Goal: Transaction & Acquisition: Subscribe to service/newsletter

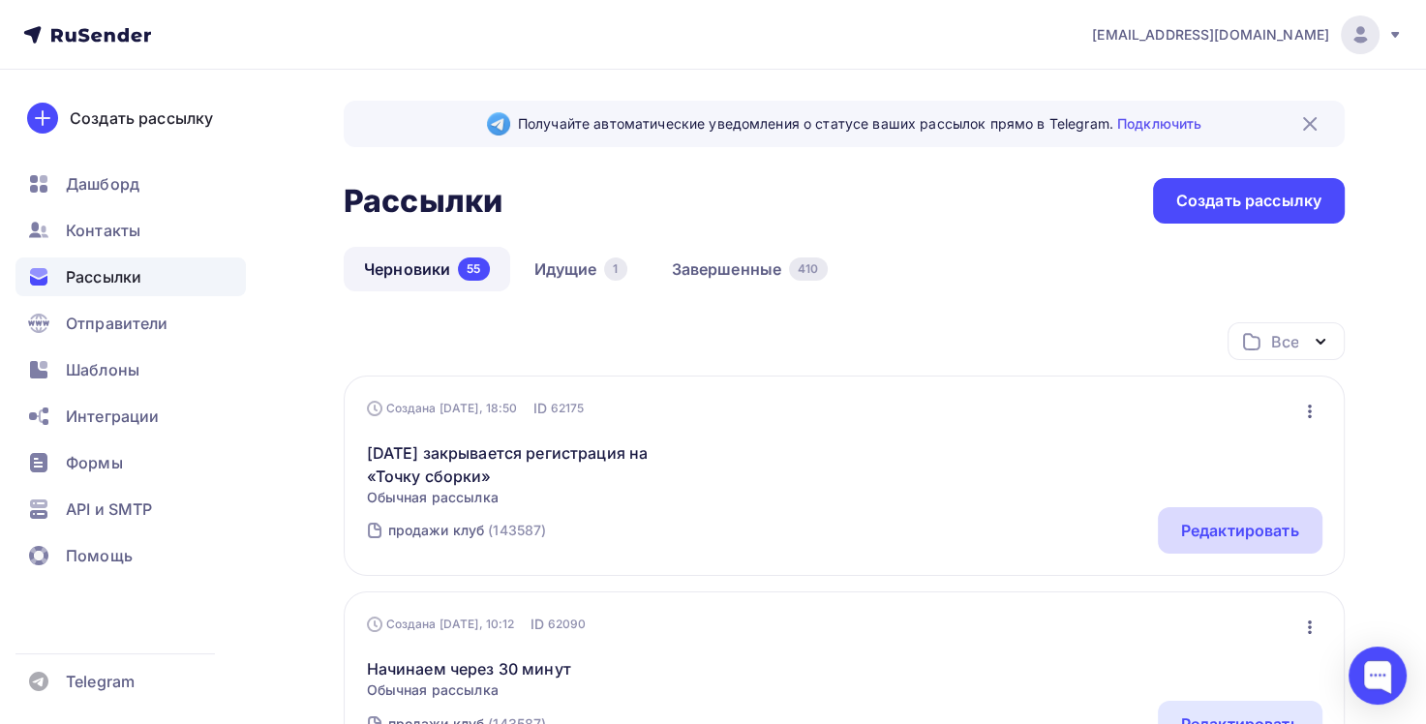
click at [1266, 535] on div "Редактировать" at bounding box center [1240, 530] width 118 height 23
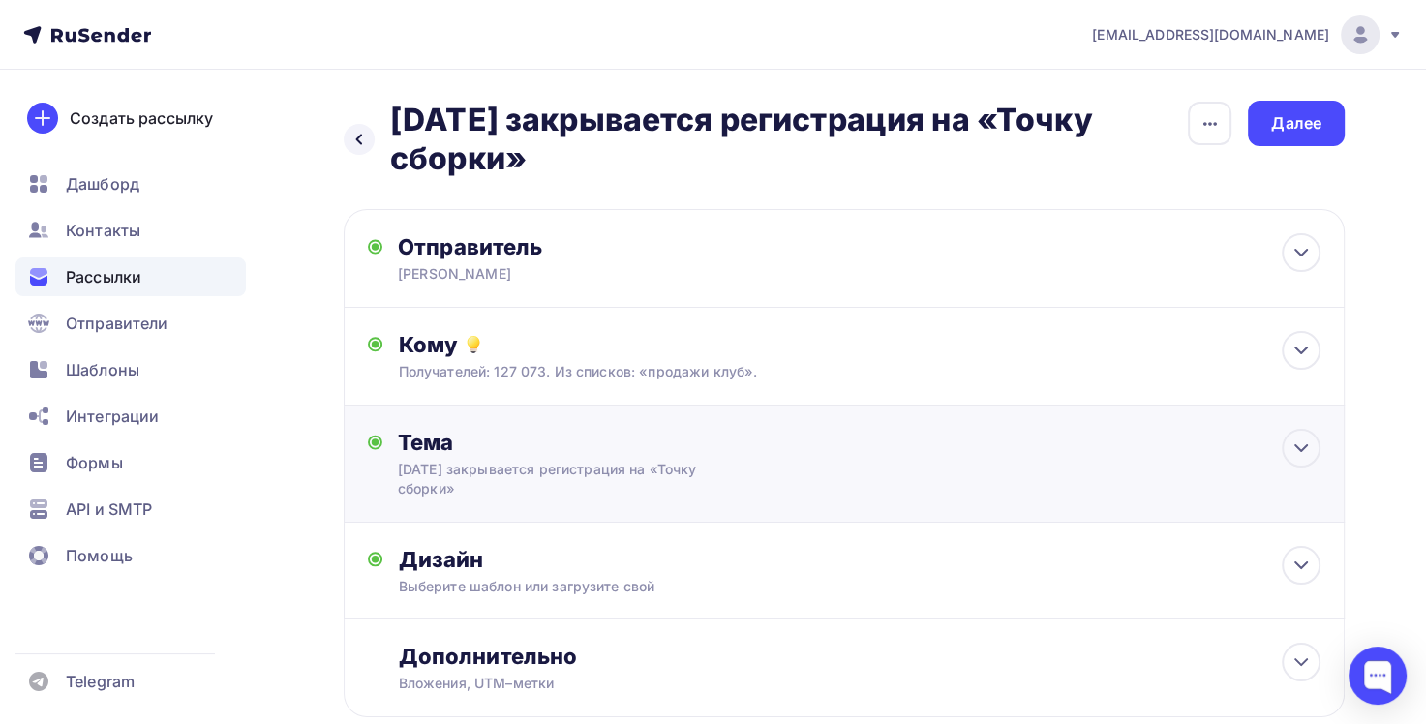
scroll to position [97, 0]
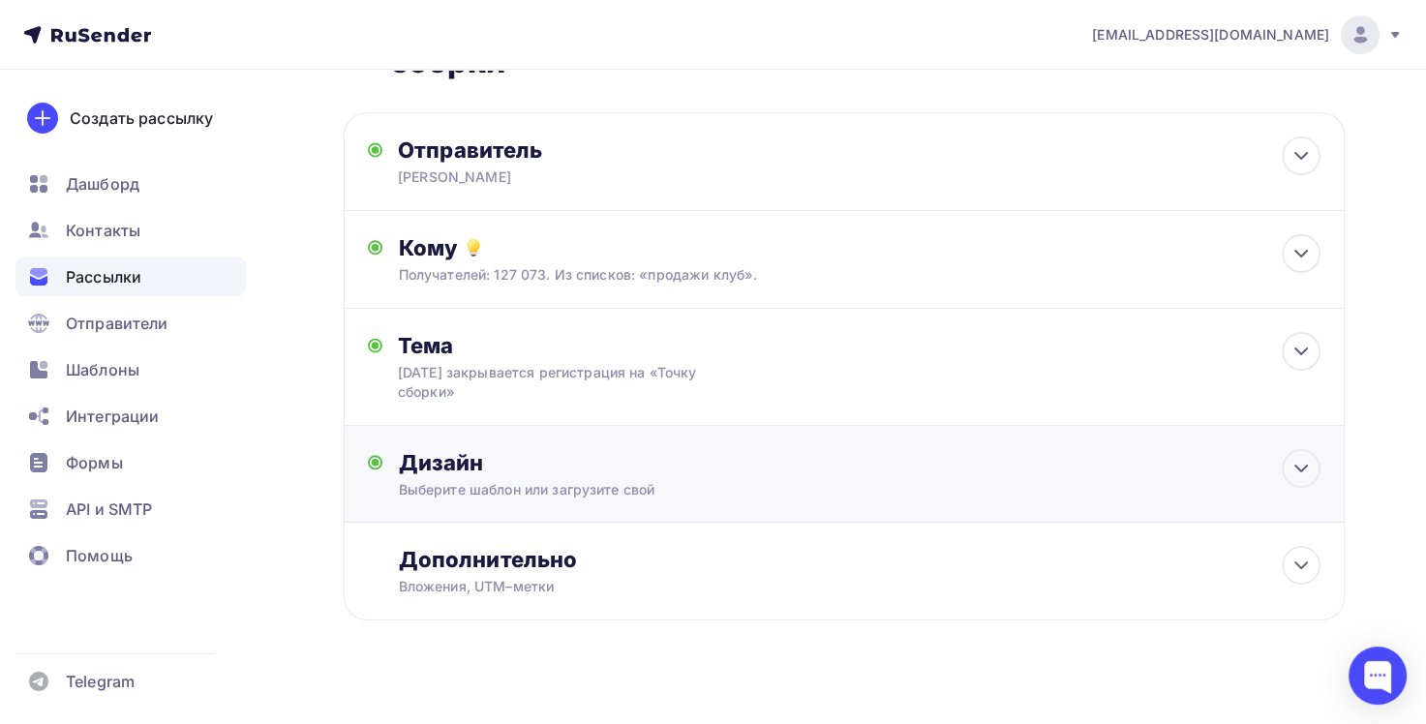
click at [676, 461] on div "Дизайн" at bounding box center [859, 462] width 922 height 27
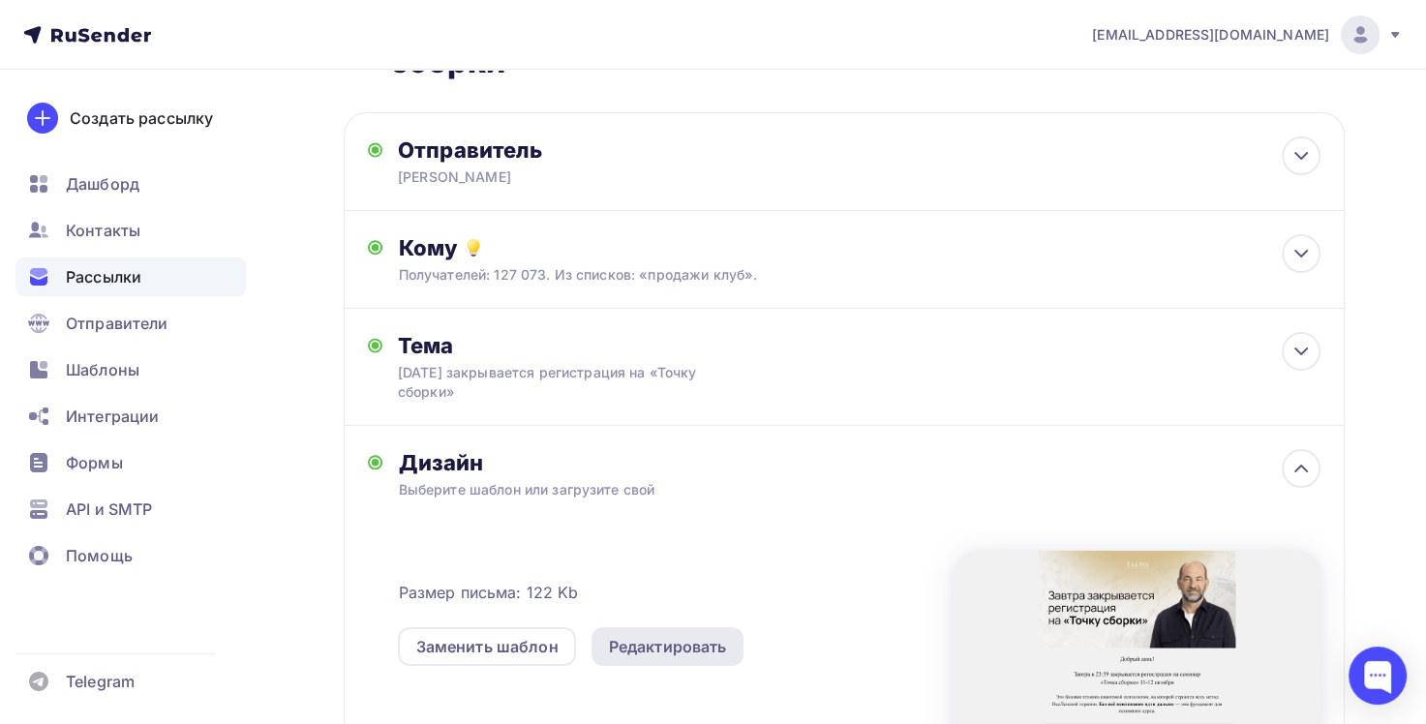
click at [718, 649] on div "Редактировать" at bounding box center [668, 646] width 118 height 23
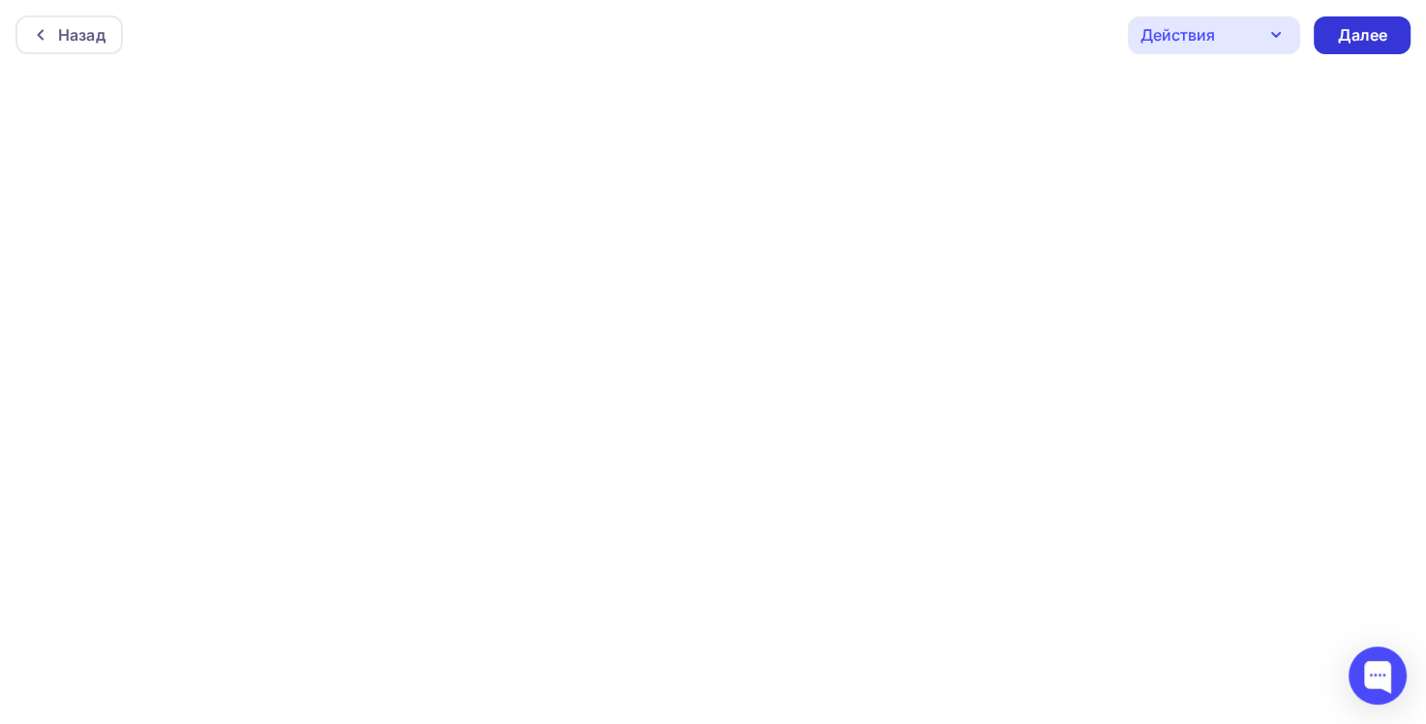
click at [1344, 27] on div "Далее" at bounding box center [1362, 35] width 50 height 22
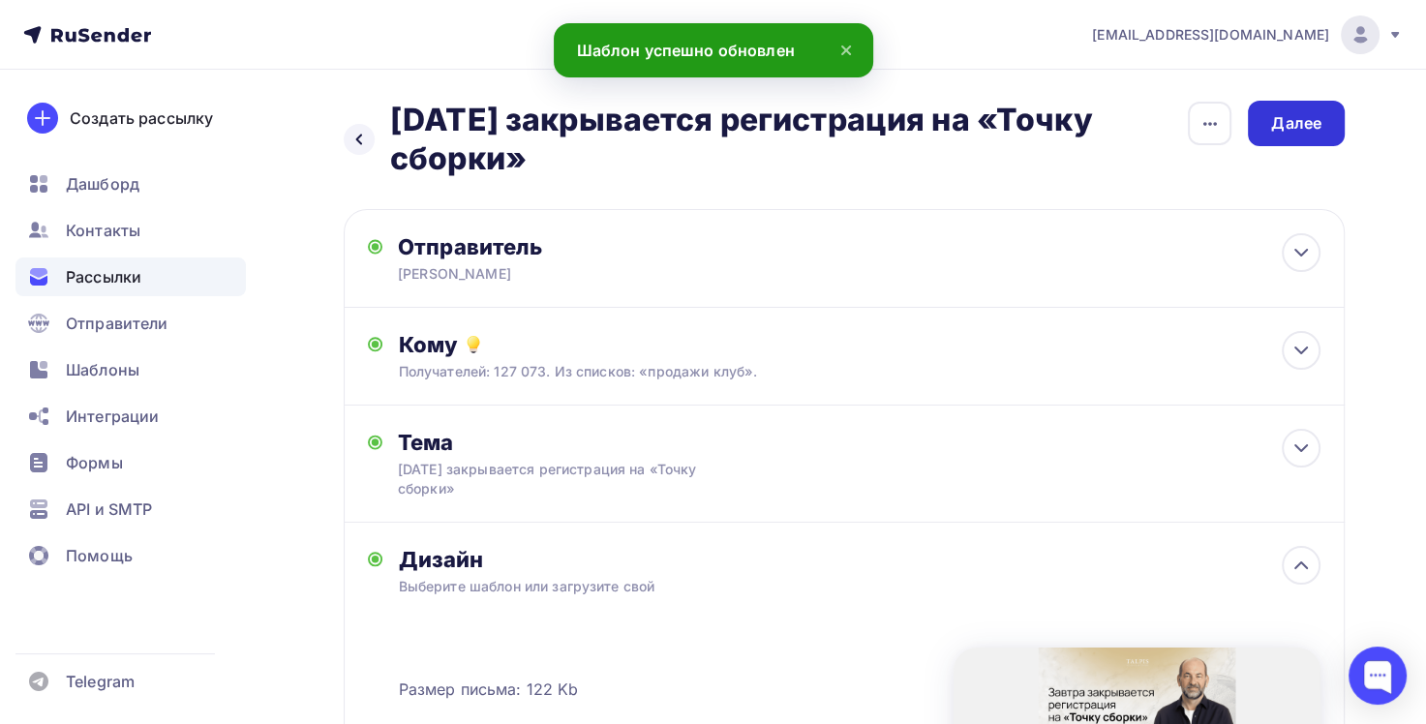
click at [1292, 118] on div "Далее" at bounding box center [1296, 123] width 50 height 22
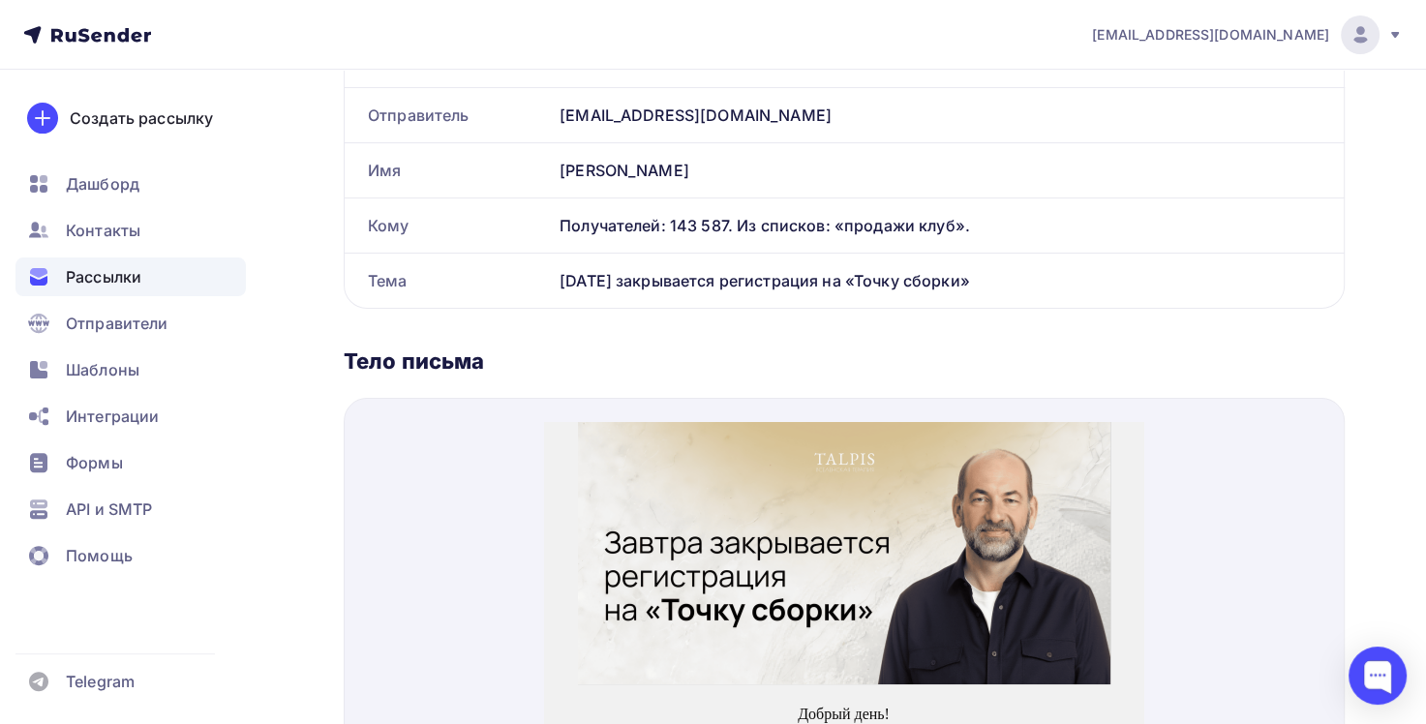
scroll to position [581, 0]
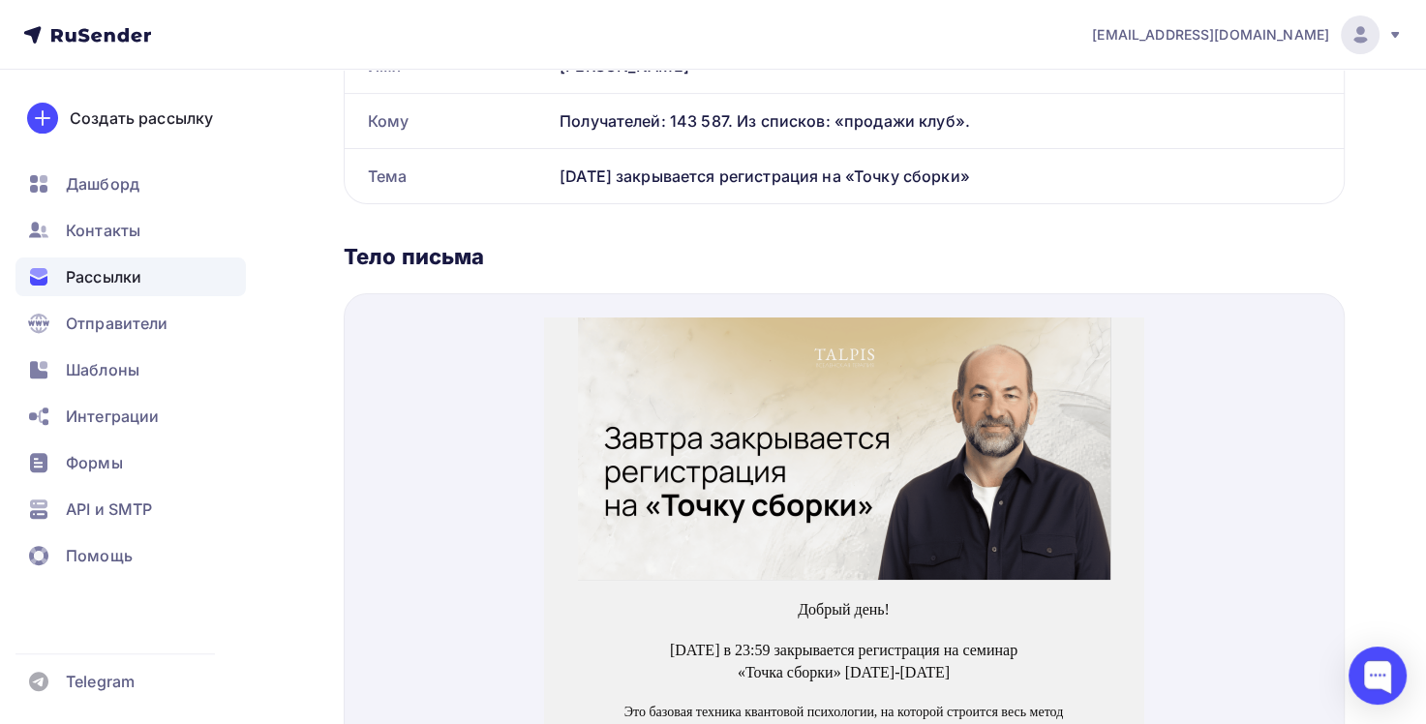
click at [1042, 380] on img at bounding box center [844, 425] width 532 height 262
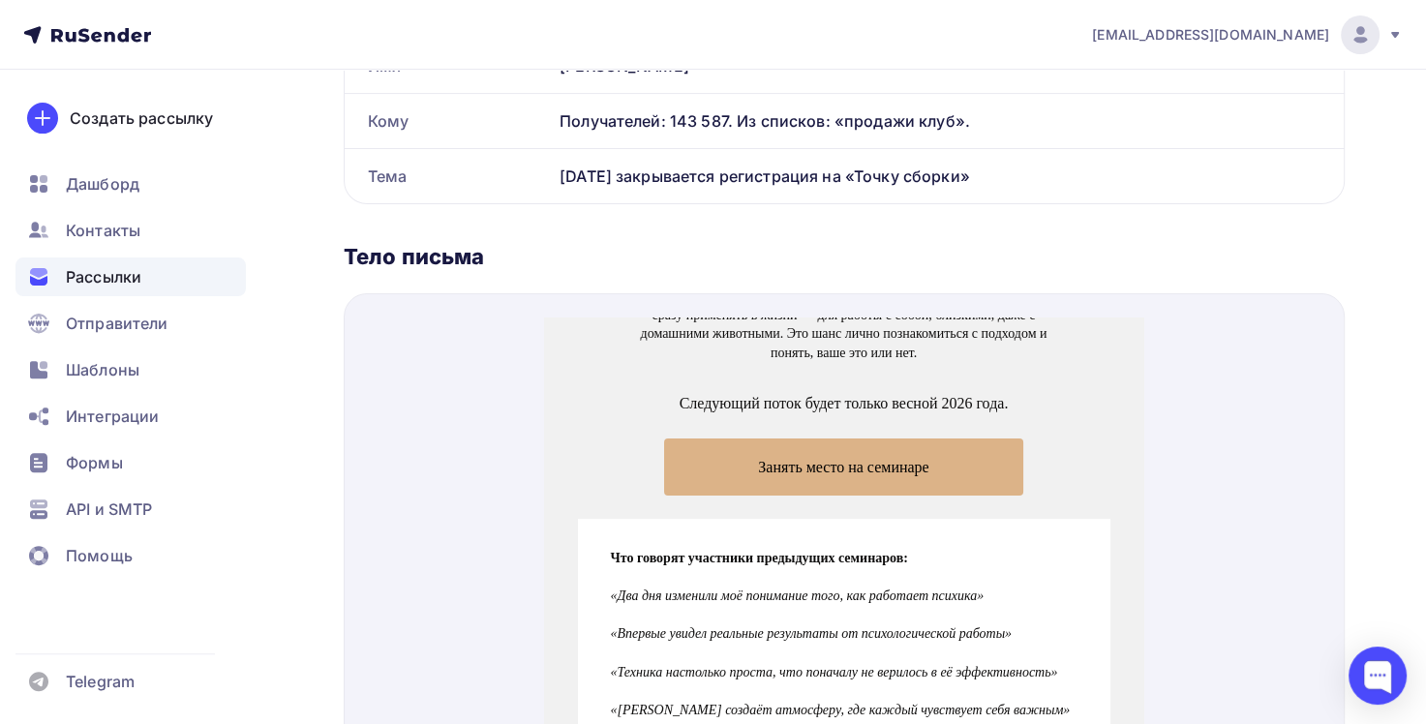
click at [960, 439] on span "Занять место на семинаре" at bounding box center [843, 443] width 359 height 57
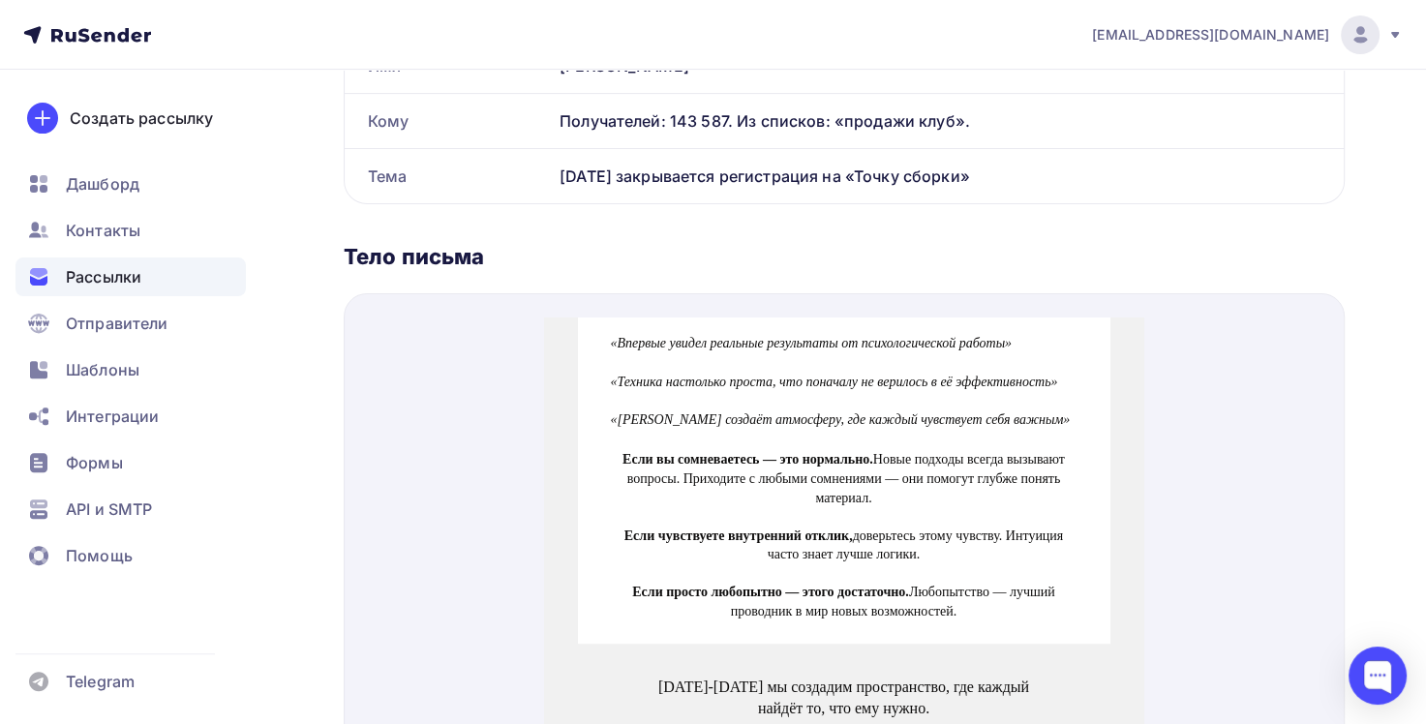
scroll to position [1162, 0]
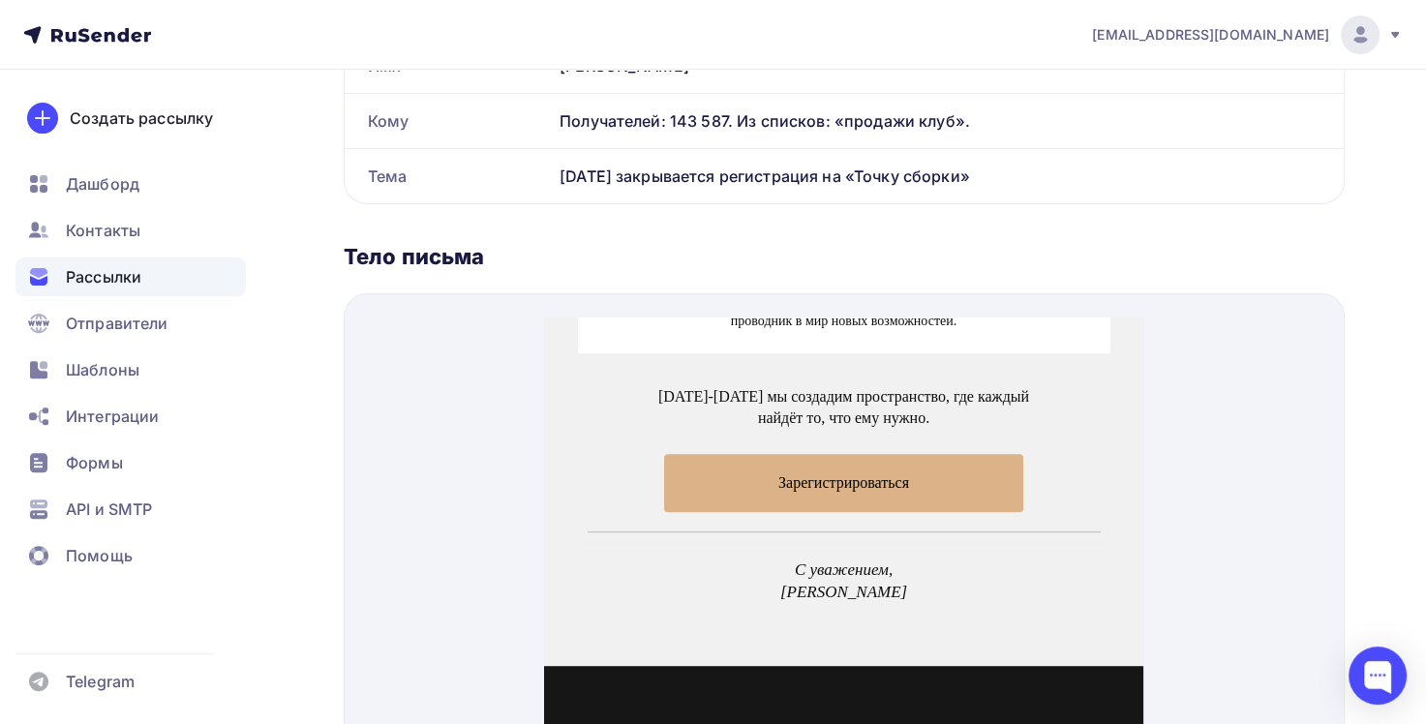
click at [872, 465] on span "Зарегистрироваться" at bounding box center [843, 459] width 359 height 57
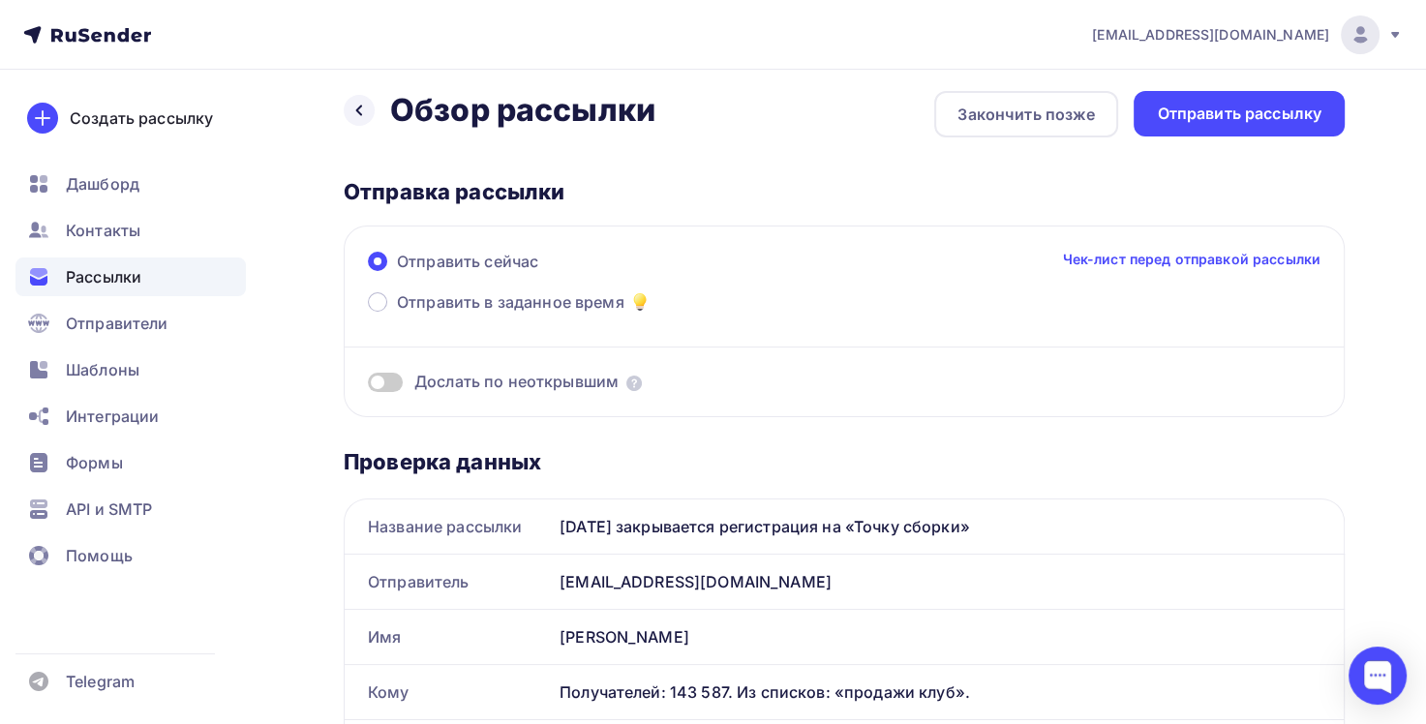
scroll to position [0, 0]
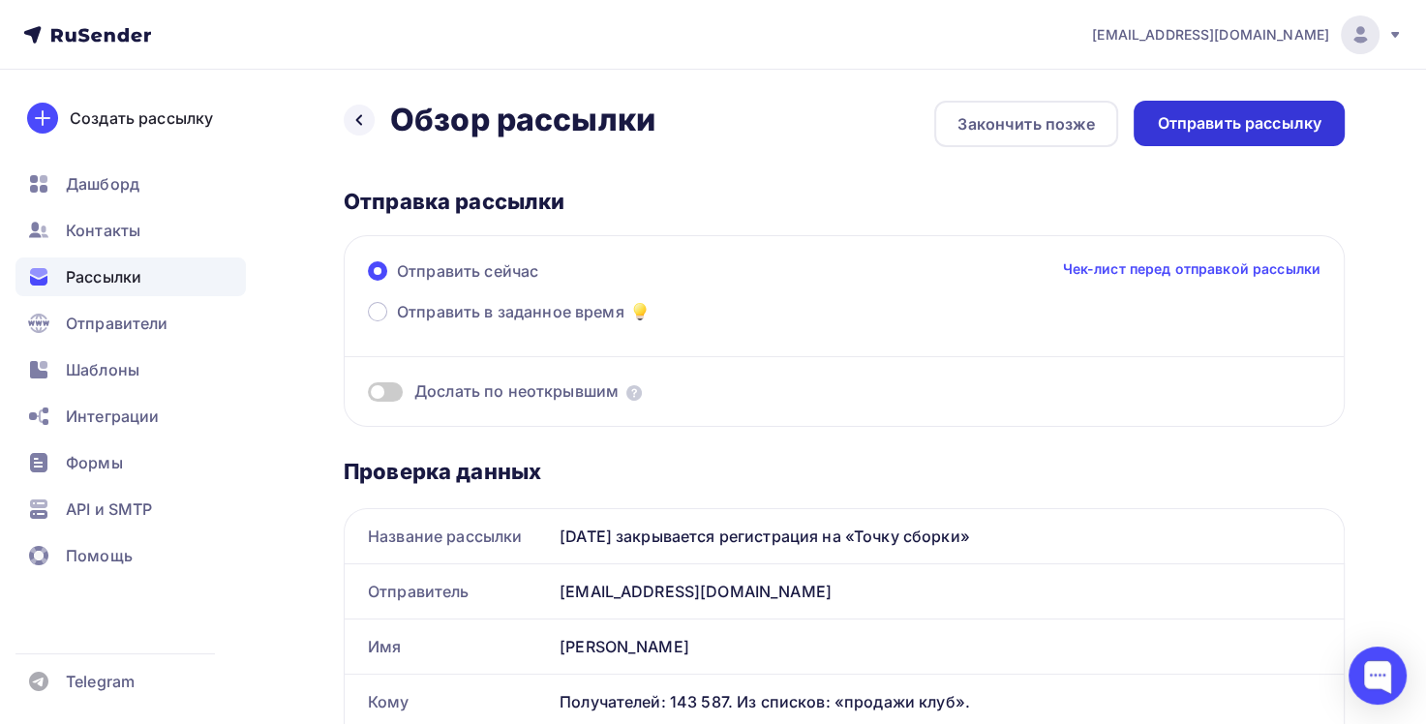
click at [1213, 130] on div "Отправить рассылку" at bounding box center [1239, 123] width 165 height 22
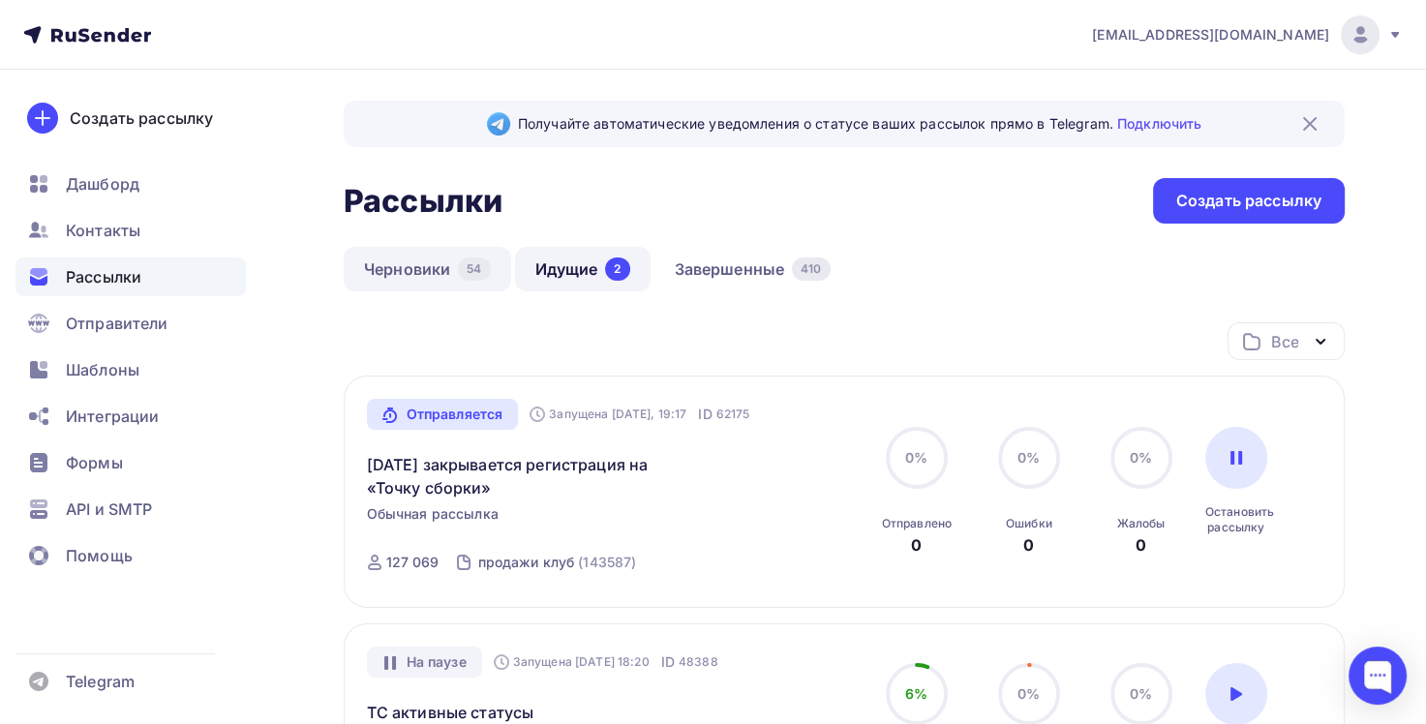
click at [433, 268] on link "Черновики 54" at bounding box center [427, 269] width 167 height 45
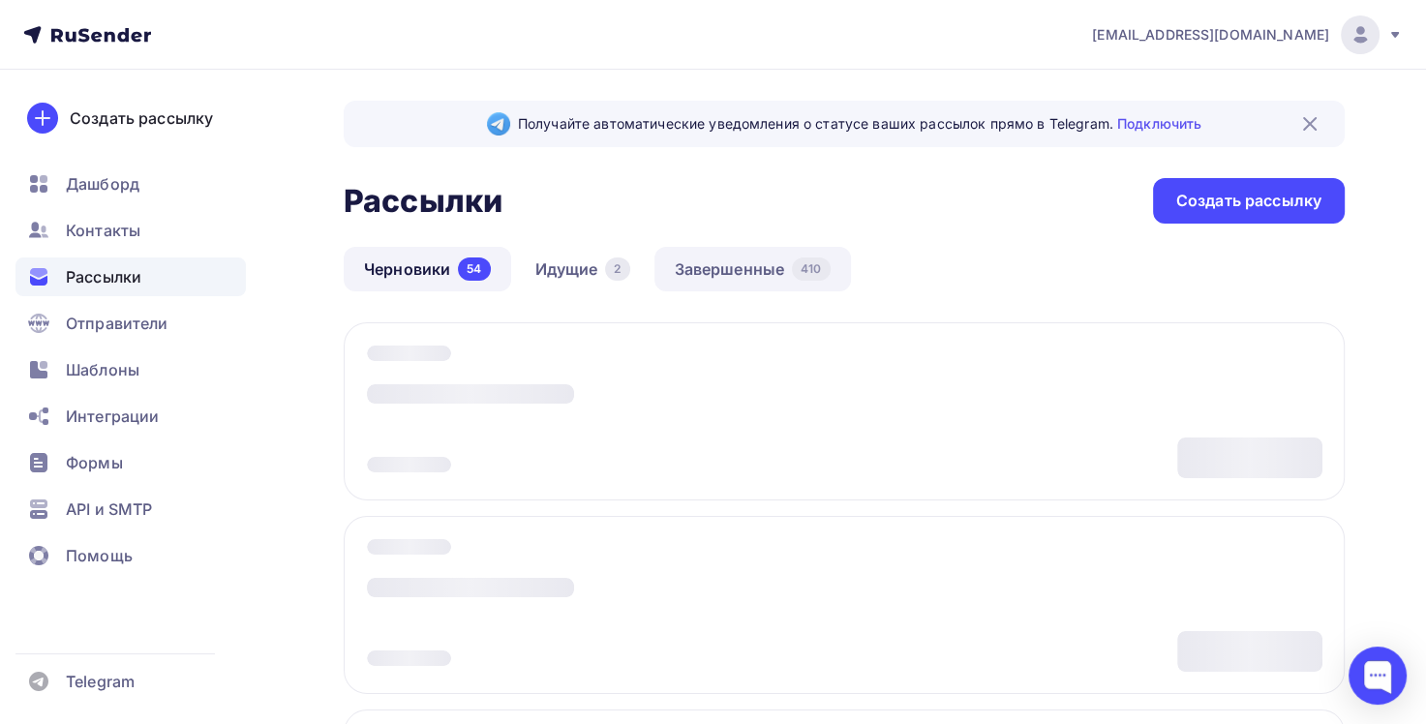
click at [737, 266] on link "Завершенные 410" at bounding box center [752, 269] width 196 height 45
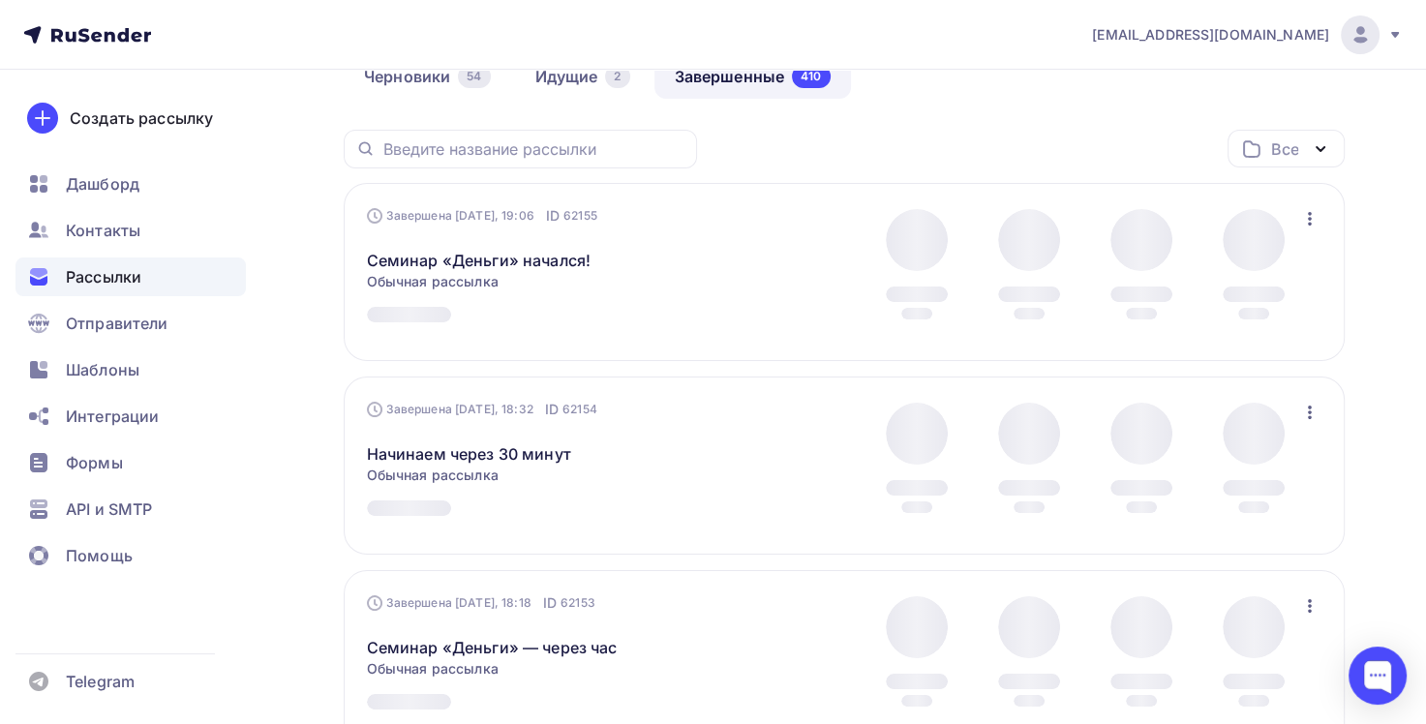
scroll to position [194, 0]
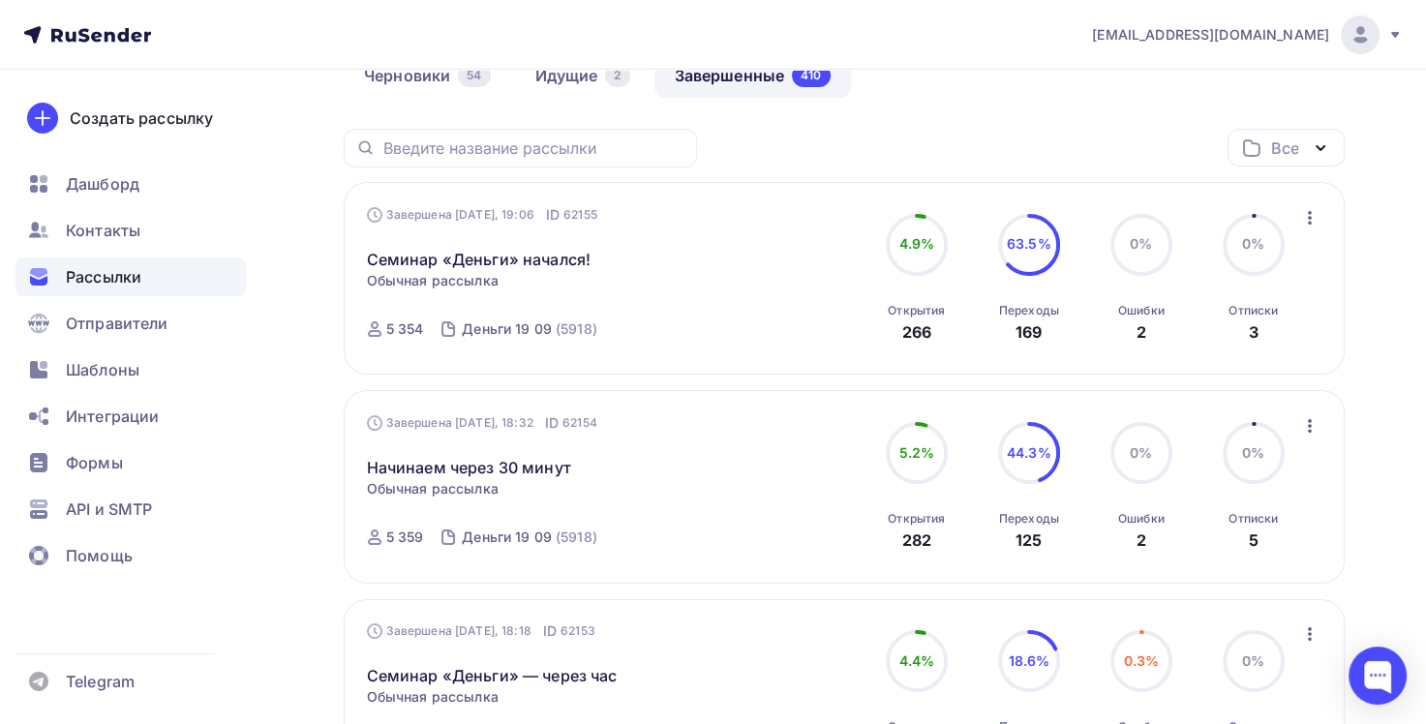
click at [755, 305] on div "Завершена Сегодня, 19:06 ID 62155 Семинар «Деньги» начался! Статистика Обзор ра…" at bounding box center [587, 278] width 441 height 147
click at [1317, 210] on icon "button" at bounding box center [1309, 217] width 23 height 23
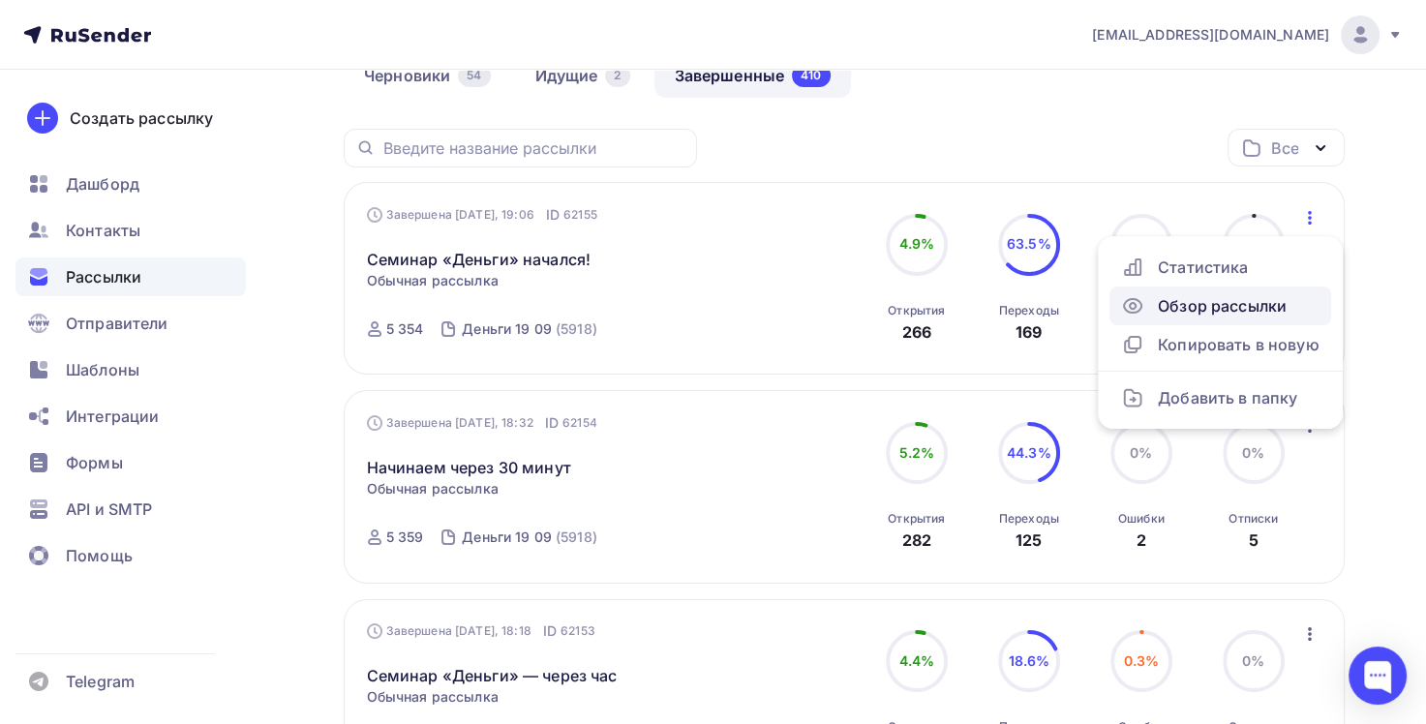
click at [1268, 312] on div "Обзор рассылки" at bounding box center [1220, 305] width 198 height 23
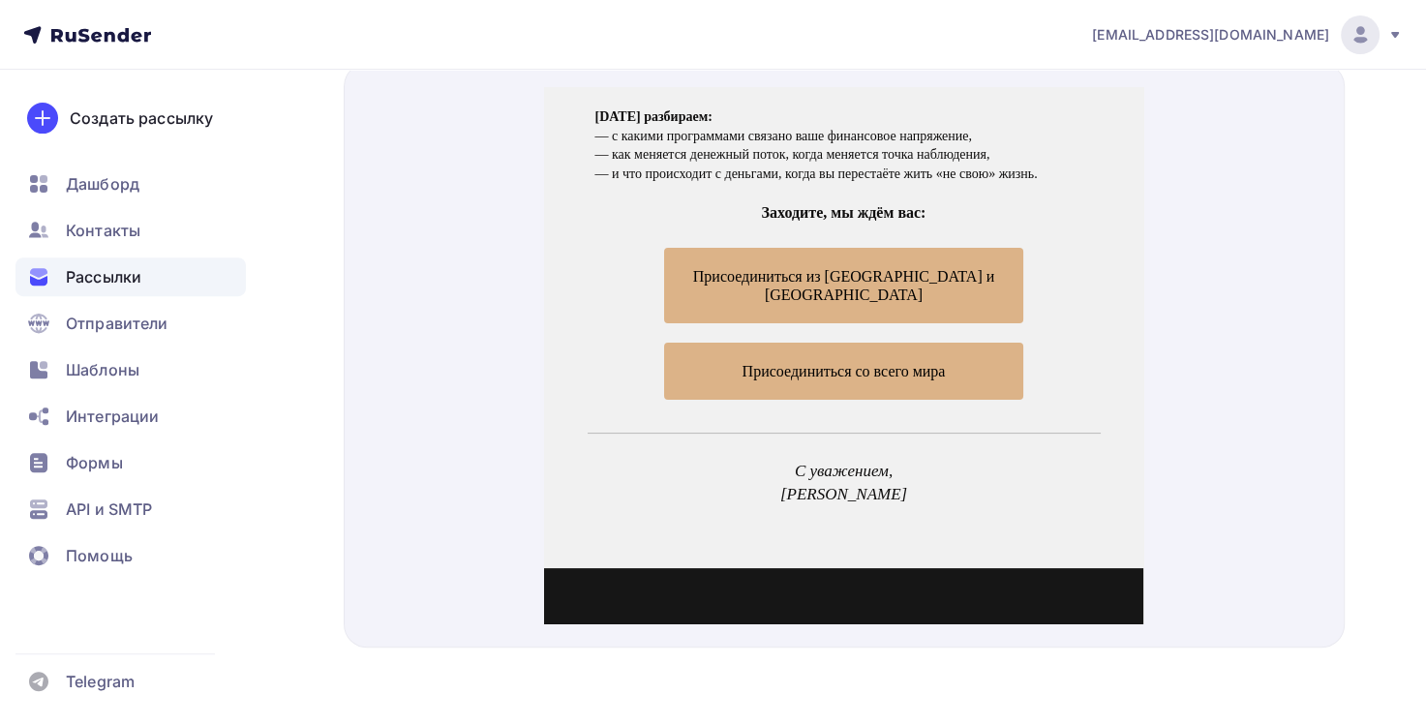
scroll to position [290, 0]
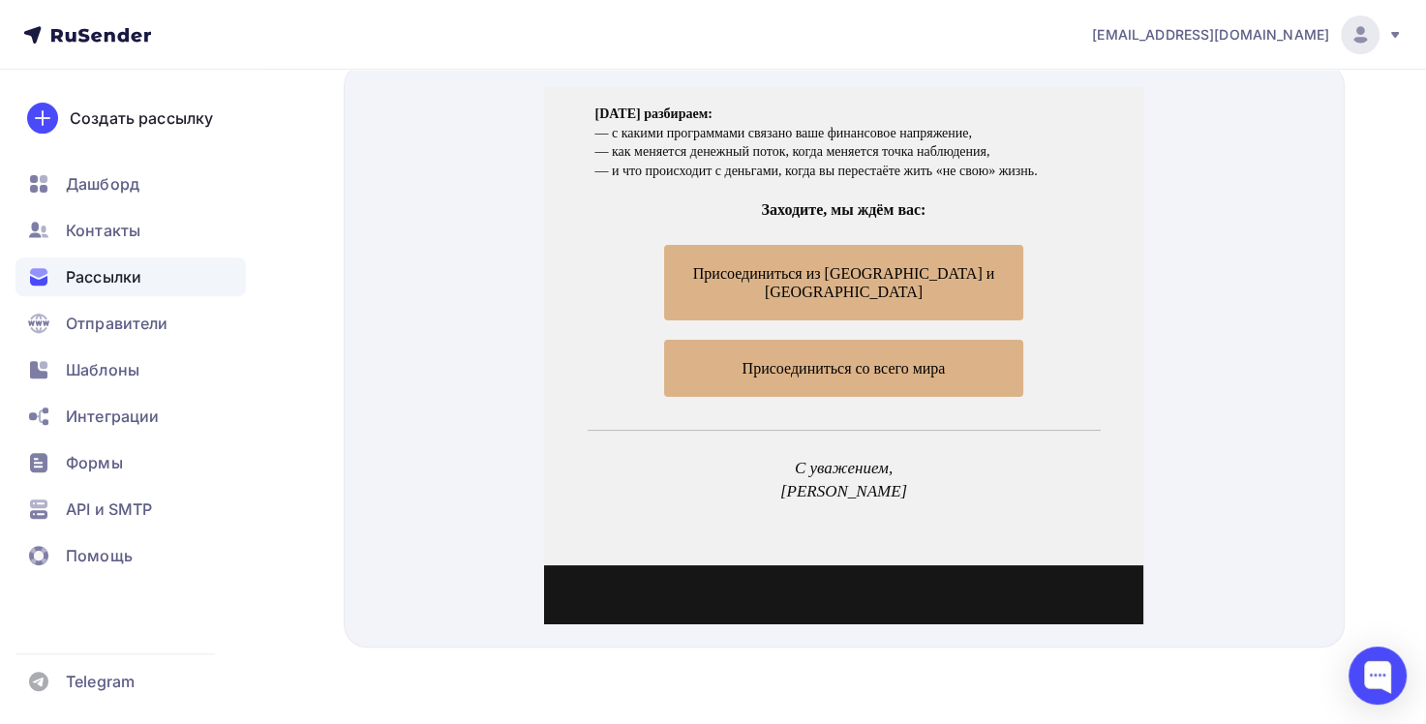
click at [951, 317] on span "Присоединиться со всего мира" at bounding box center [843, 345] width 359 height 57
click at [936, 337] on span "Присоединиться со всего мира" at bounding box center [843, 345] width 203 height 16
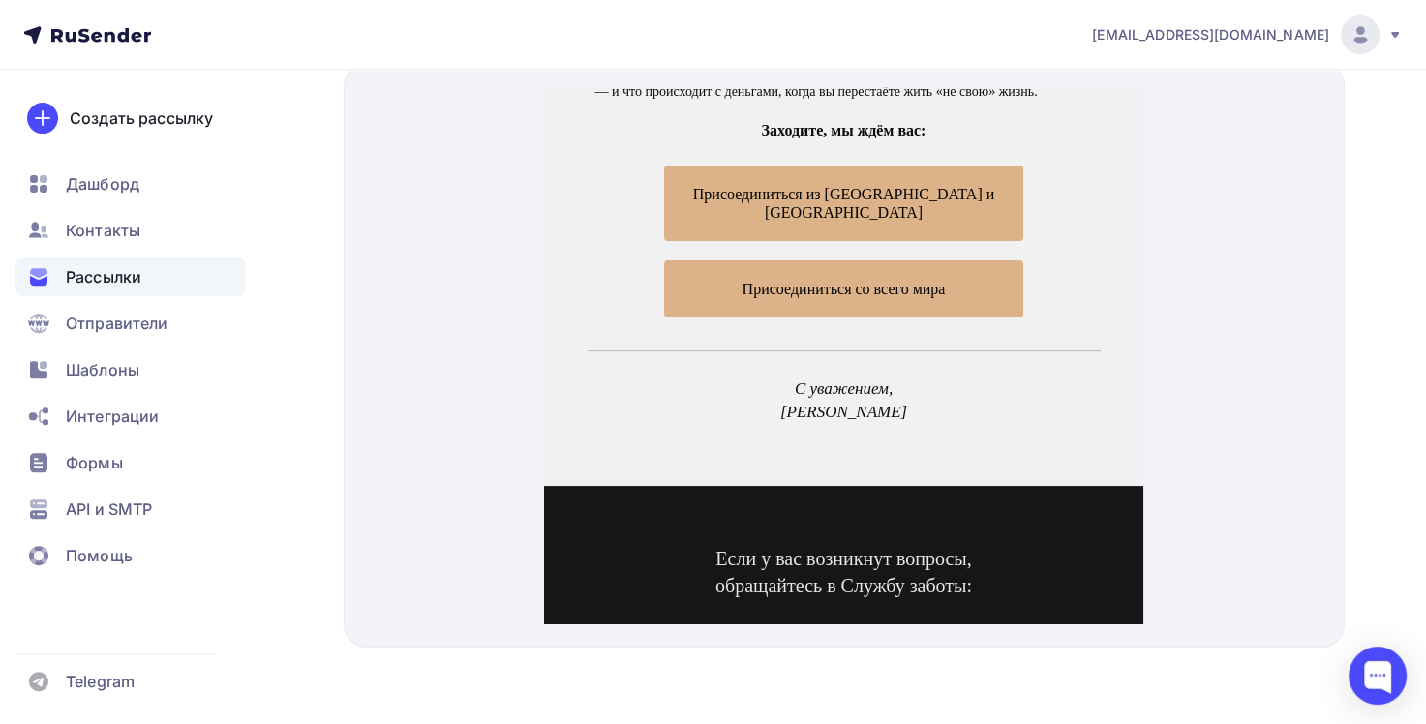
scroll to position [387, 0]
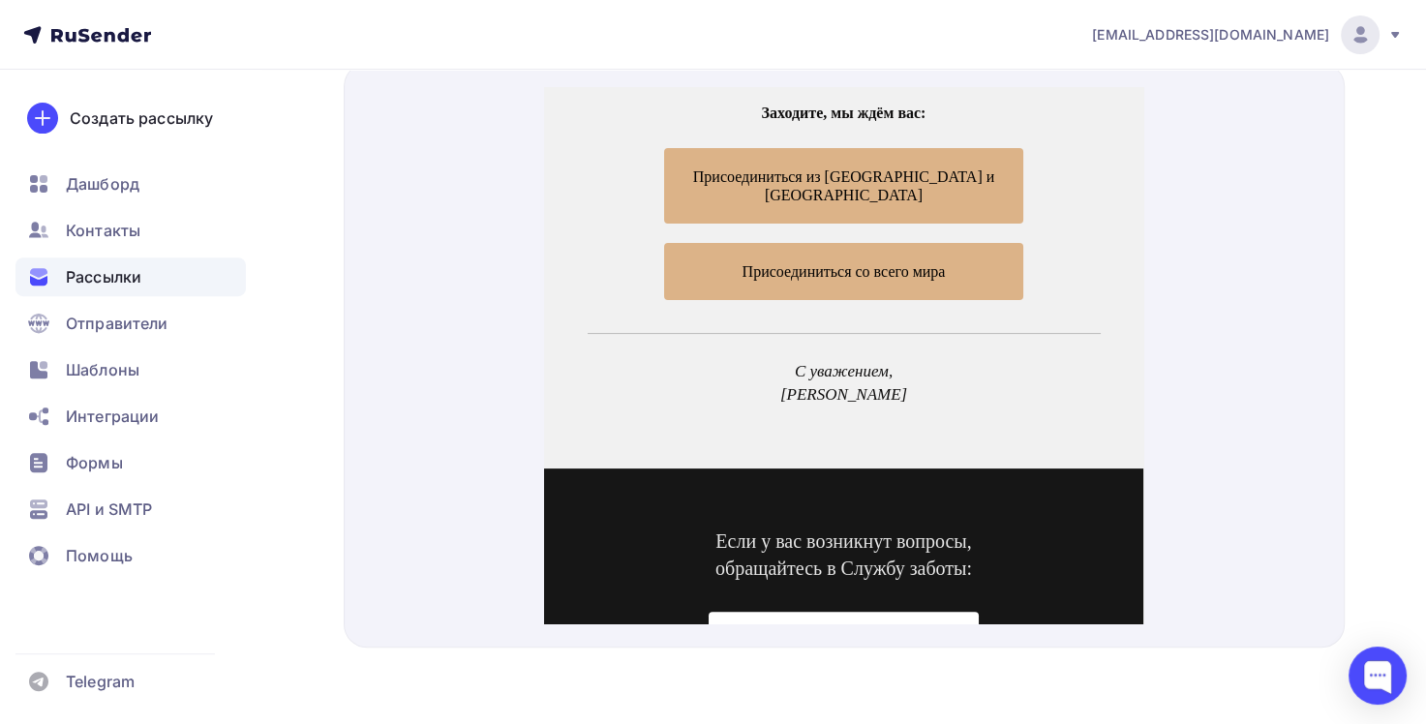
click at [959, 222] on span "Присоединиться со всего мира" at bounding box center [843, 248] width 359 height 57
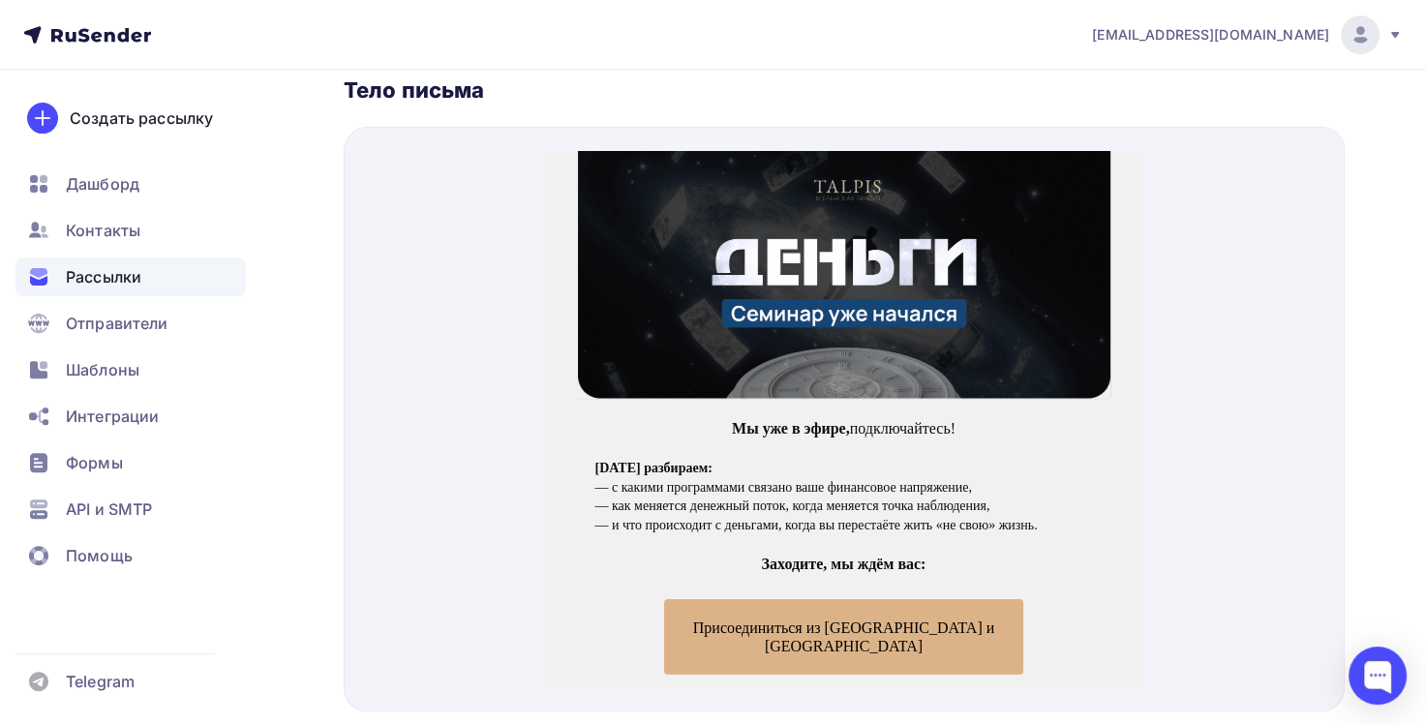
scroll to position [565, 0]
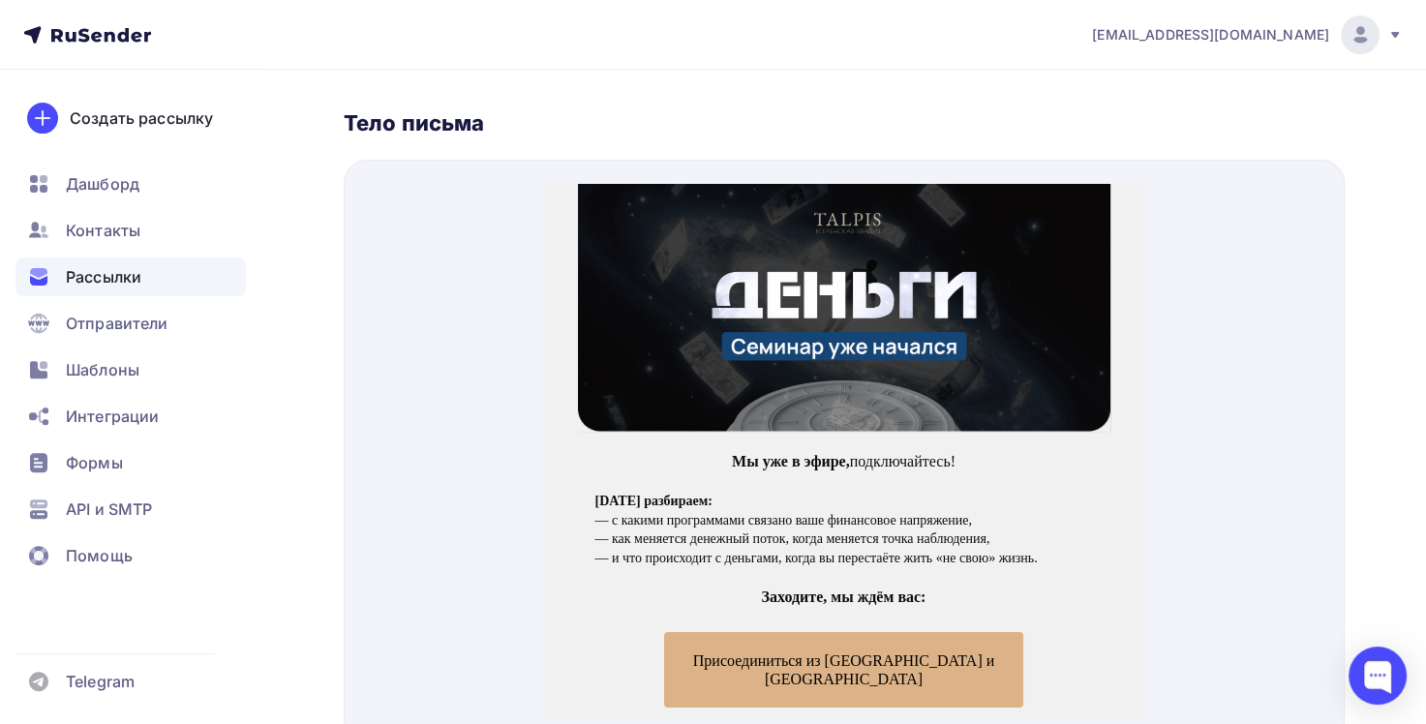
click at [820, 369] on img at bounding box center [844, 285] width 532 height 248
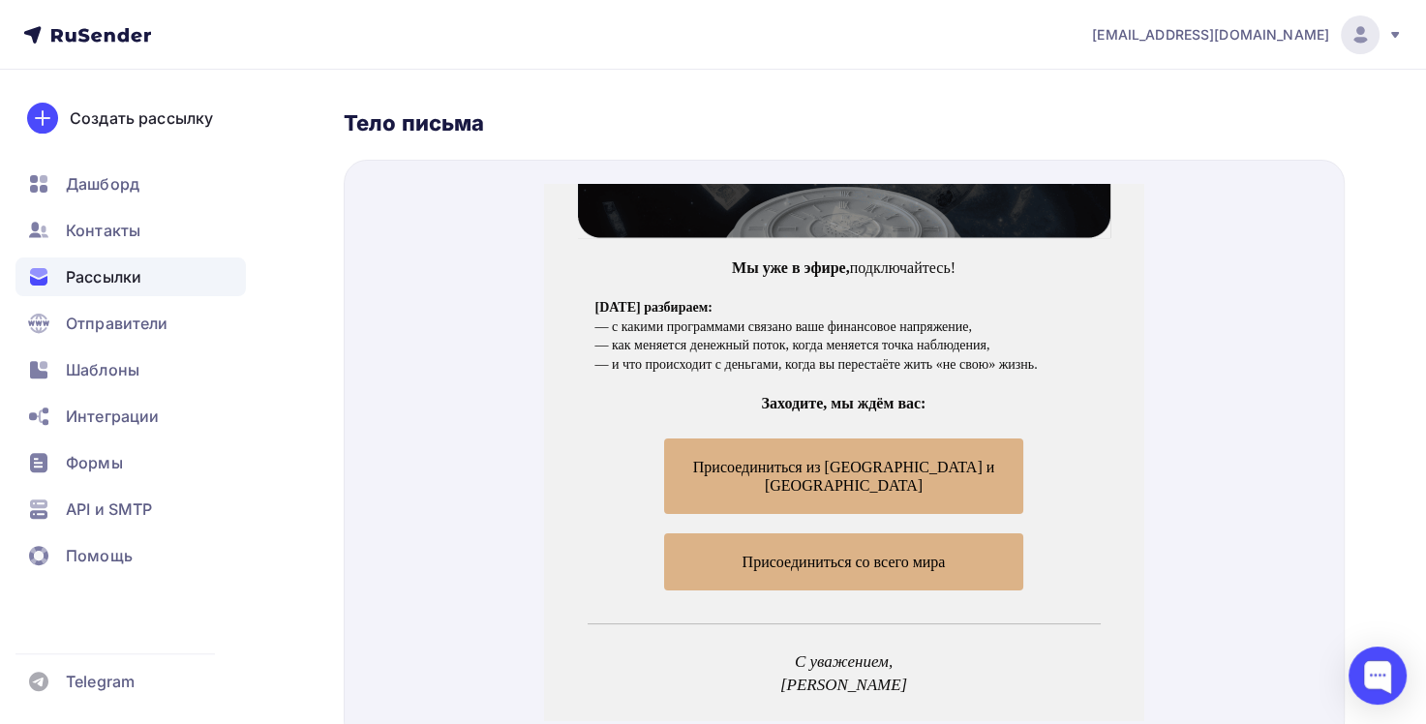
click at [955, 447] on span "Присоединиться из РФ и СНГ" at bounding box center [843, 452] width 359 height 75
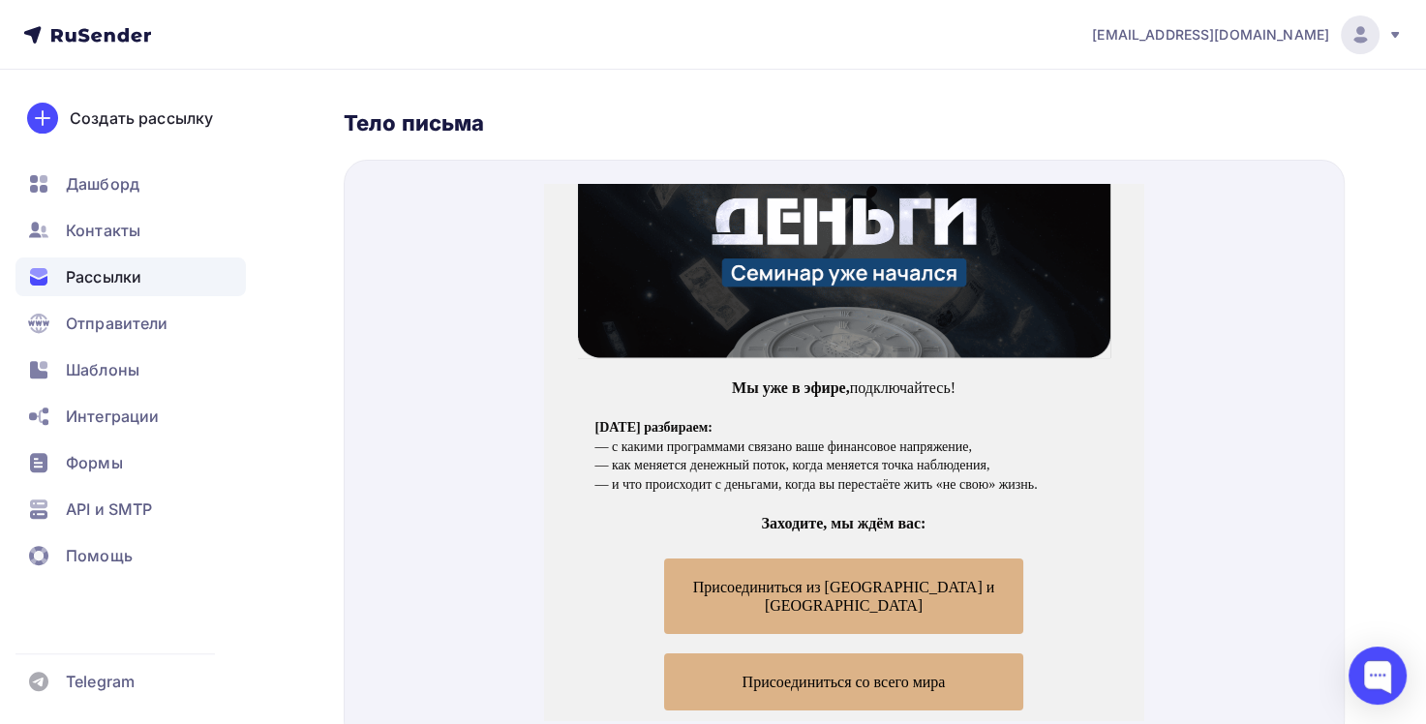
scroll to position [0, 0]
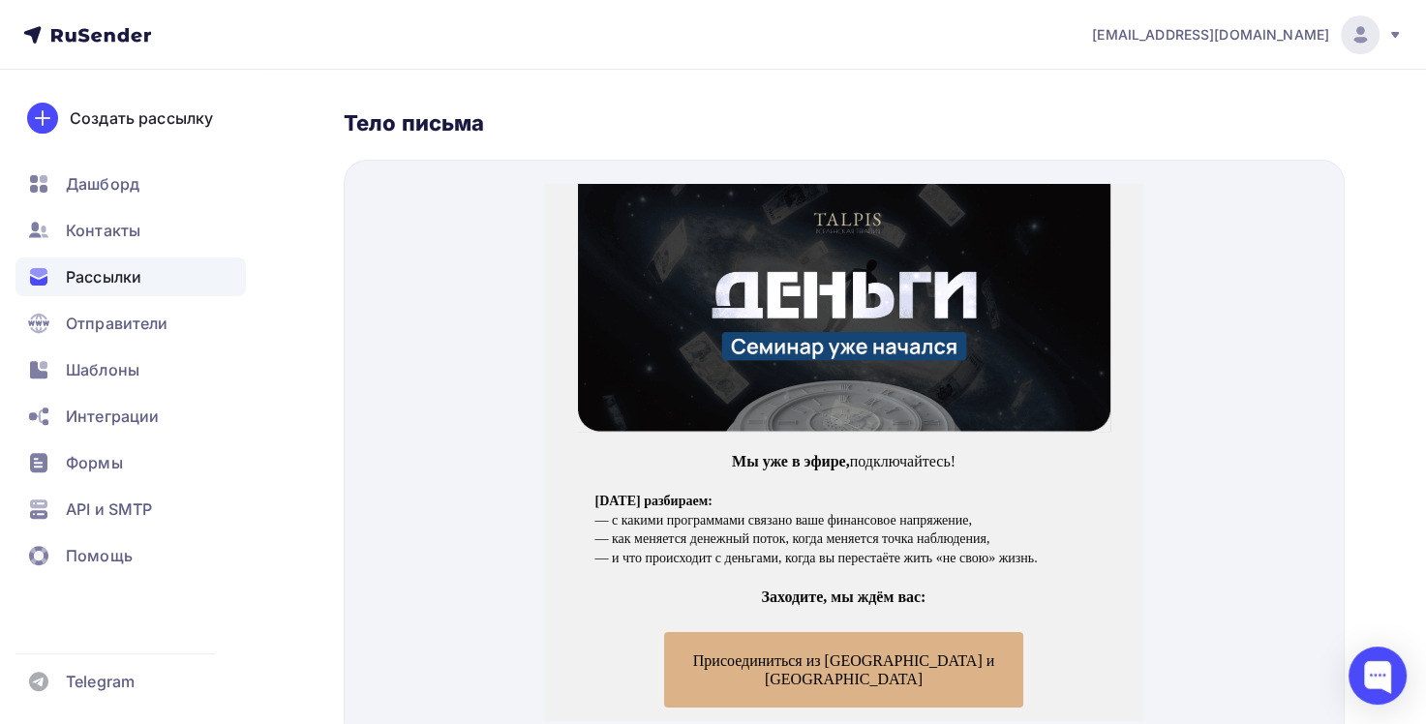
click at [179, 279] on div "Рассылки" at bounding box center [130, 276] width 230 height 39
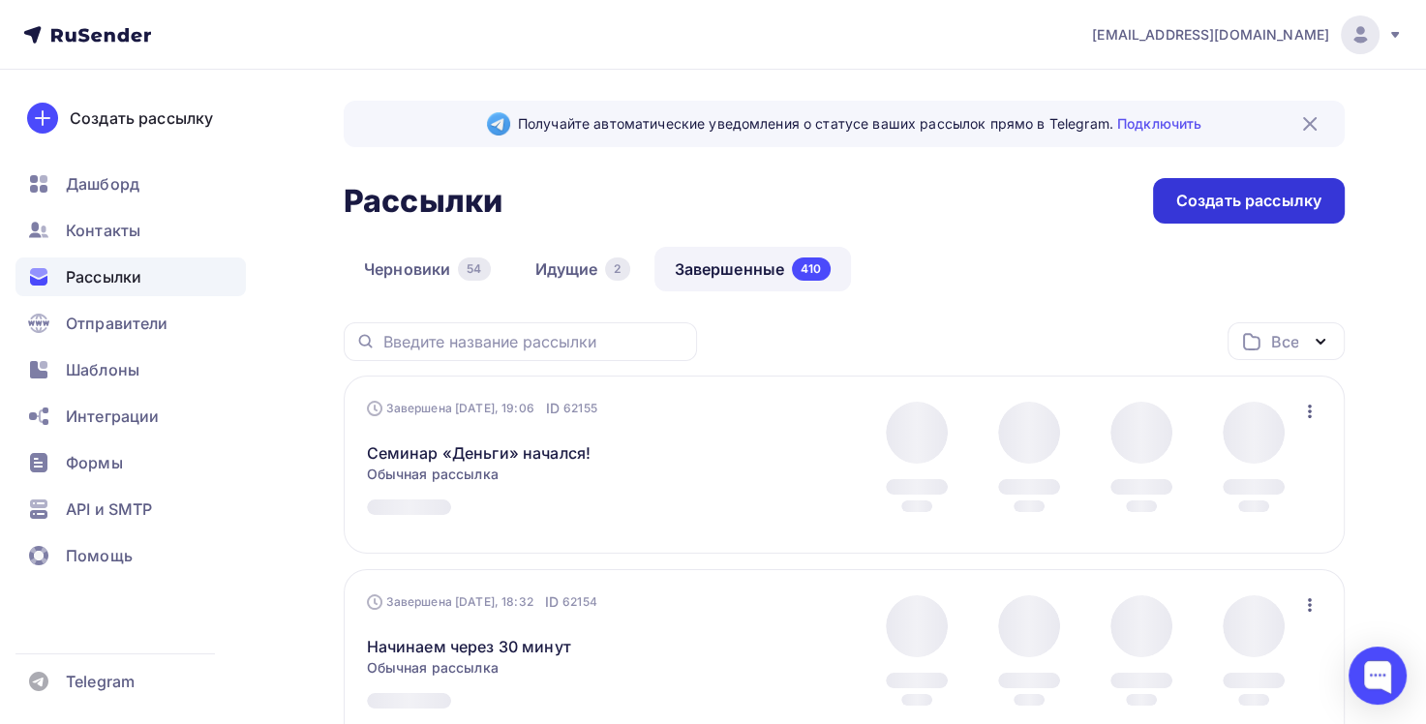
click at [1227, 198] on div "Создать рассылку" at bounding box center [1248, 201] width 145 height 22
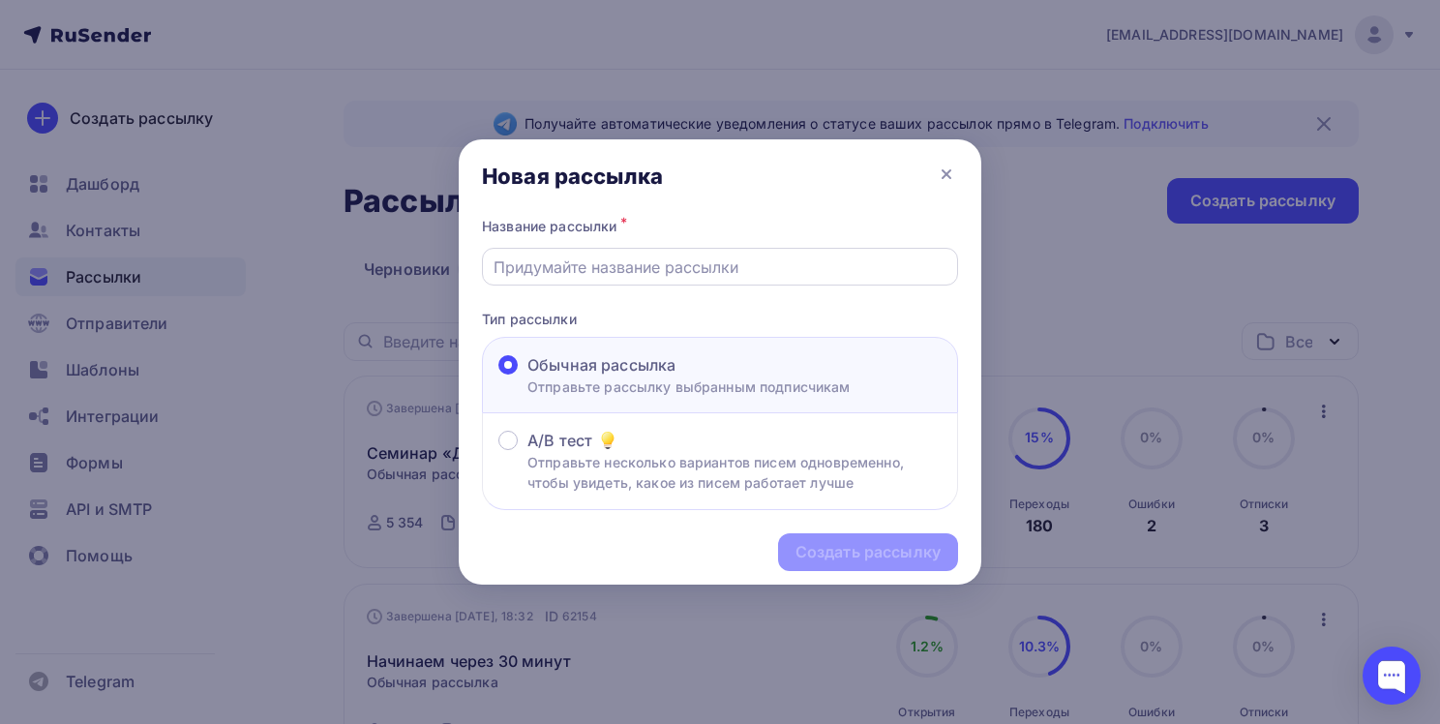
click at [826, 258] on input "text" at bounding box center [721, 267] width 454 height 23
drag, startPoint x: 709, startPoint y: 275, endPoint x: 703, endPoint y: 284, distance: 11.0
click at [642, 263] on input "text" at bounding box center [721, 267] width 454 height 23
paste input "Мы уже в эфире, подключайтесь!"
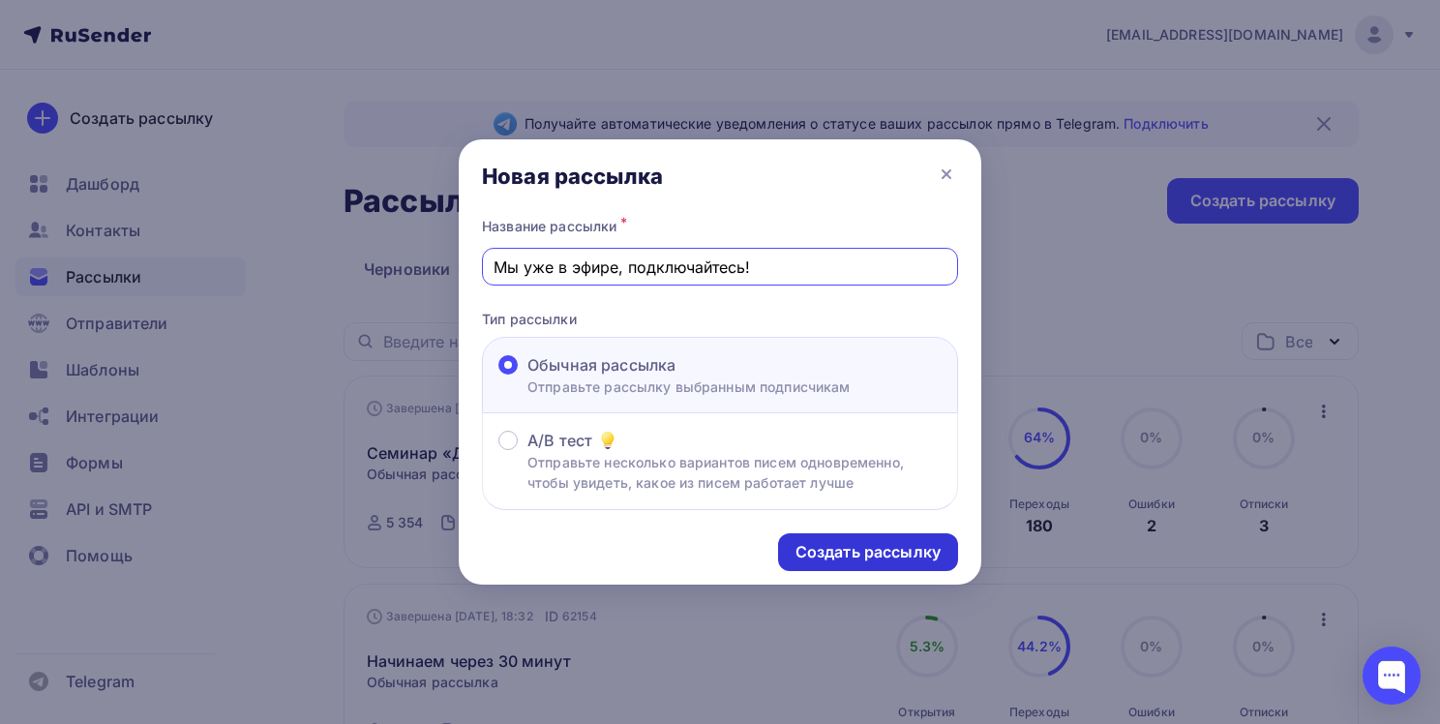
type input "Мы уже в эфире, подключайтесь!"
click at [828, 542] on div "Создать рассылку" at bounding box center [868, 552] width 145 height 22
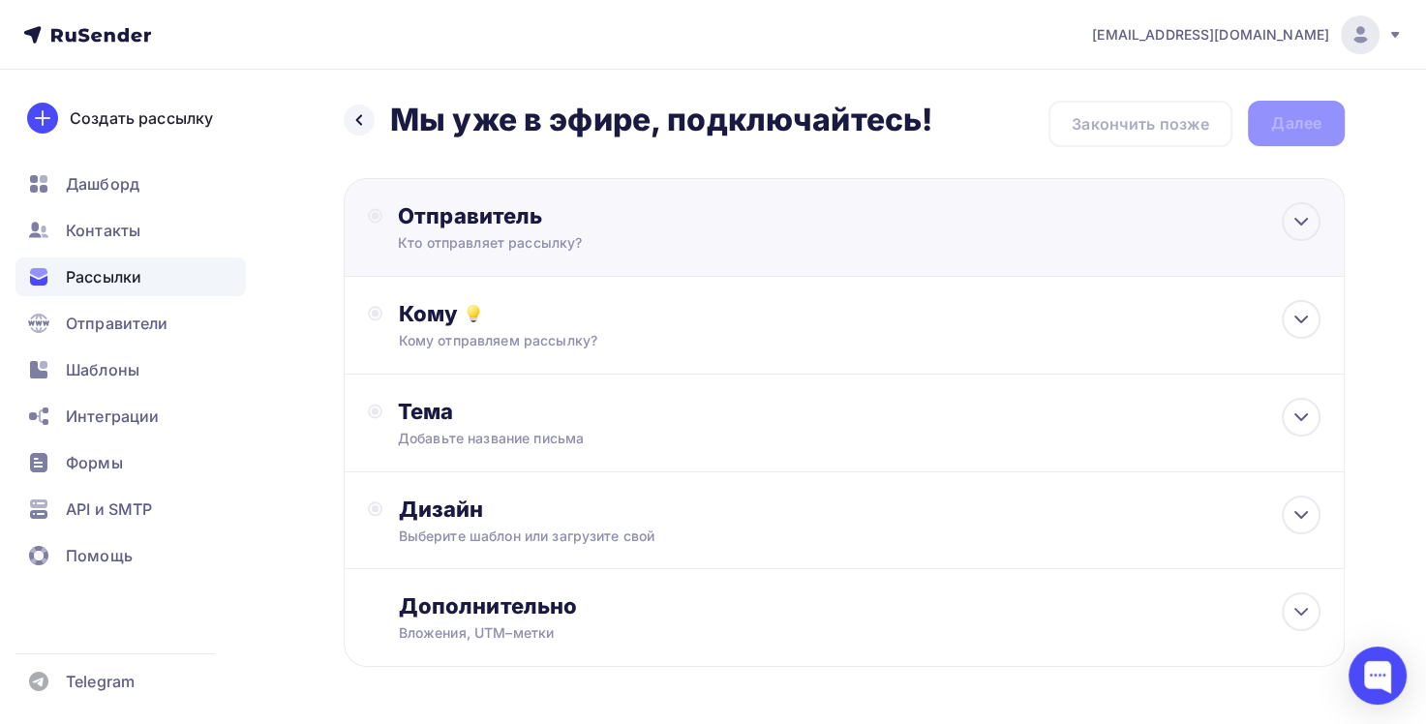
click at [954, 244] on div "Отправитель Кто отправляет рассылку? Email * tech@newlightconsult.com info@ut-n…" at bounding box center [844, 227] width 1001 height 99
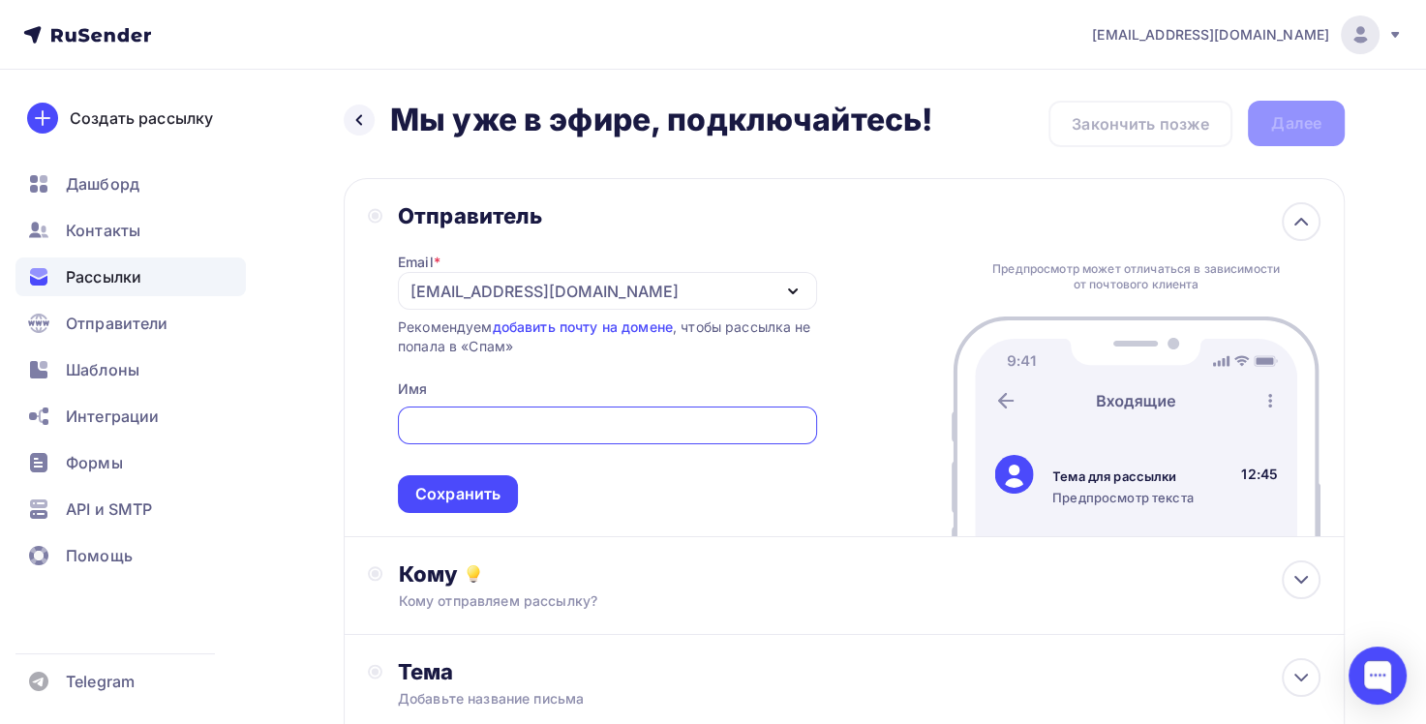
click at [723, 290] on div "[EMAIL_ADDRESS][DOMAIN_NAME]" at bounding box center [607, 291] width 419 height 38
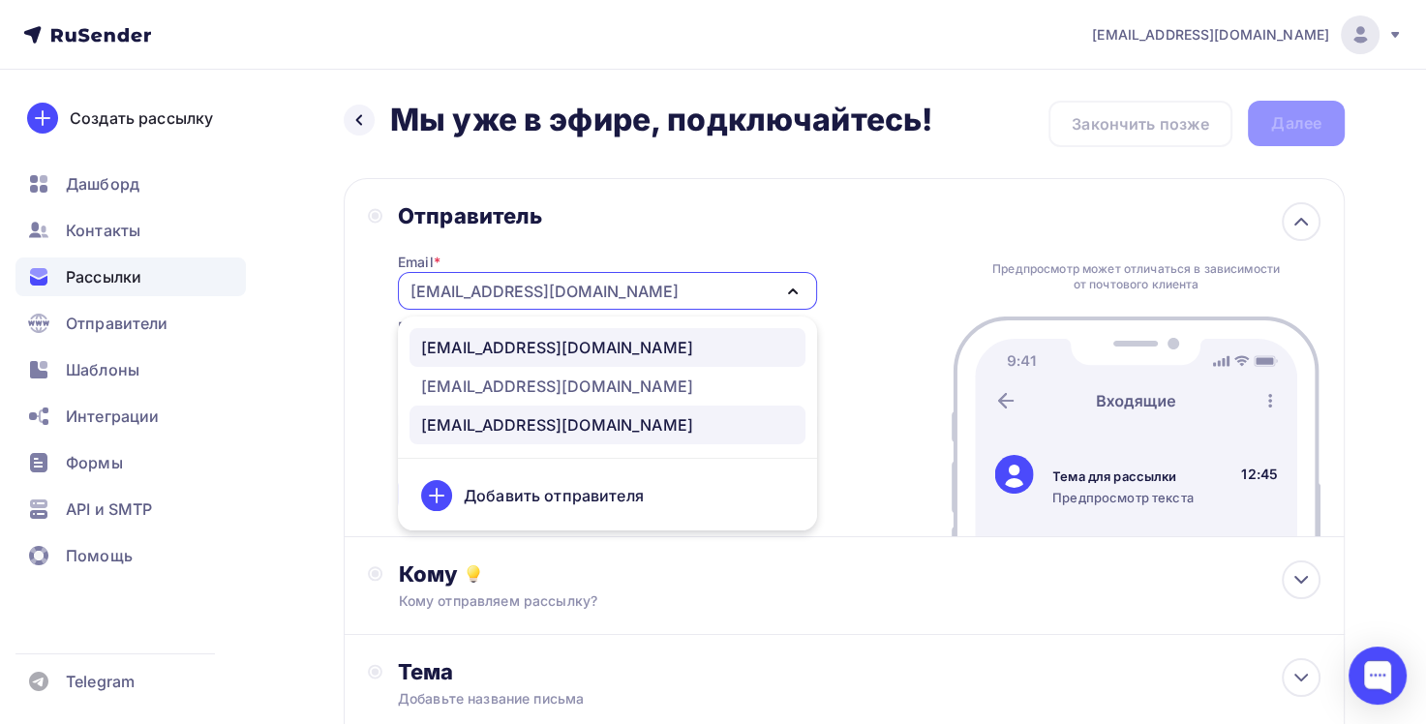
click at [679, 337] on div "[EMAIL_ADDRESS][DOMAIN_NAME]" at bounding box center [607, 347] width 373 height 23
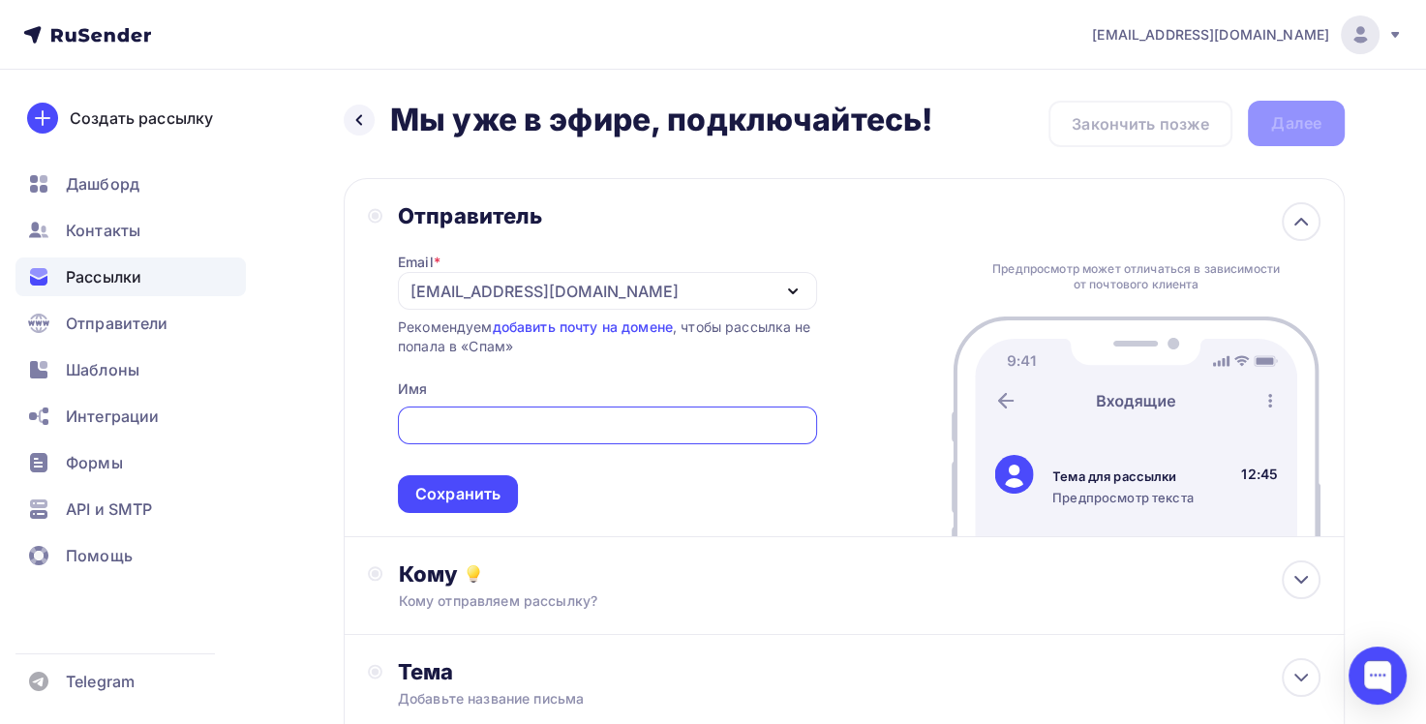
click at [672, 425] on input "text" at bounding box center [606, 425] width 397 height 23
type input "[PERSON_NAME]"
click at [511, 494] on div "Сохранить" at bounding box center [458, 494] width 120 height 38
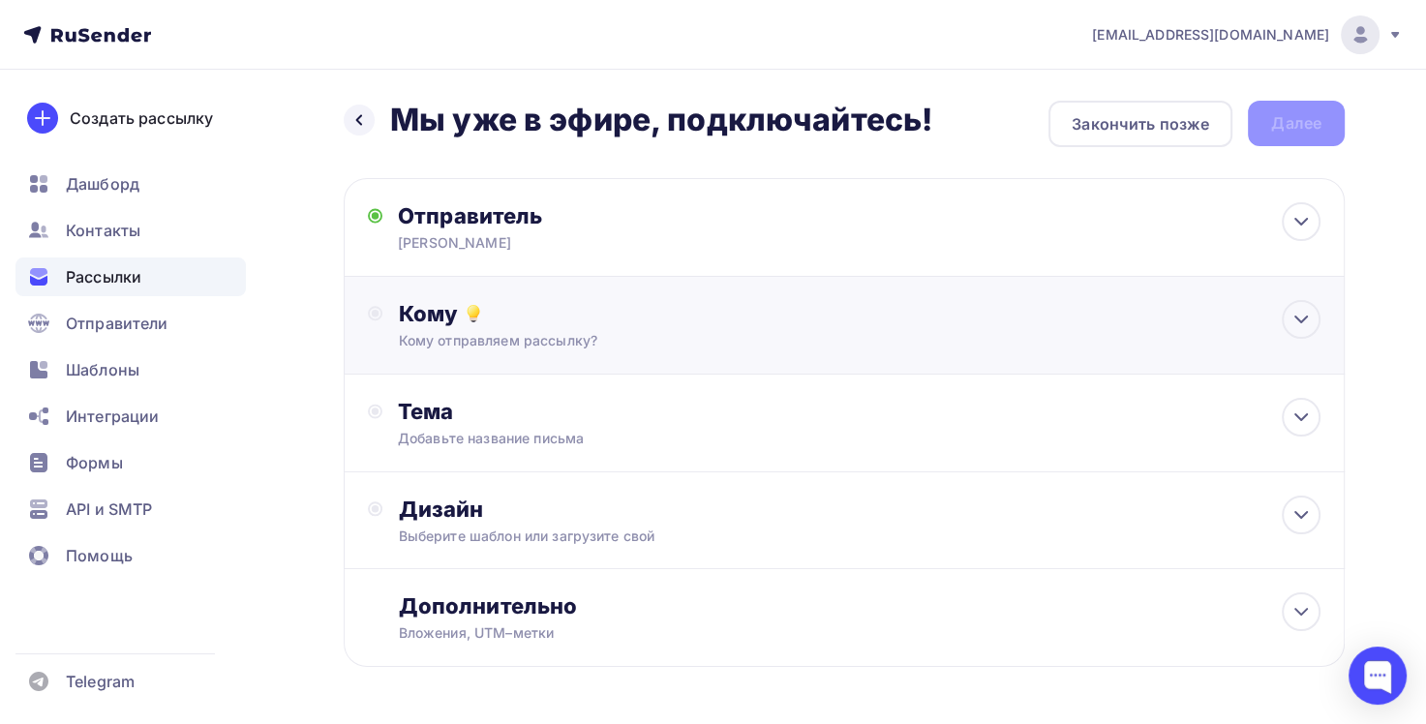
click at [656, 308] on div "Кому" at bounding box center [859, 313] width 922 height 27
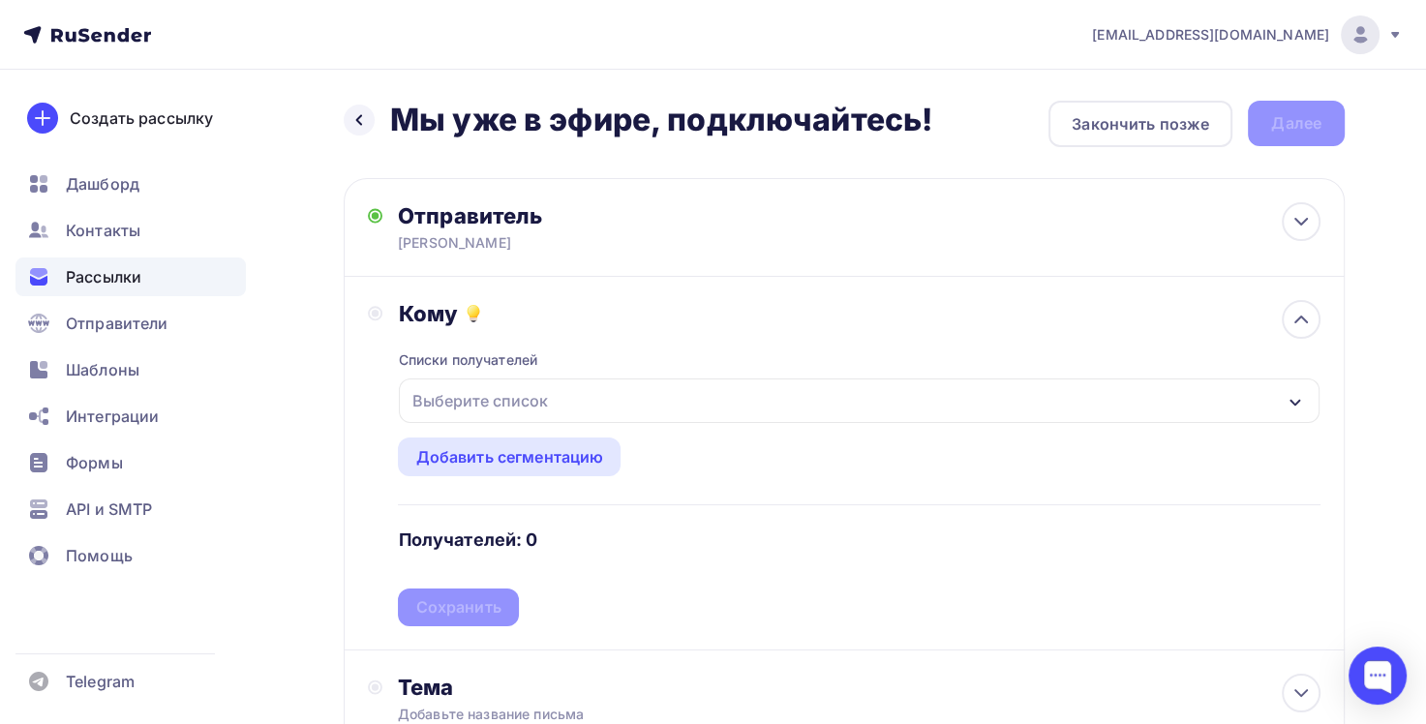
click at [635, 398] on div "Выберите список" at bounding box center [859, 400] width 920 height 45
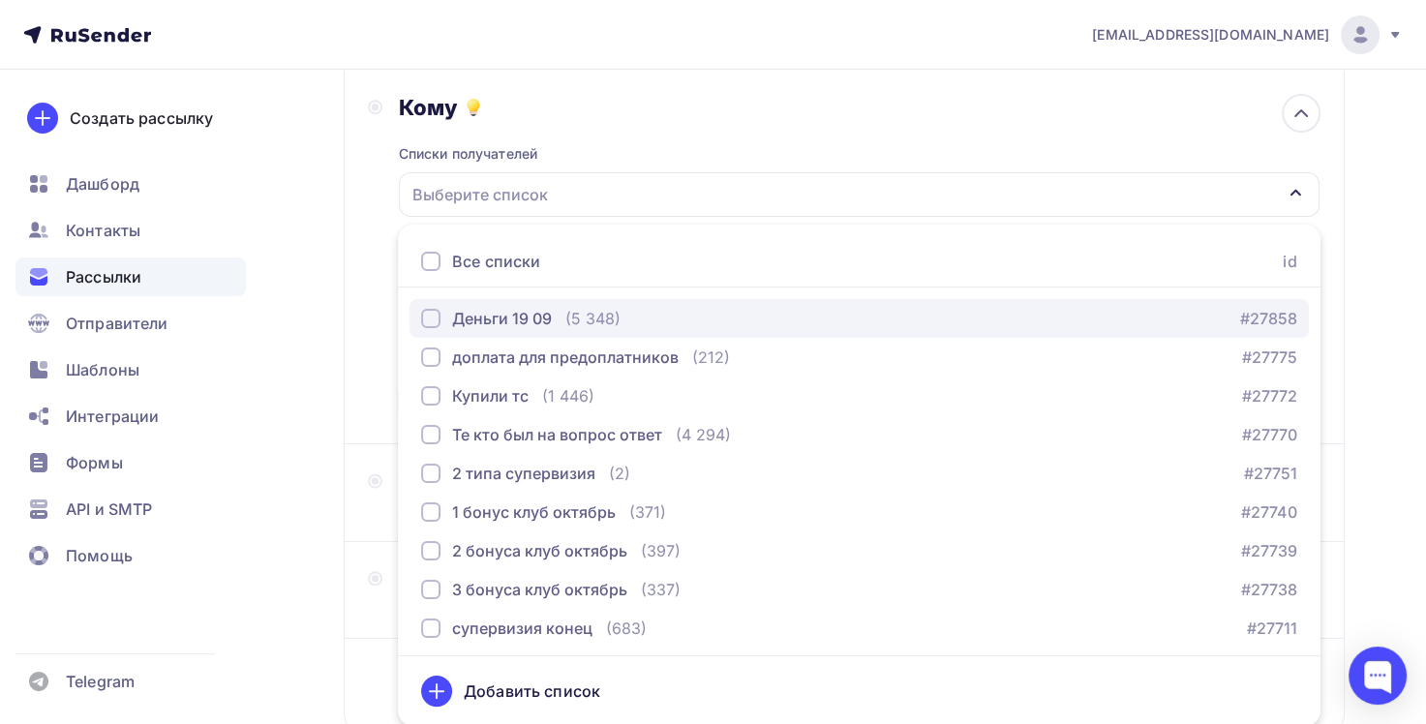
click at [649, 311] on div "Деньги 19 09 (5 348) #27858" at bounding box center [859, 318] width 876 height 23
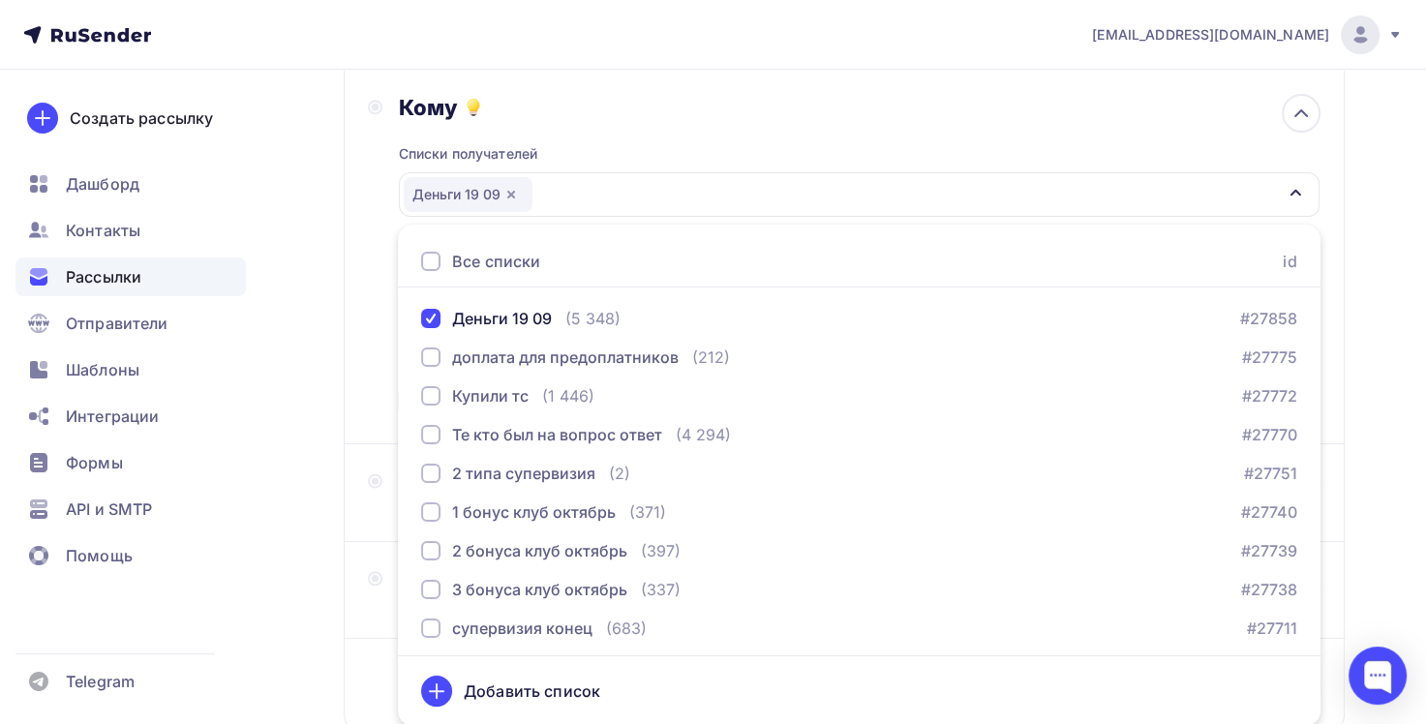
click at [325, 371] on div "Назад Мы уже в эфире, подключайтесь! Мы уже в эфире, подключайтесь! Закончить п…" at bounding box center [713, 363] width 1426 height 998
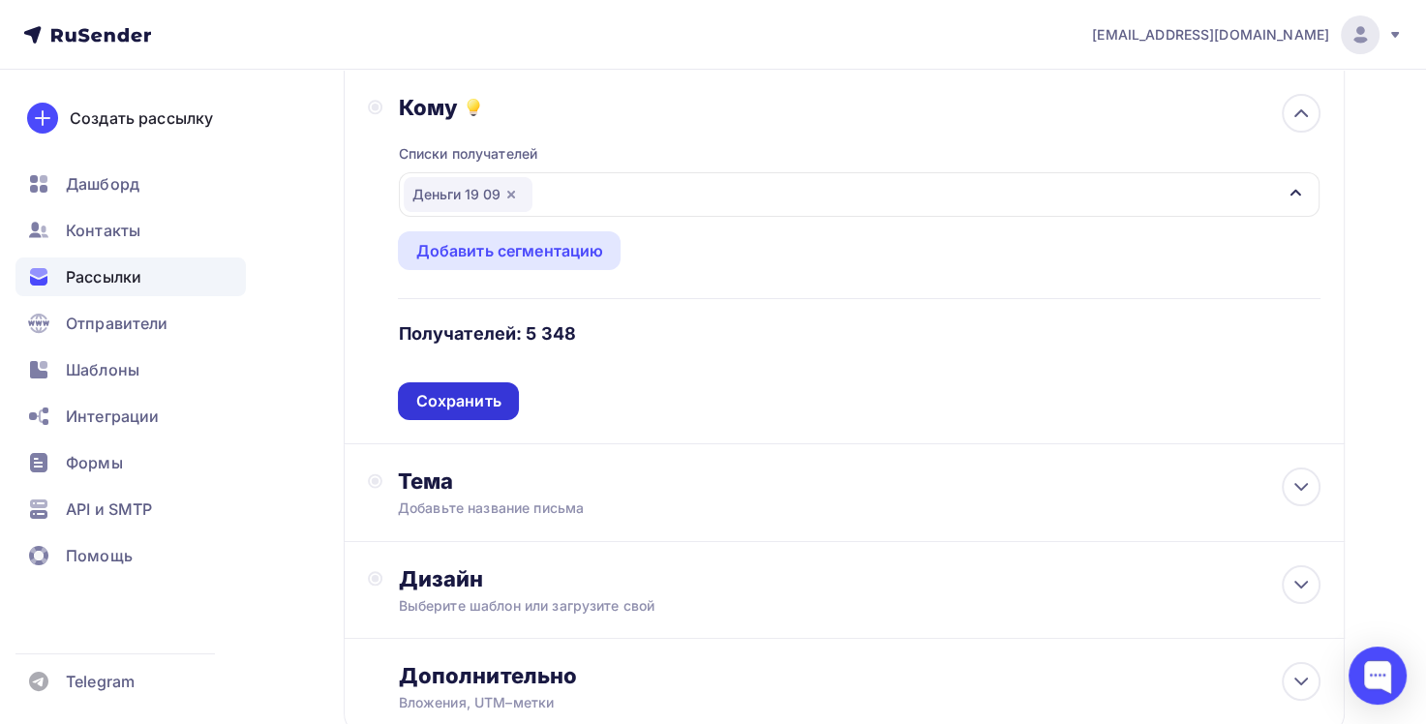
click at [426, 407] on div "Сохранить" at bounding box center [457, 401] width 85 height 22
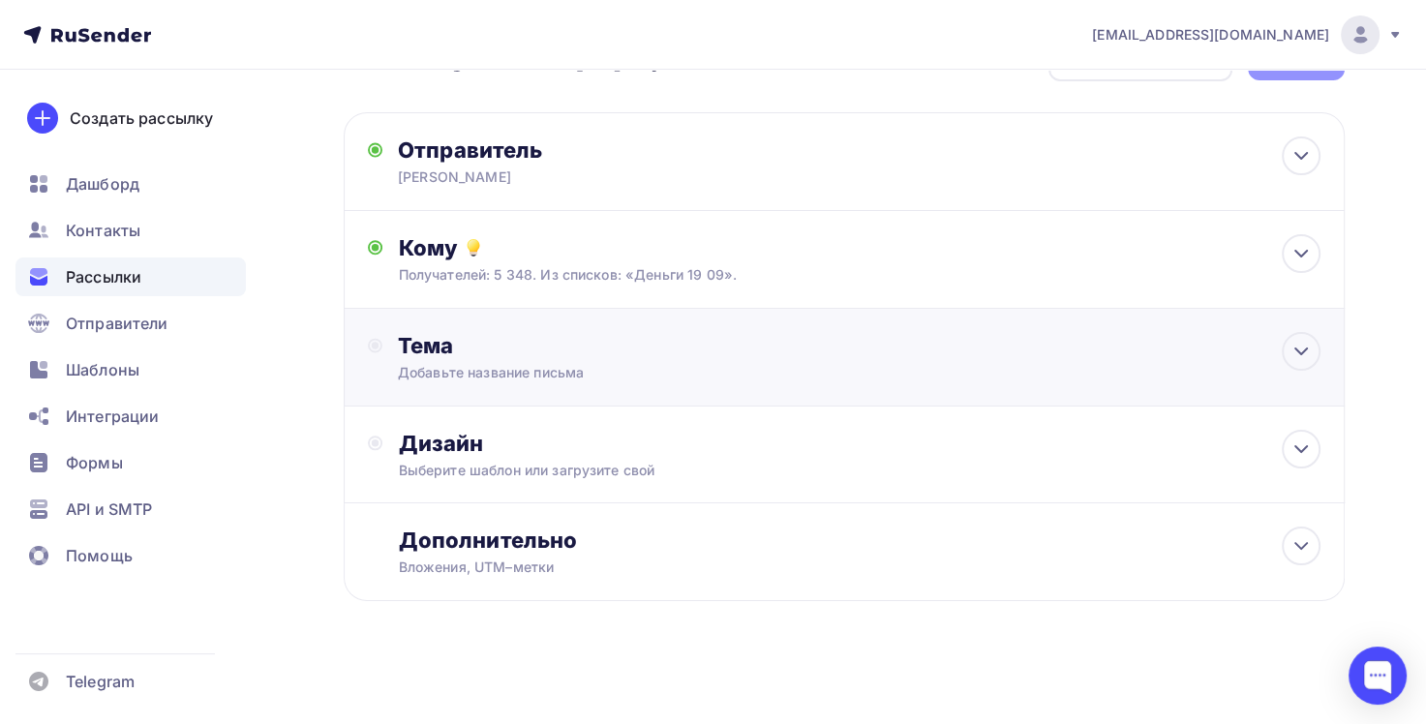
click at [453, 383] on div "Тема Добавьте название письма Тема * Рекомендуем использовать не более 150 симв…" at bounding box center [844, 358] width 1001 height 98
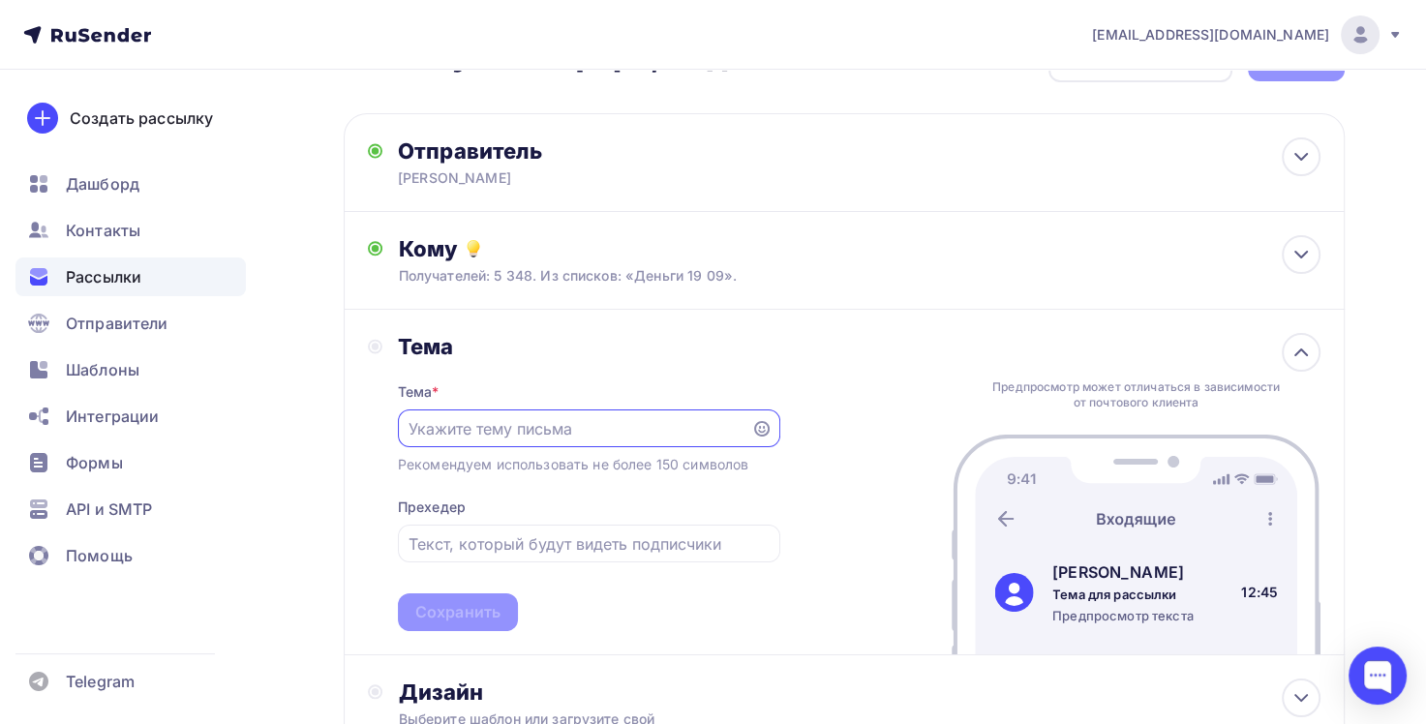
scroll to position [0, 0]
paste input "Мы уже в эфире, подключайтесь!"
type input "Мы уже в эфире, подключайтесь!"
click at [474, 612] on div "Сохранить" at bounding box center [457, 613] width 85 height 22
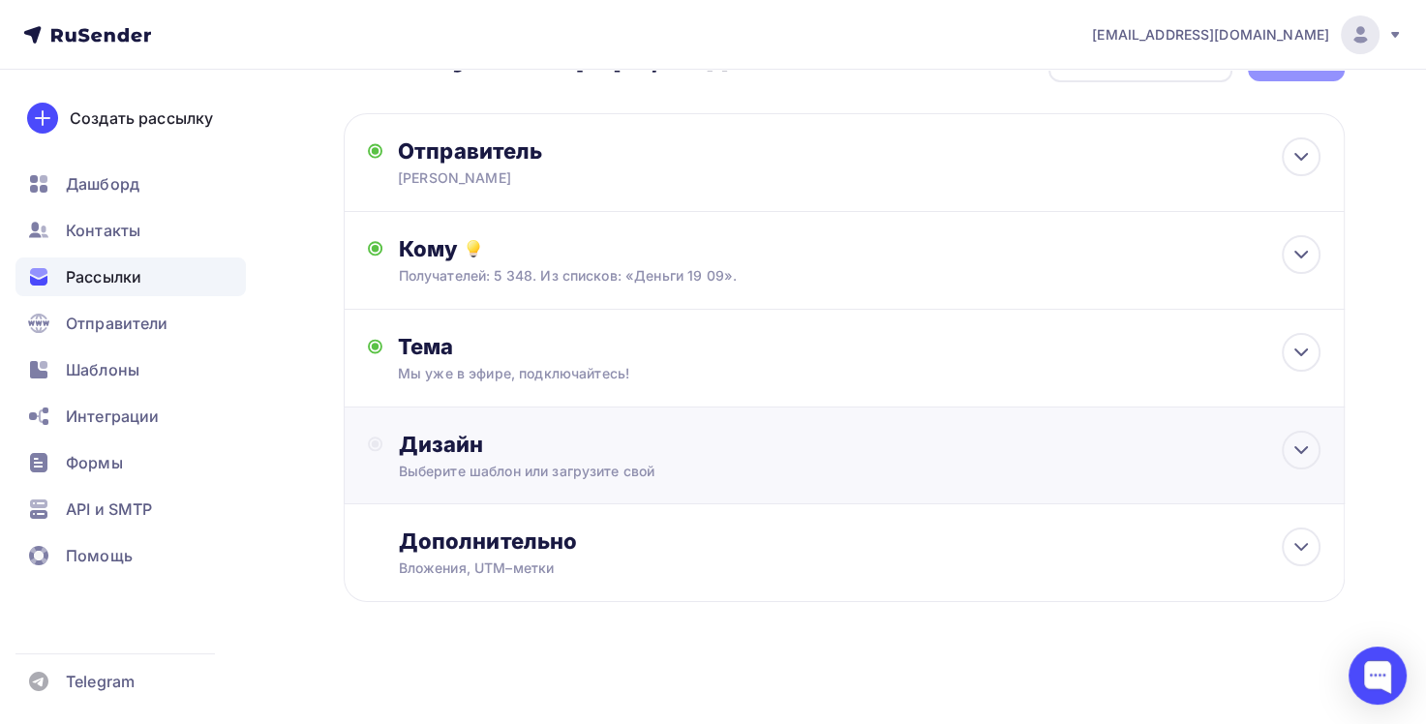
click at [502, 415] on div "Дизайн Выберите шаблон или загрузите свой" at bounding box center [844, 455] width 1001 height 97
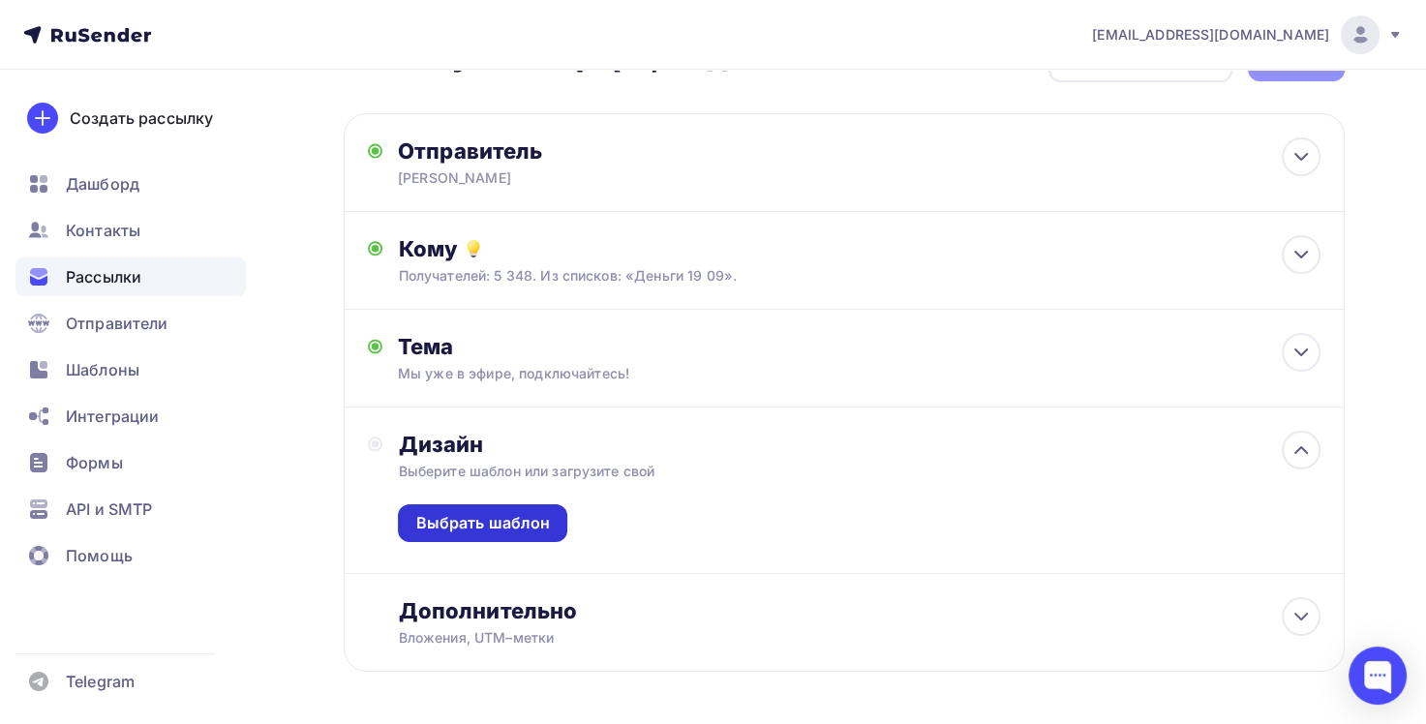
click at [510, 524] on div "Выбрать шаблон" at bounding box center [482, 523] width 135 height 22
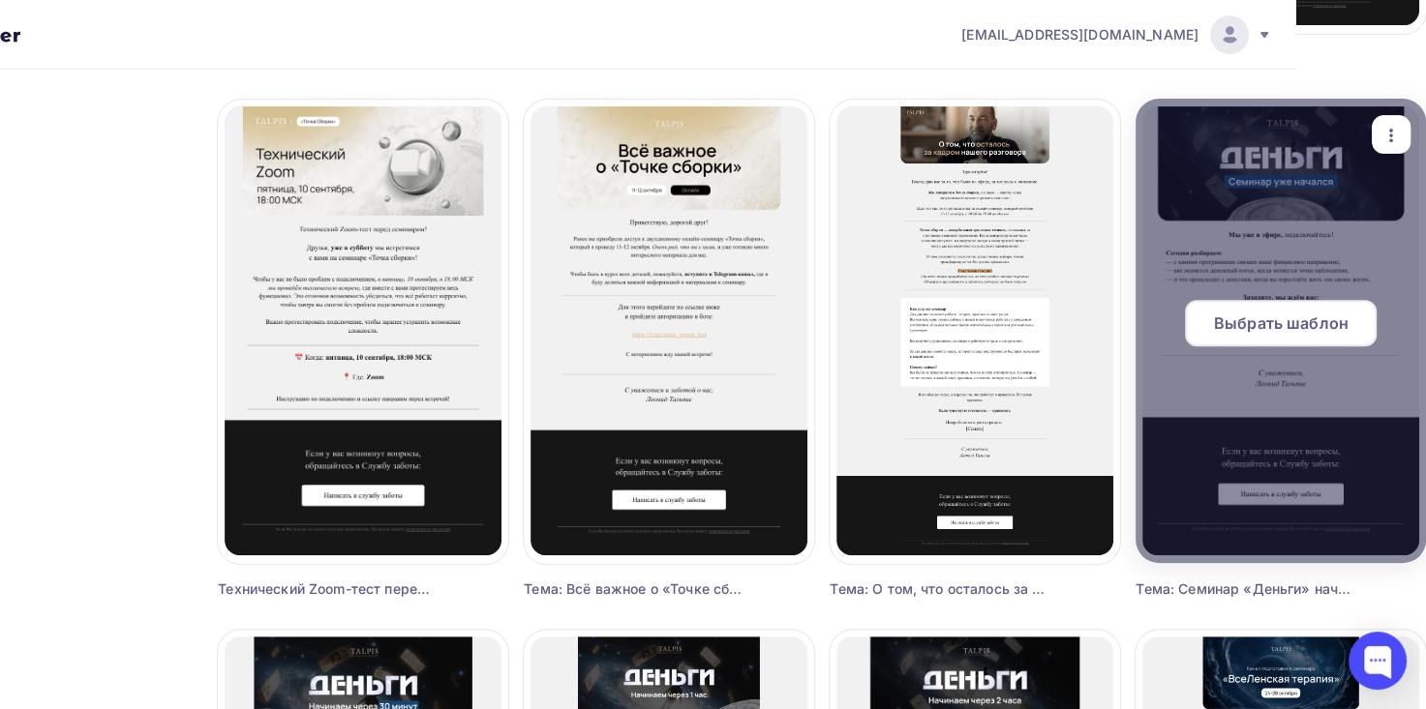
scroll to position [678, 132]
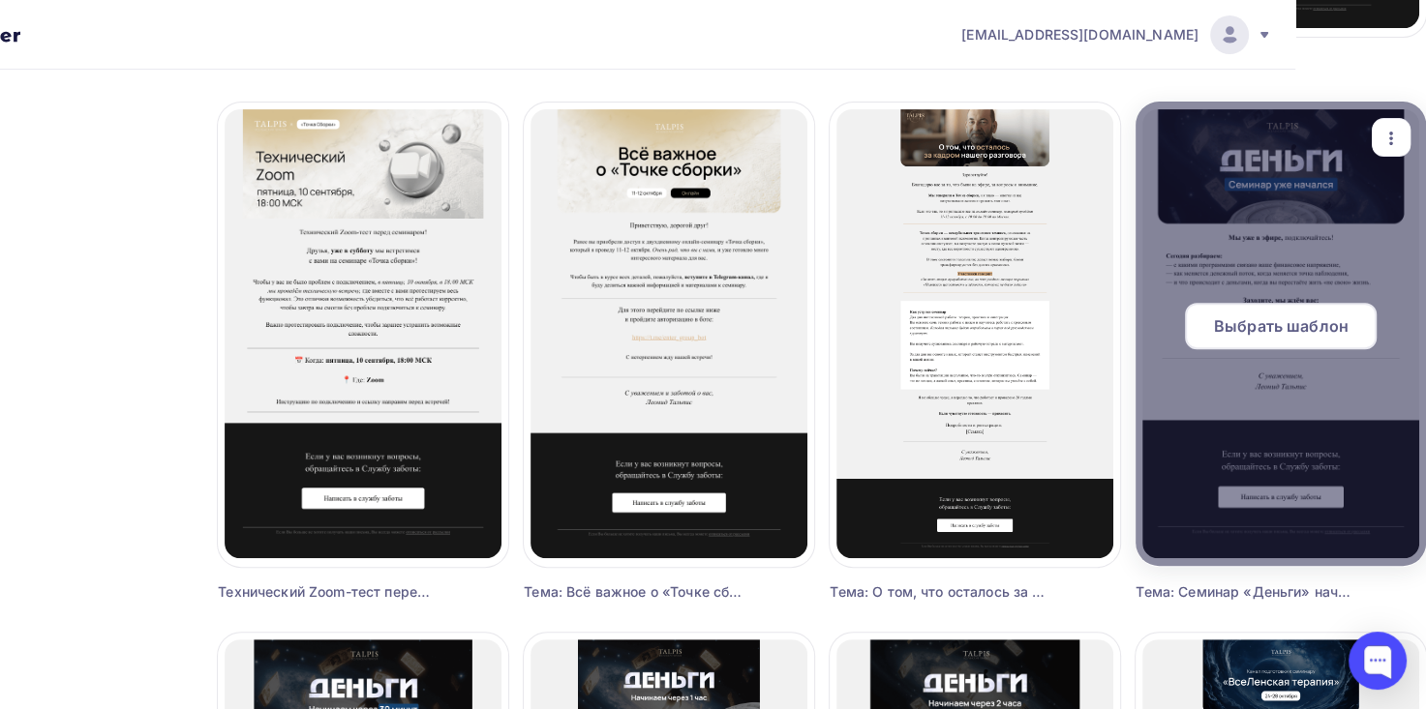
click at [1316, 321] on span "Выбрать шаблон" at bounding box center [1281, 326] width 135 height 23
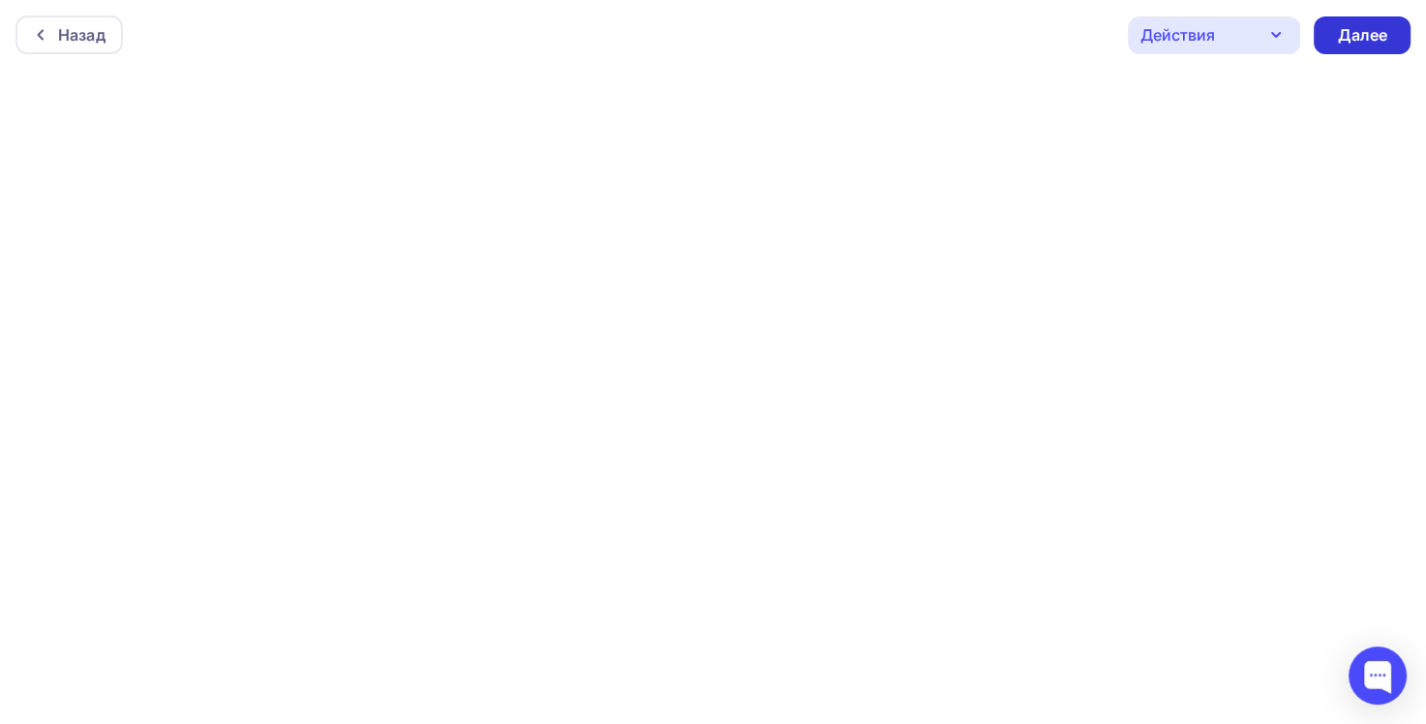
click at [1362, 32] on div "Далее" at bounding box center [1362, 35] width 50 height 22
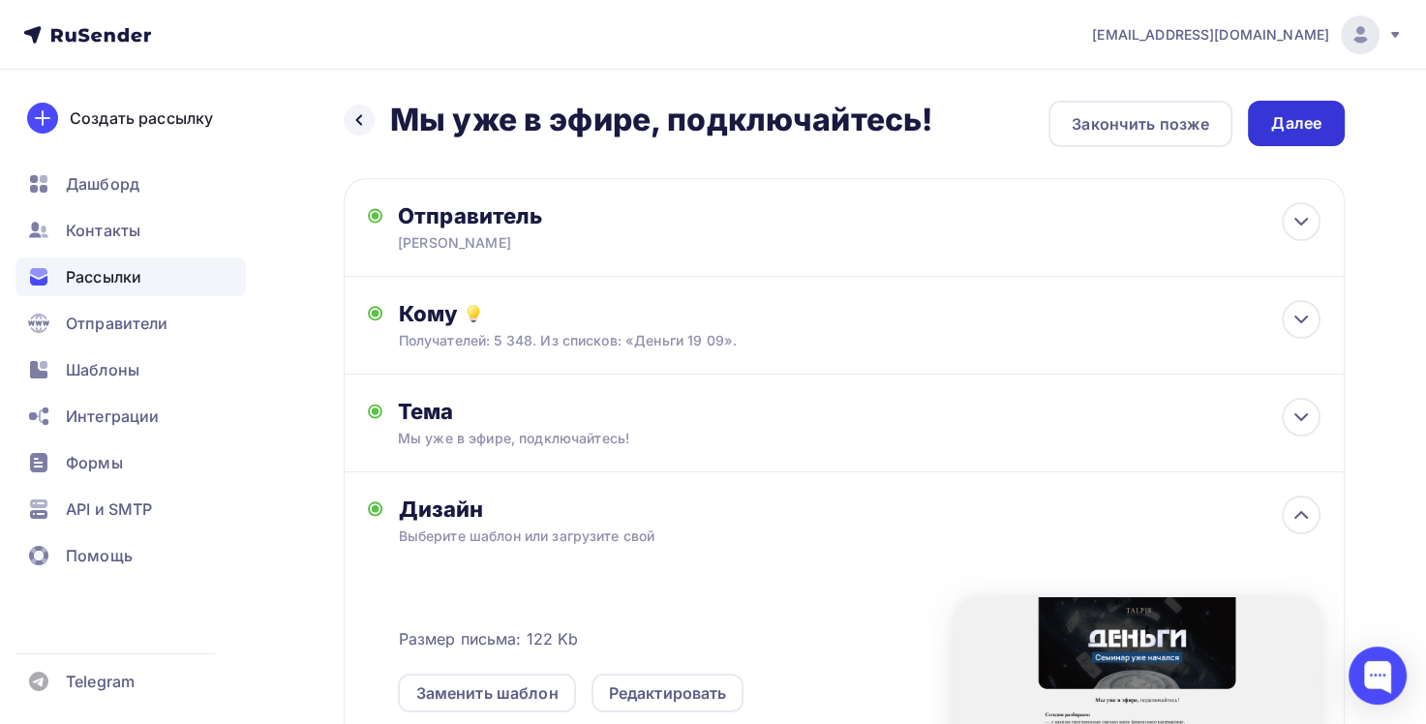
click at [1297, 110] on div "Далее" at bounding box center [1296, 123] width 97 height 45
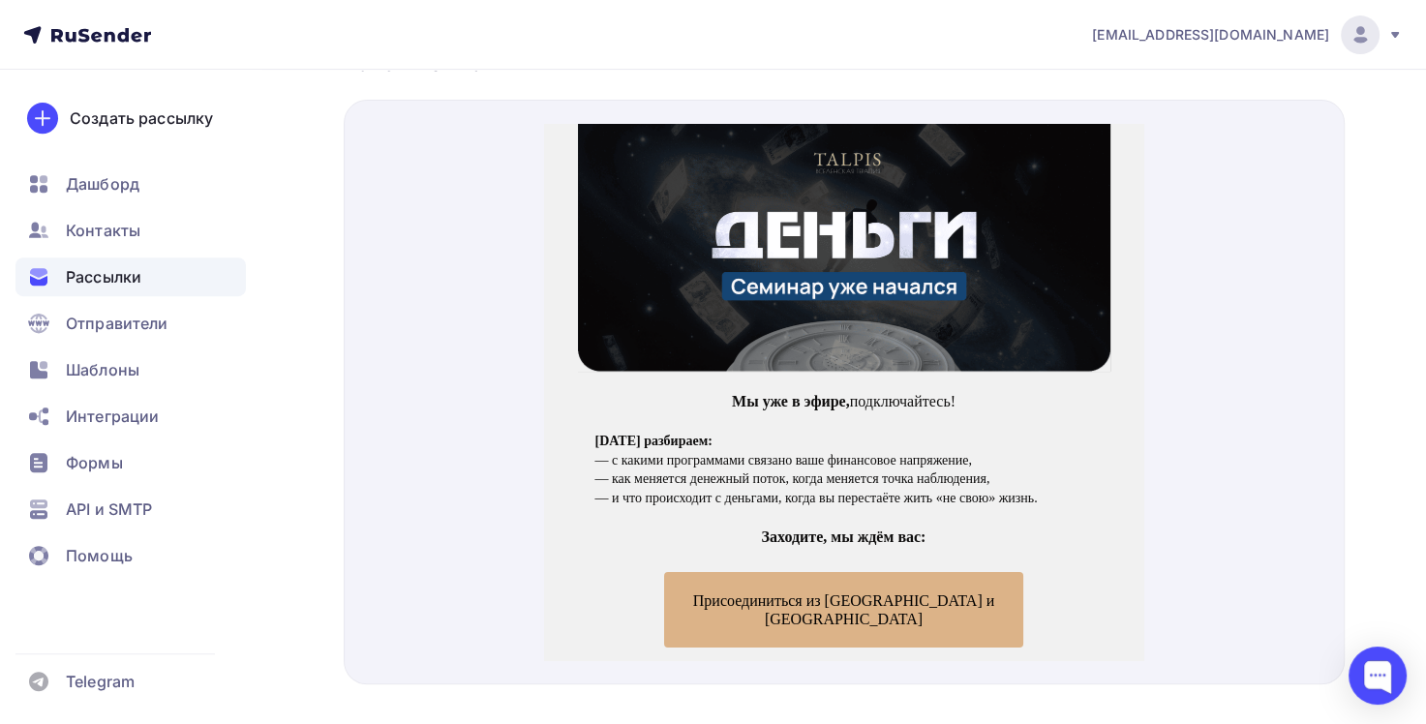
scroll to position [809, 0]
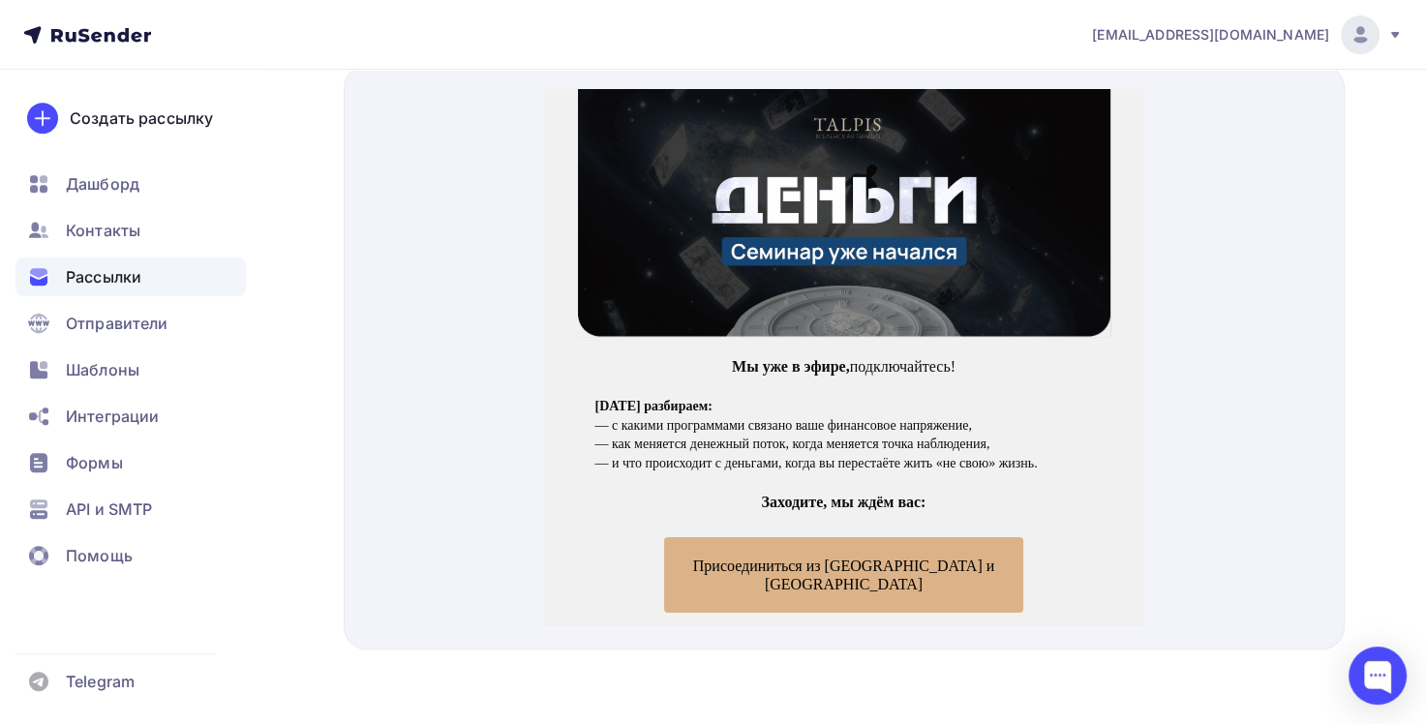
click at [938, 534] on span "Присоединиться из РФ и СНГ" at bounding box center [843, 551] width 359 height 75
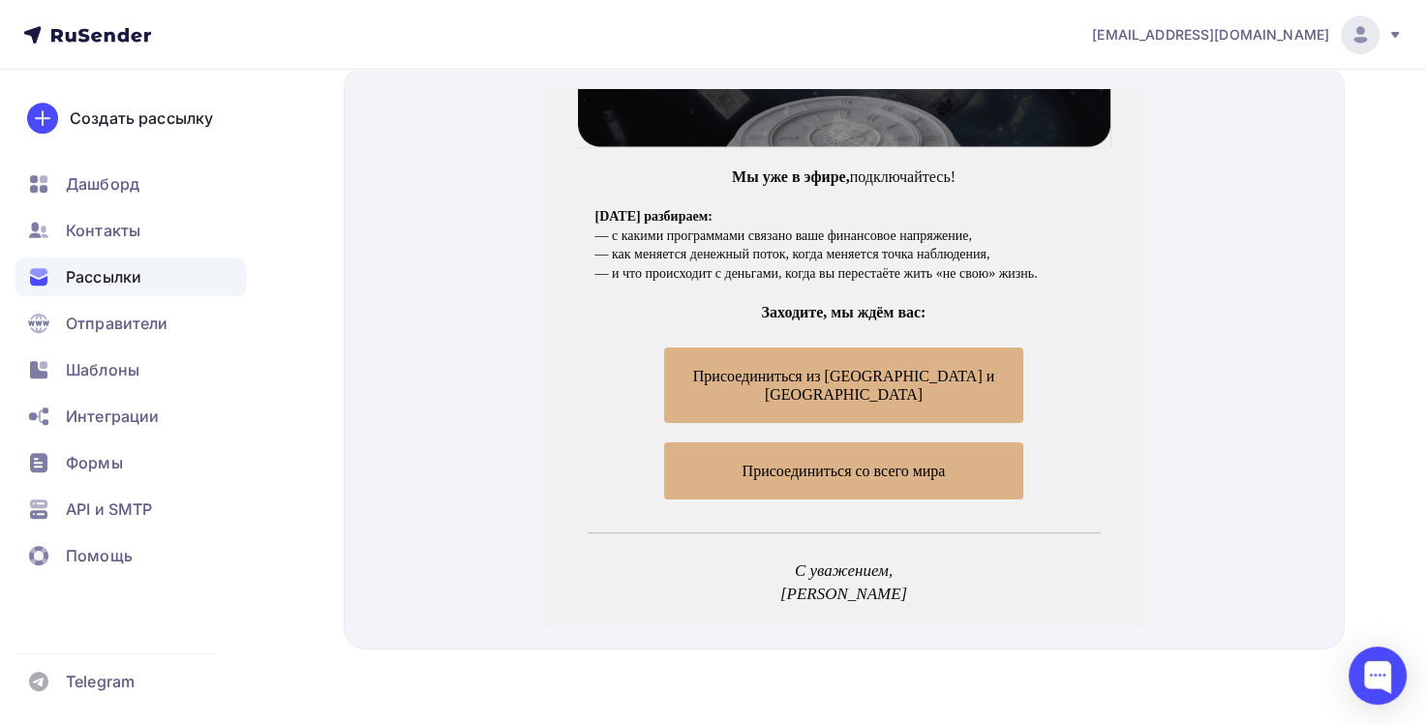
scroll to position [194, 0]
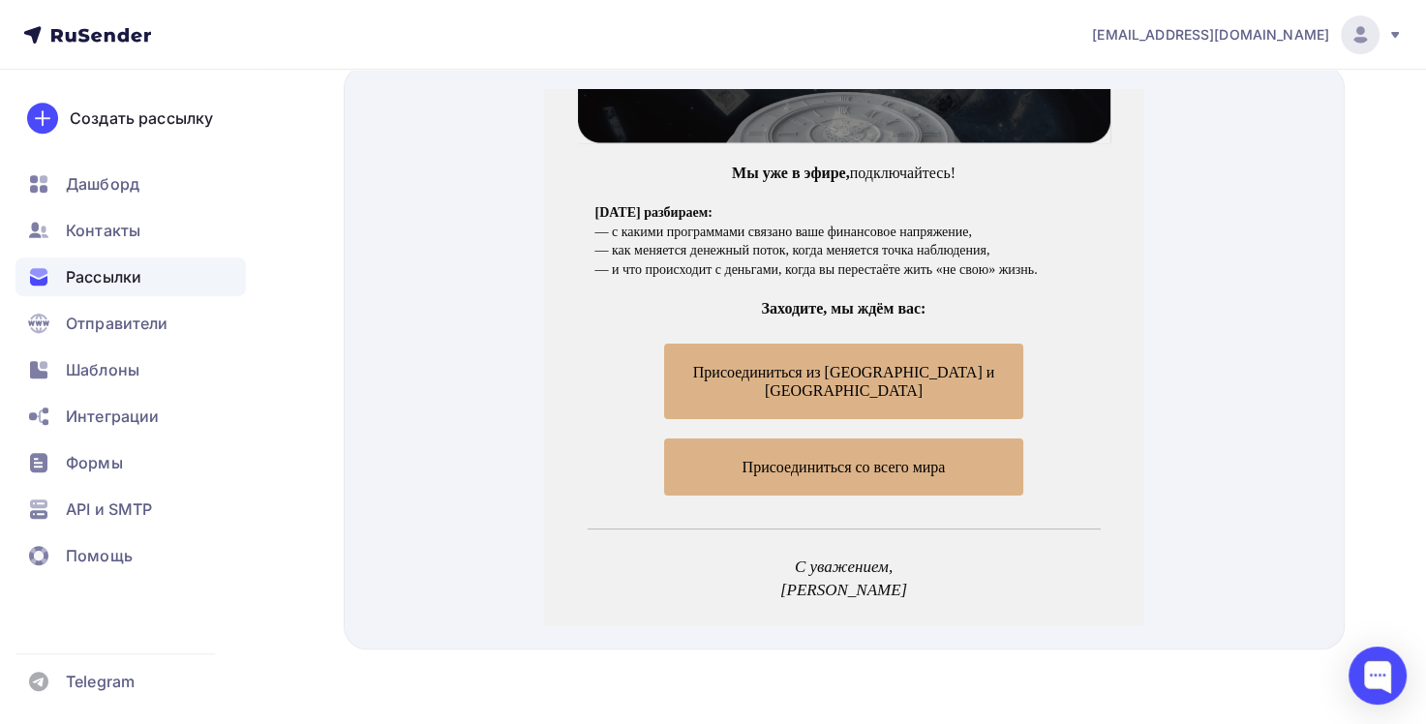
click at [943, 415] on span "Присоединиться со всего мира" at bounding box center [843, 443] width 359 height 57
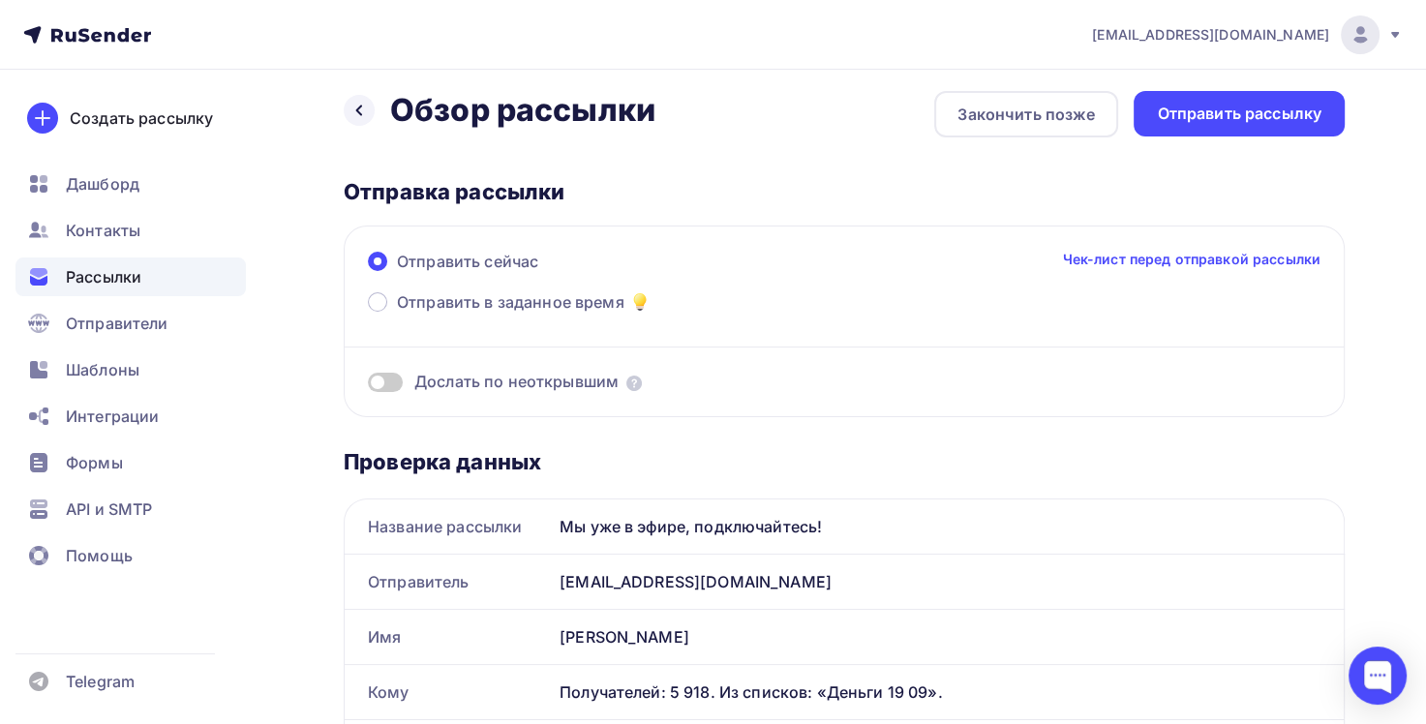
scroll to position [0, 0]
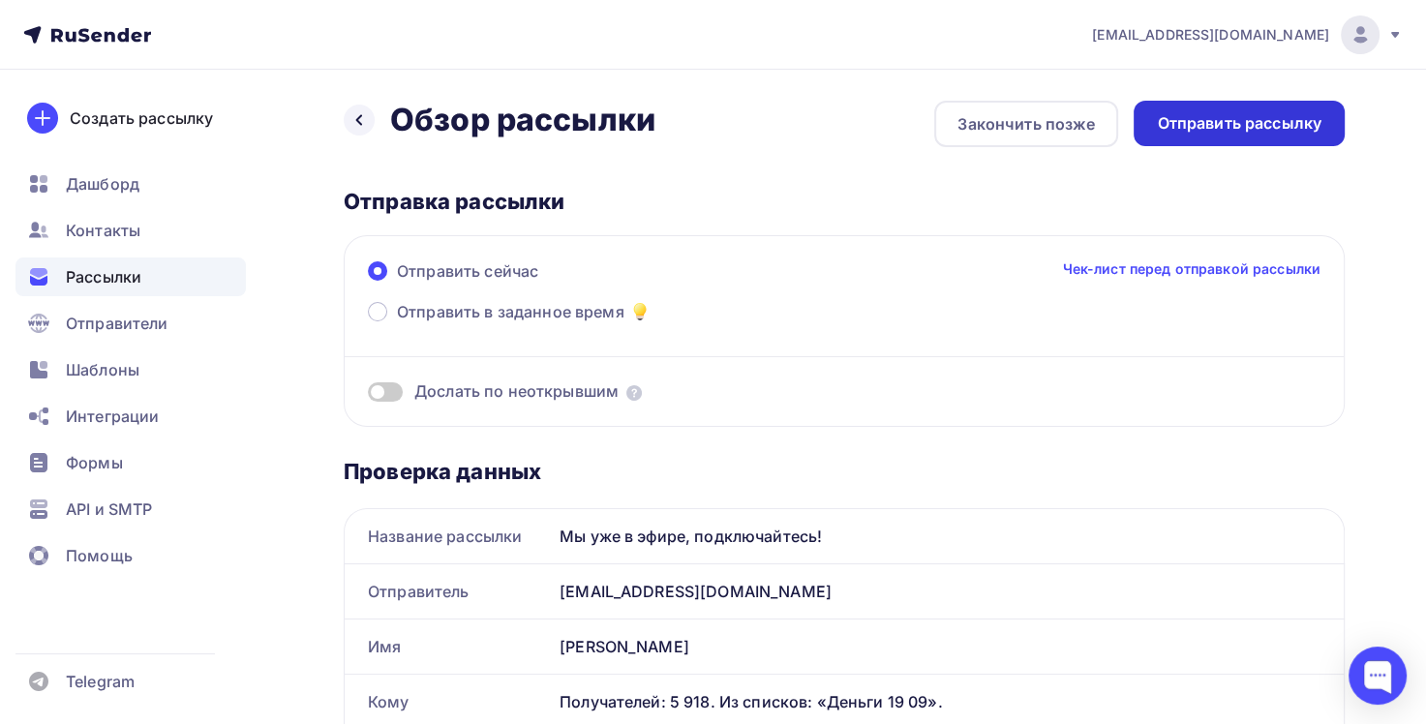
click at [1266, 116] on div "Отправить рассылку" at bounding box center [1239, 123] width 165 height 22
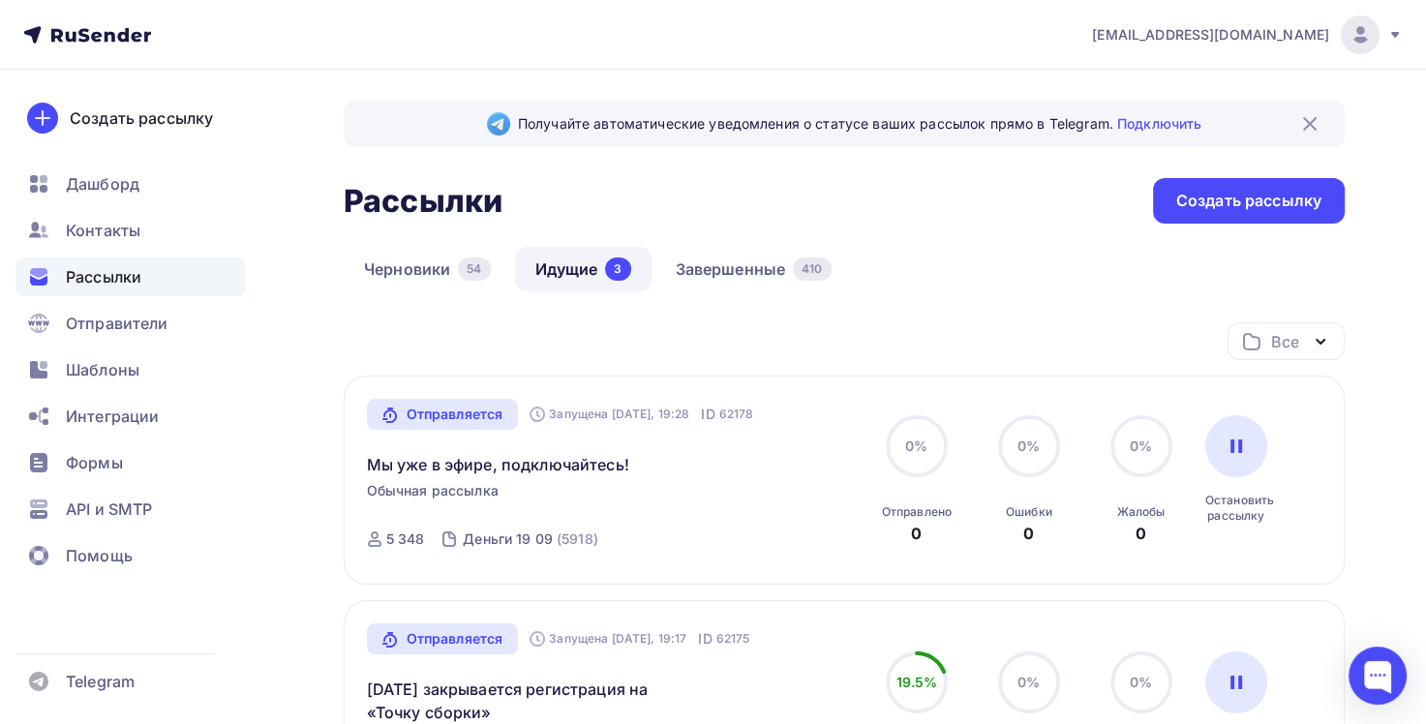
click at [1309, 120] on img at bounding box center [1309, 123] width 23 height 23
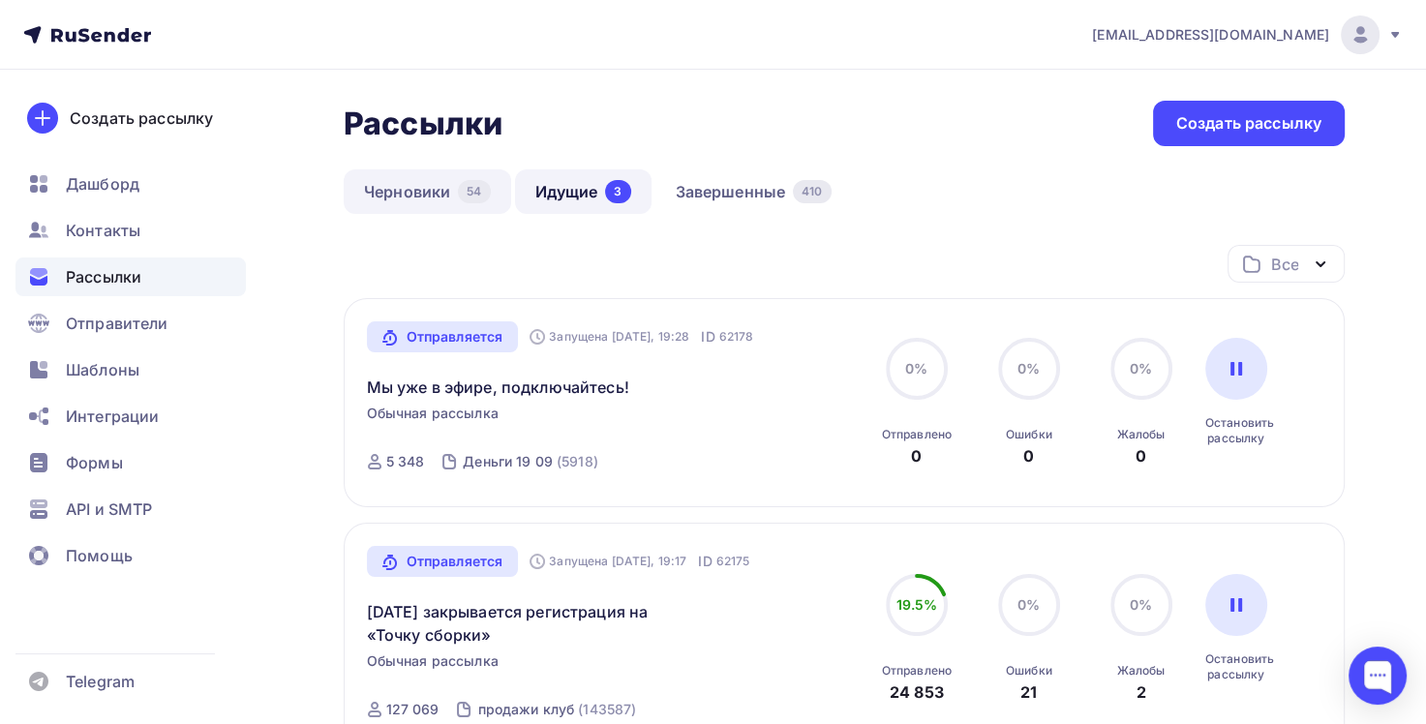
click at [464, 196] on div "54" at bounding box center [474, 191] width 32 height 23
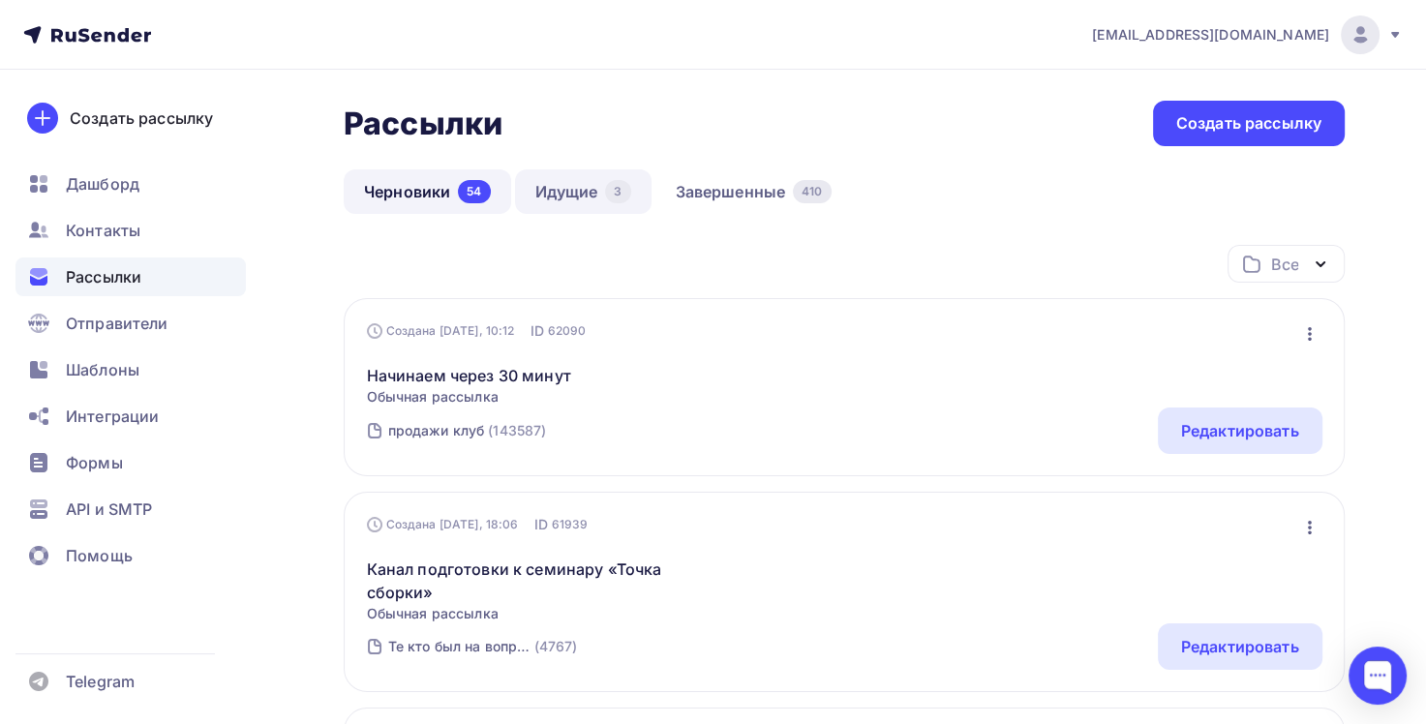
click at [547, 194] on link "Идущие 3" at bounding box center [583, 191] width 136 height 45
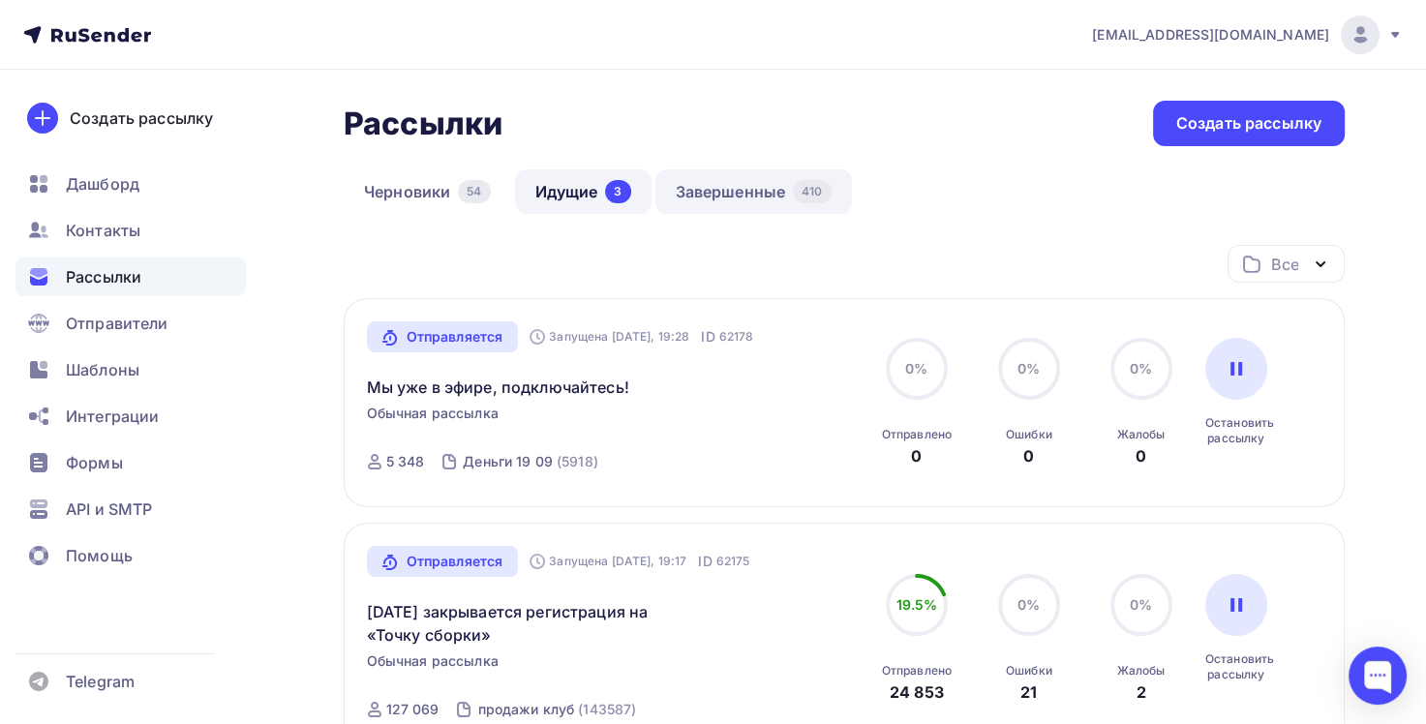
click at [723, 183] on link "Завершенные 410" at bounding box center [753, 191] width 196 height 45
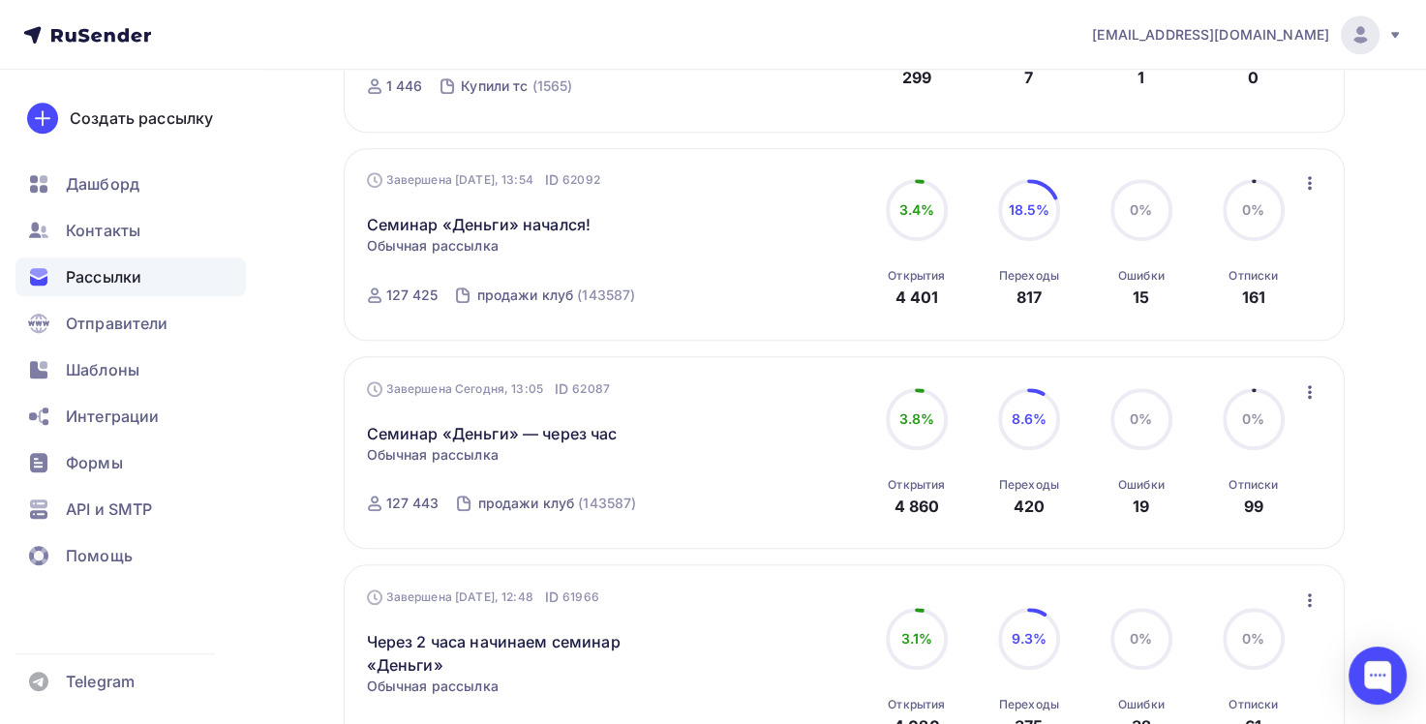
scroll to position [1452, 0]
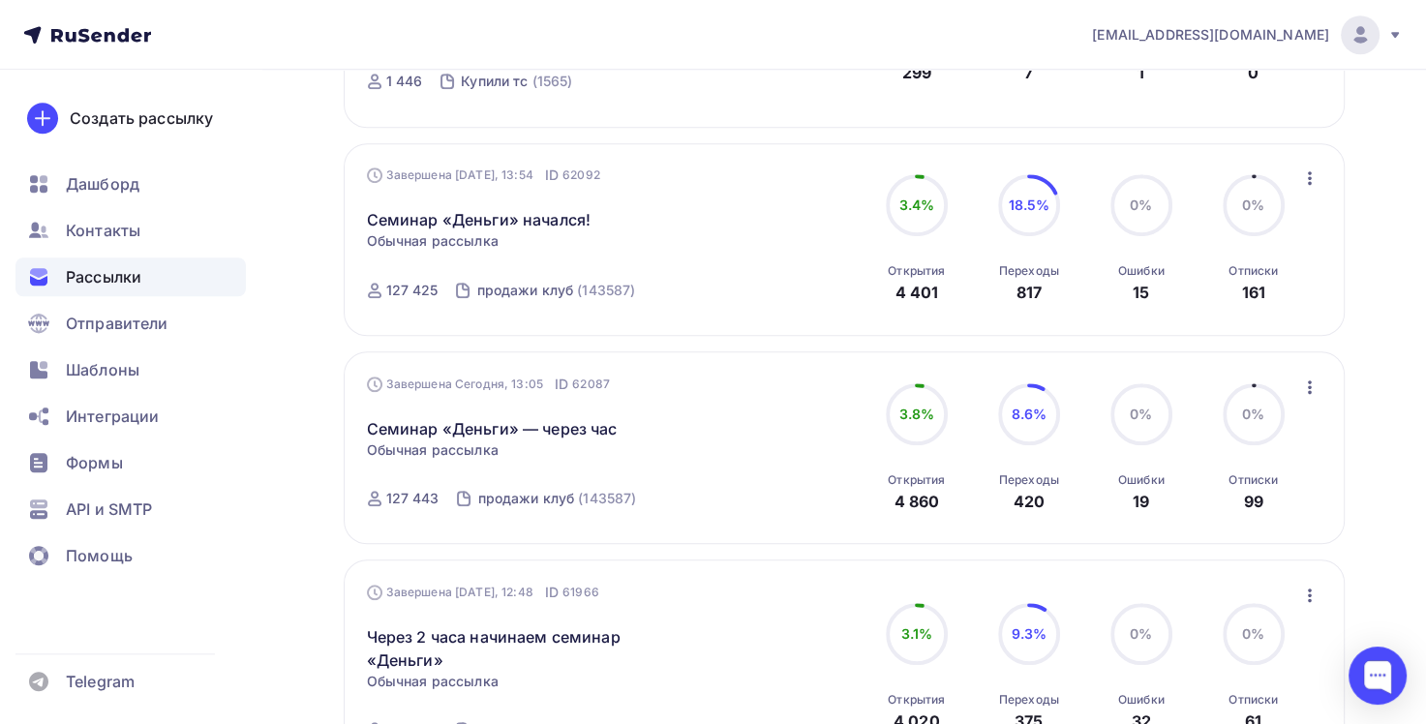
click at [1305, 170] on icon "button" at bounding box center [1309, 177] width 23 height 23
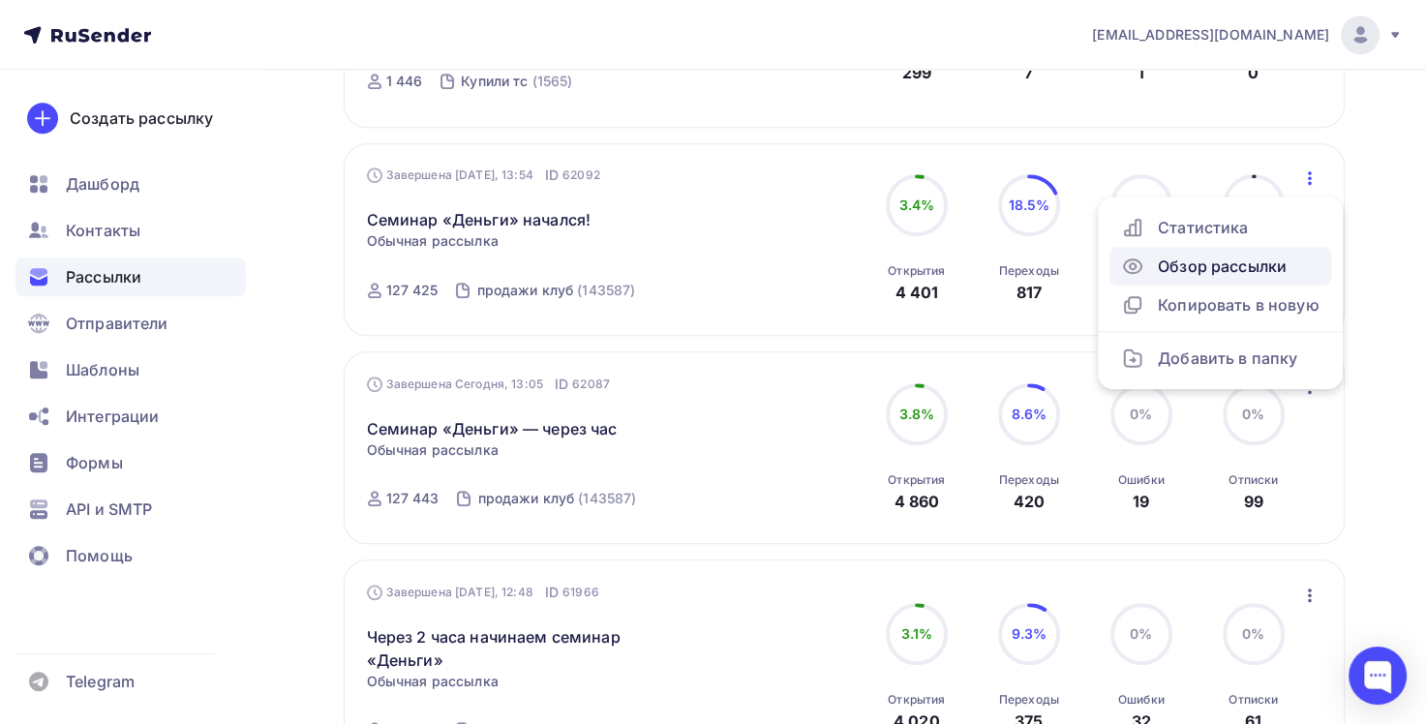
click at [1236, 255] on div "Обзор рассылки" at bounding box center [1220, 266] width 198 height 23
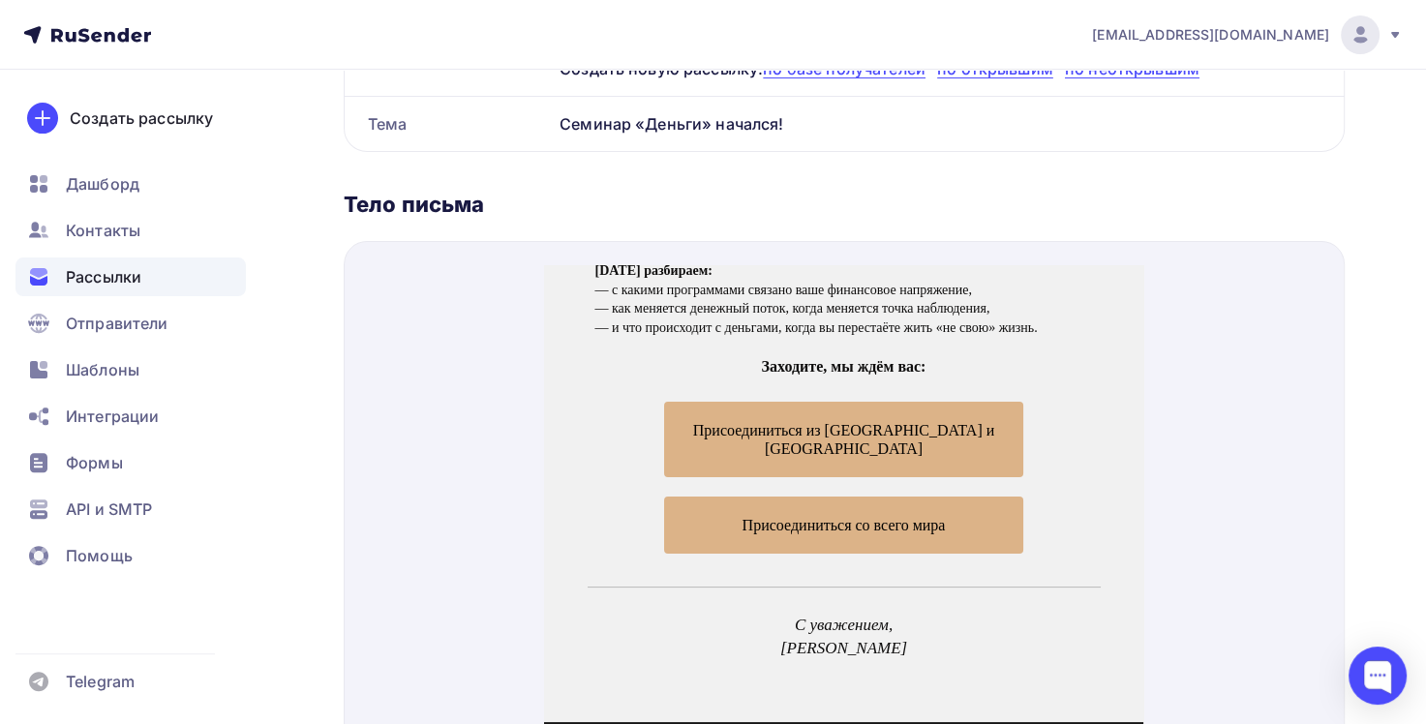
scroll to position [387, 0]
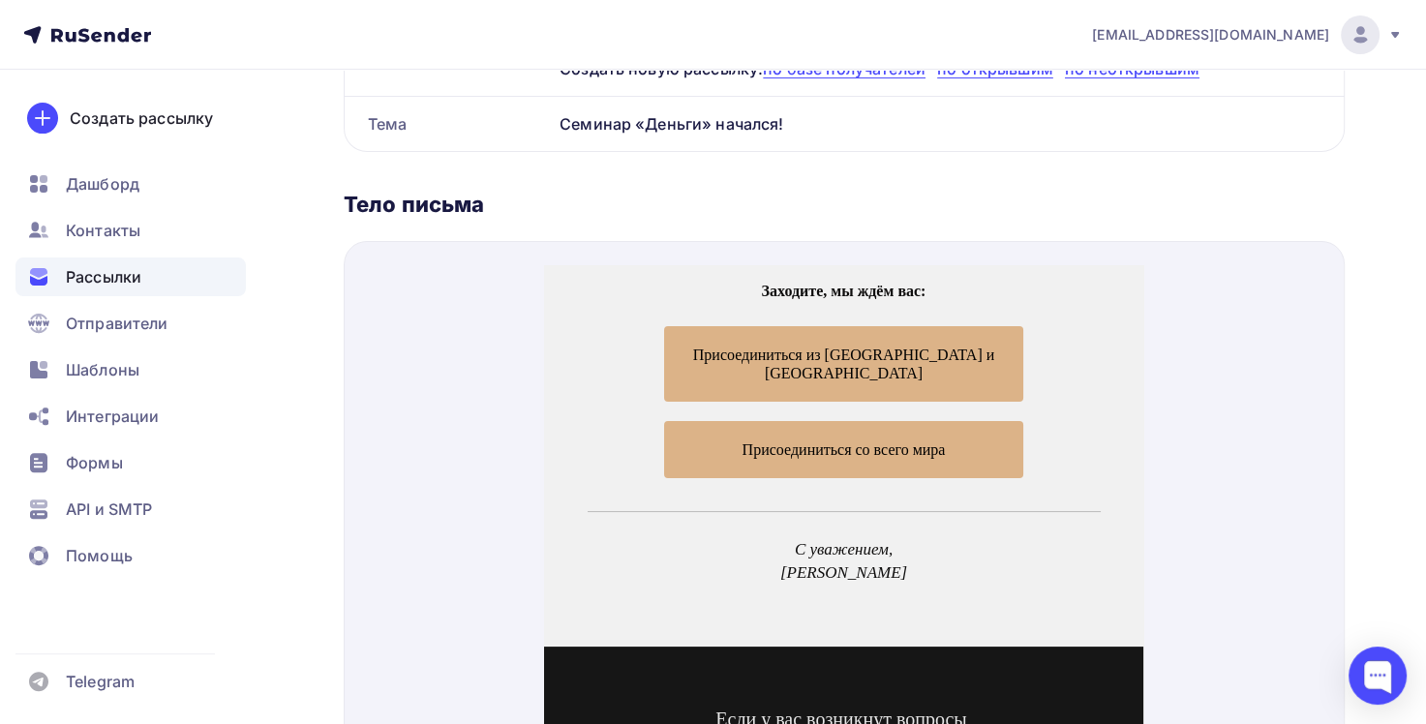
click at [918, 340] on span "Присоединиться из [GEOGRAPHIC_DATA] и [GEOGRAPHIC_DATA]" at bounding box center [843, 340] width 359 height 75
click at [955, 398] on span "Присоединиться со всего мира" at bounding box center [843, 426] width 359 height 57
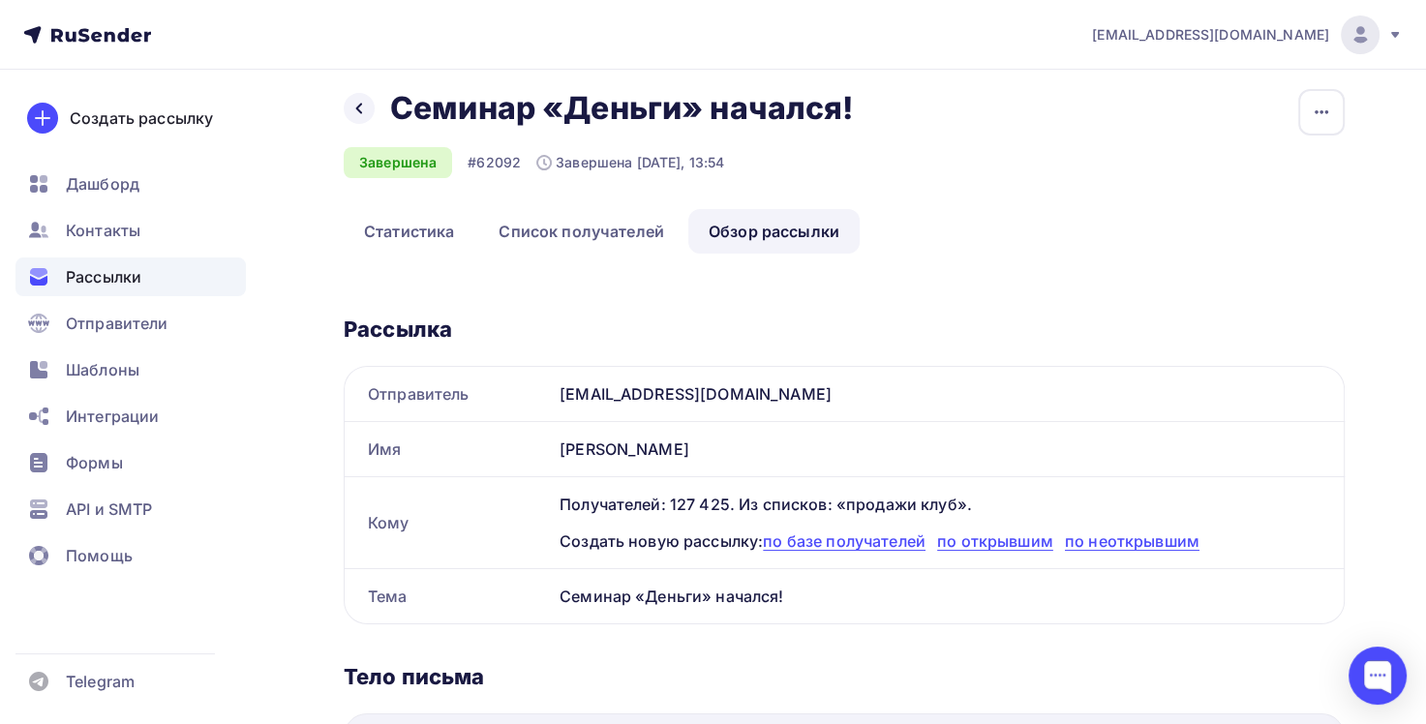
scroll to position [0, 0]
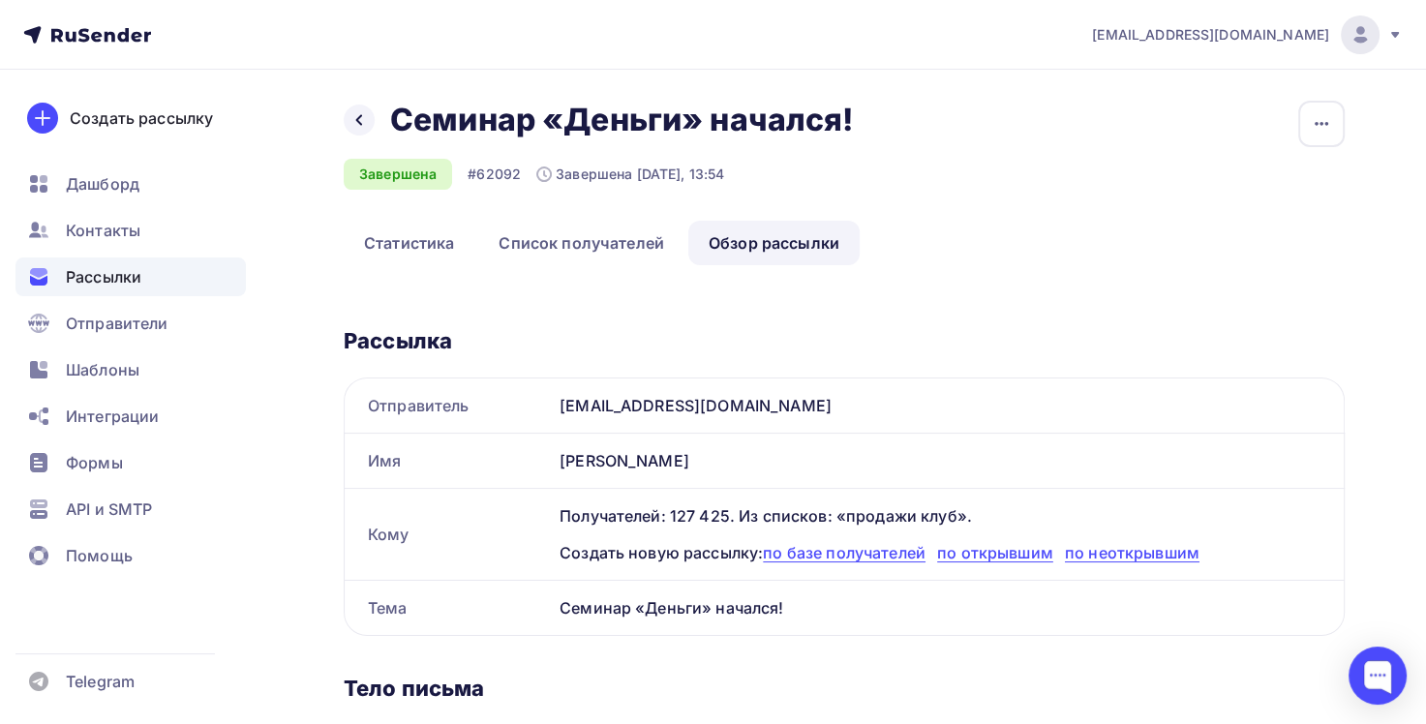
click at [376, 124] on div "Назад Семинар «Деньги» начался! Семинар «Деньги» начался!" at bounding box center [606, 120] width 524 height 39
click at [364, 121] on icon at bounding box center [358, 119] width 15 height 15
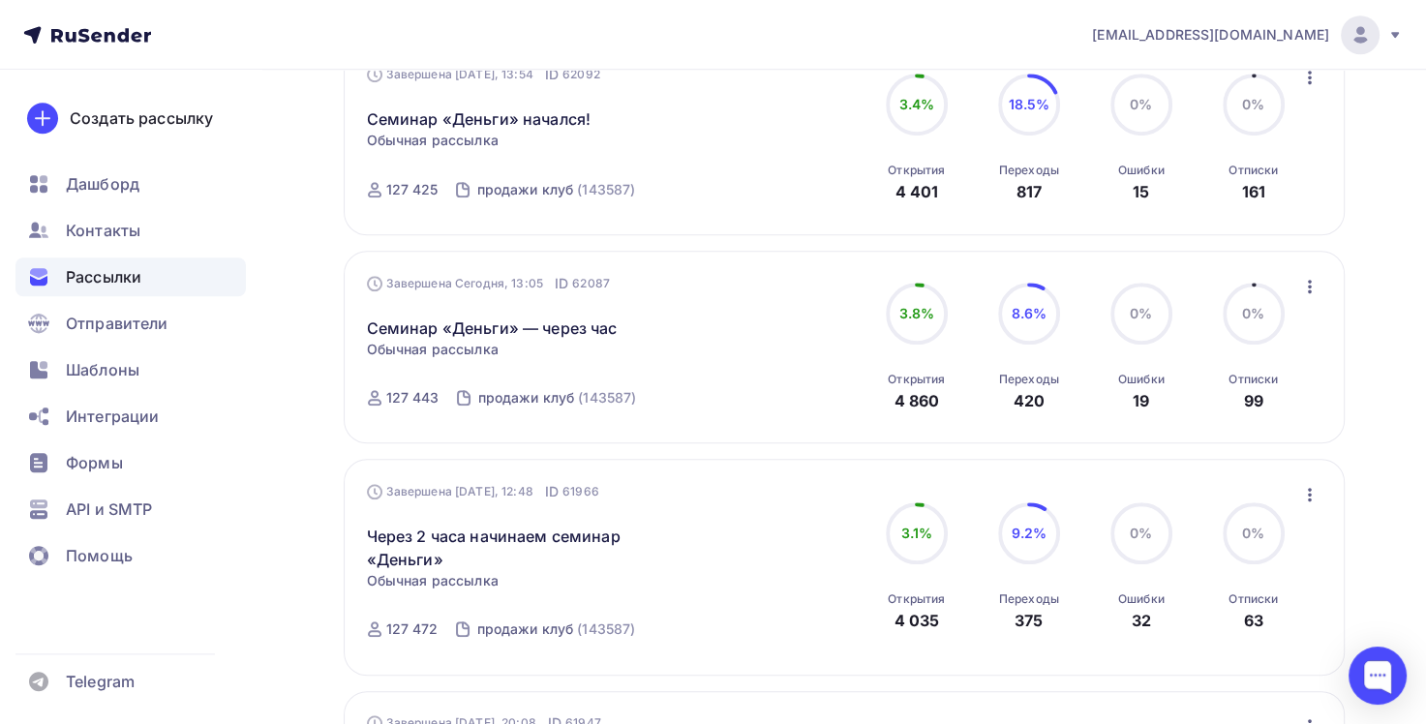
scroll to position [1549, 0]
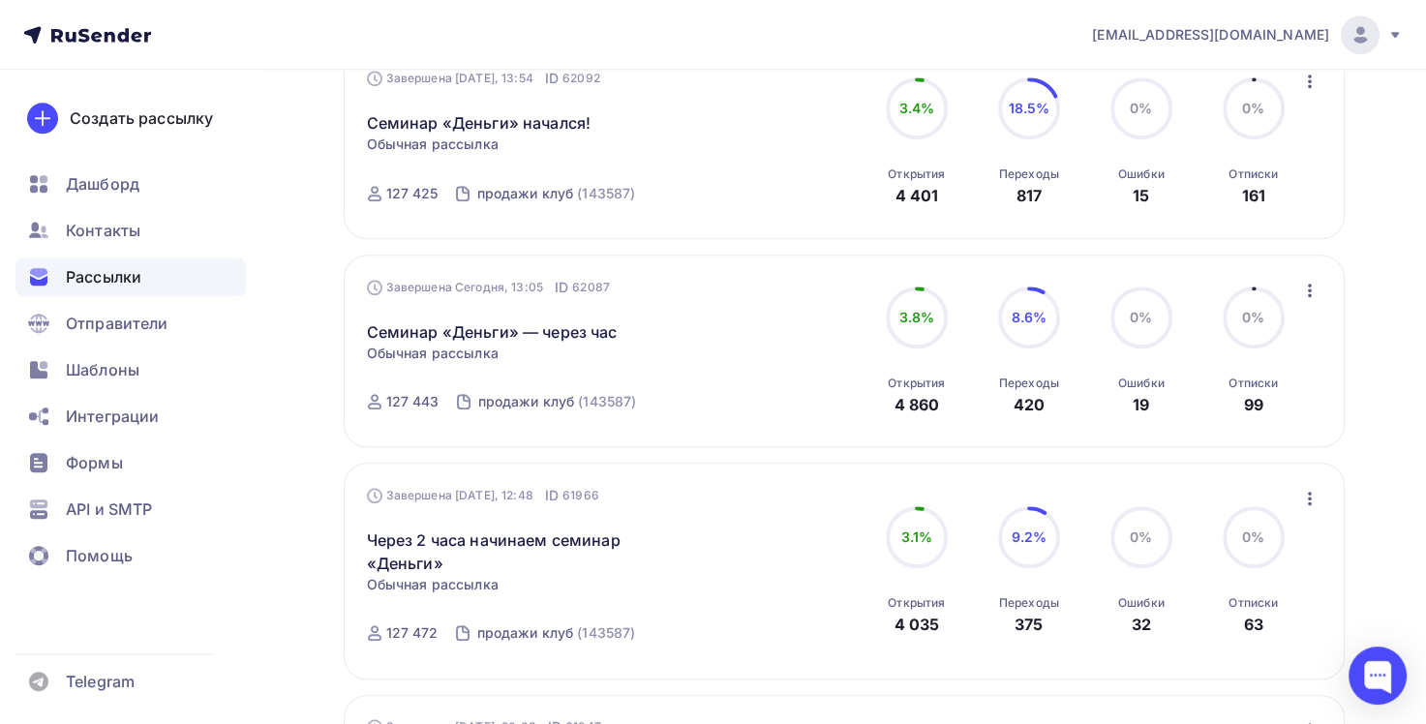
click at [638, 329] on div "Семинар «Деньги» — через час Статистика Обзор рассылки Копировать в новую Добав…" at bounding box center [587, 320] width 441 height 46
click at [1307, 287] on icon "button" at bounding box center [1309, 290] width 23 height 23
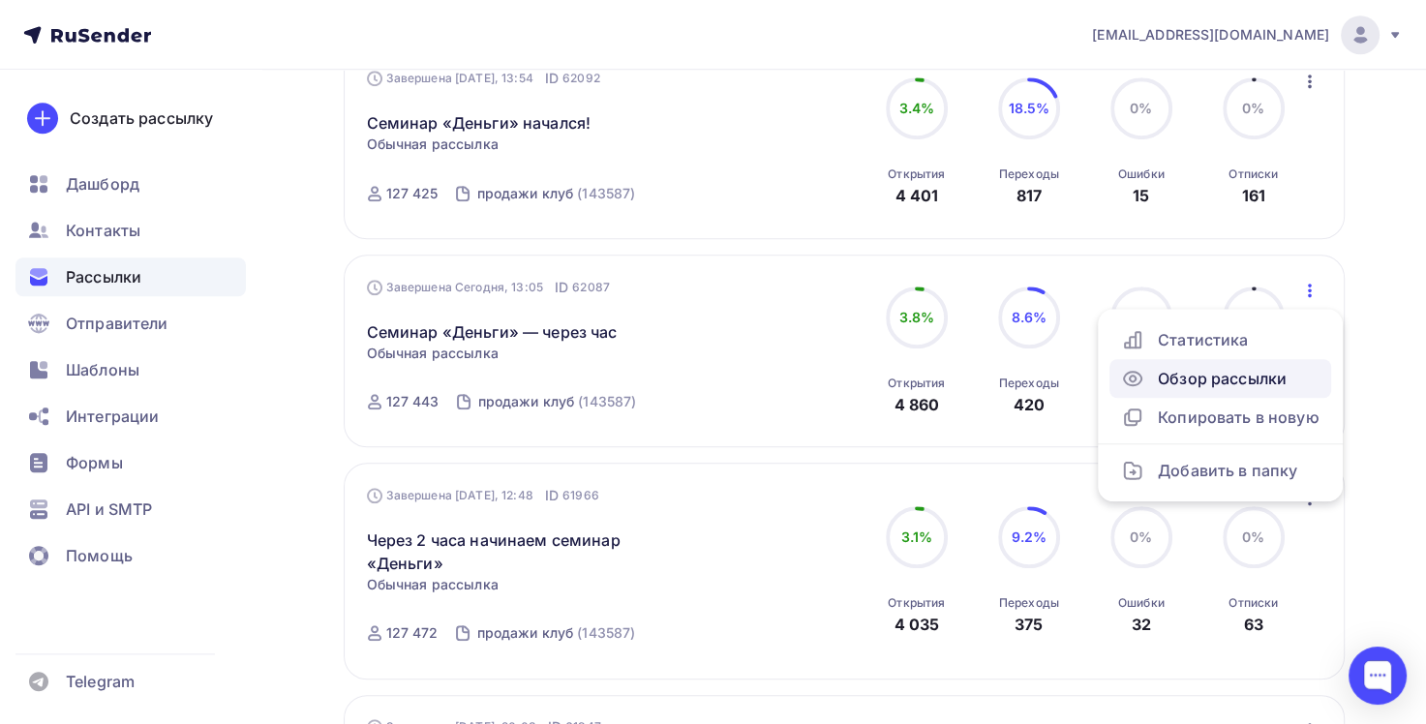
click at [1233, 373] on div "Обзор рассылки" at bounding box center [1220, 378] width 198 height 23
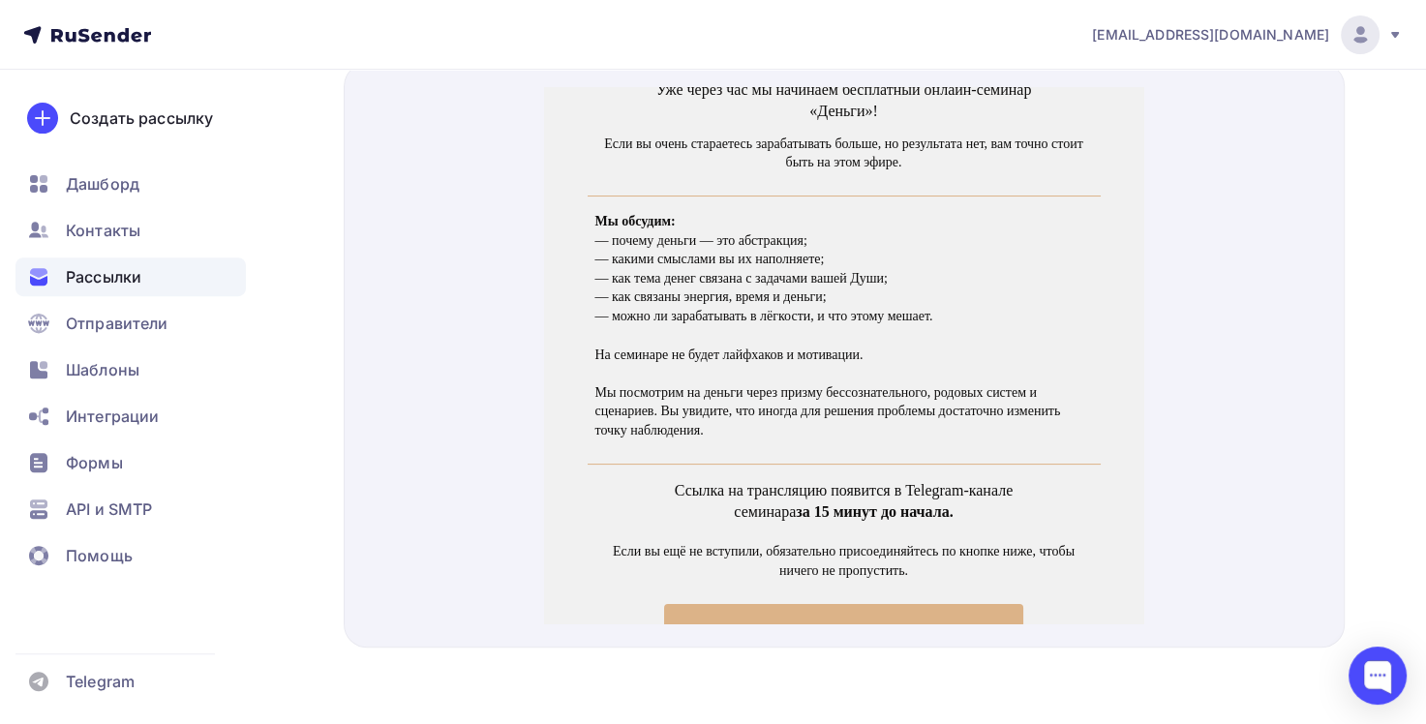
scroll to position [484, 0]
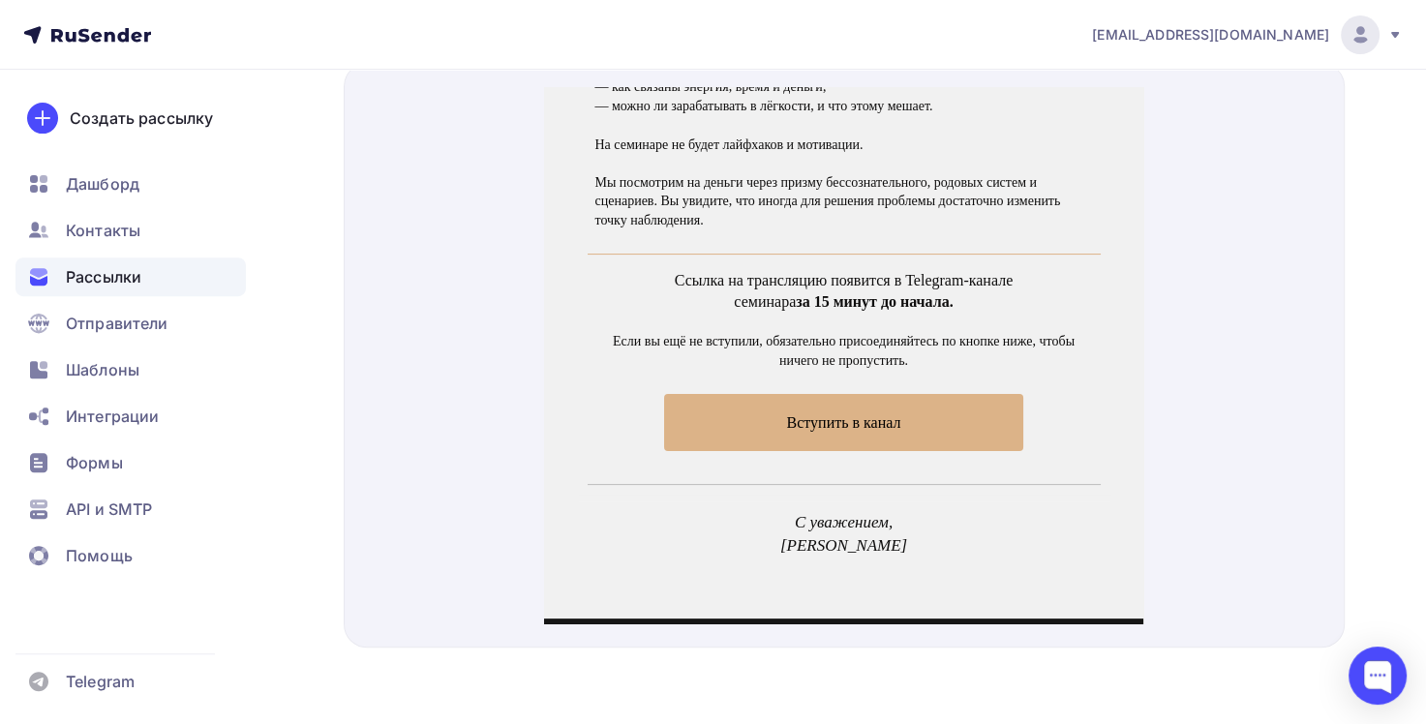
click at [860, 392] on span "Вступить в канал" at bounding box center [844, 399] width 114 height 16
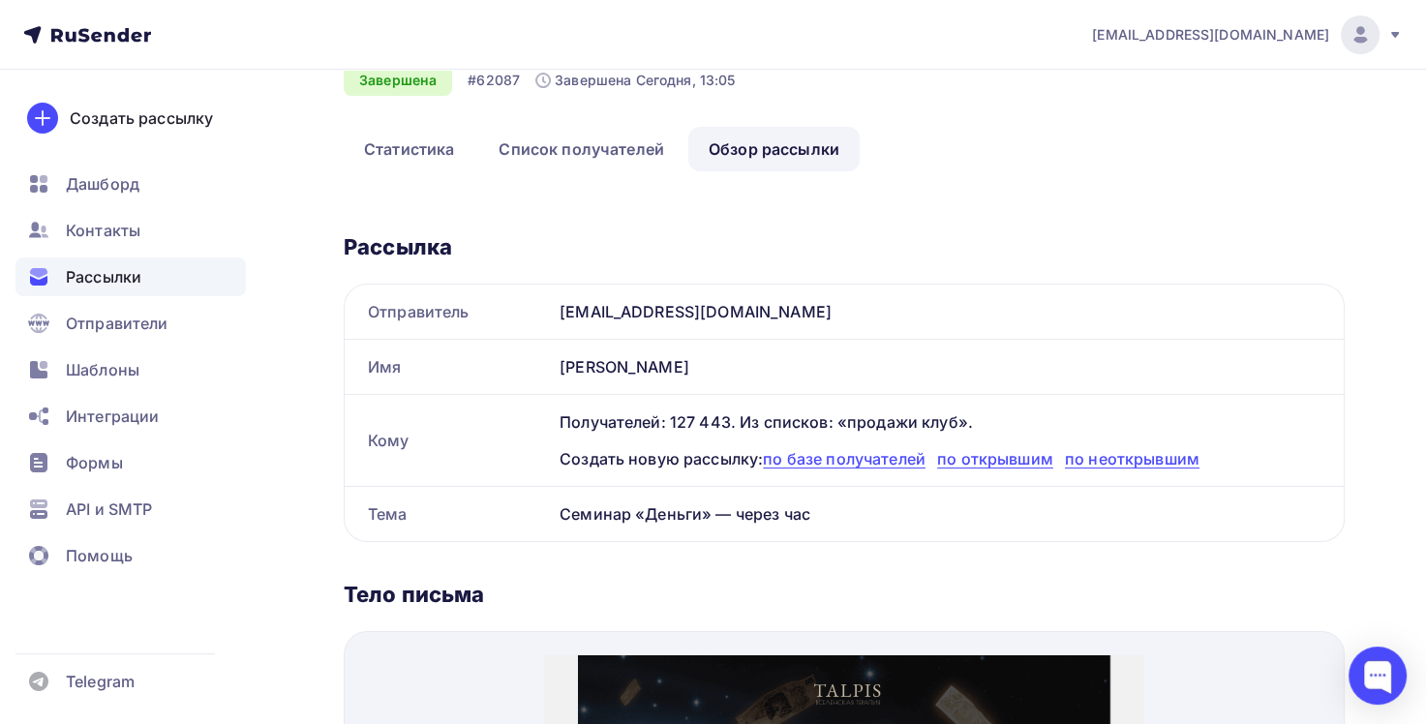
scroll to position [0, 0]
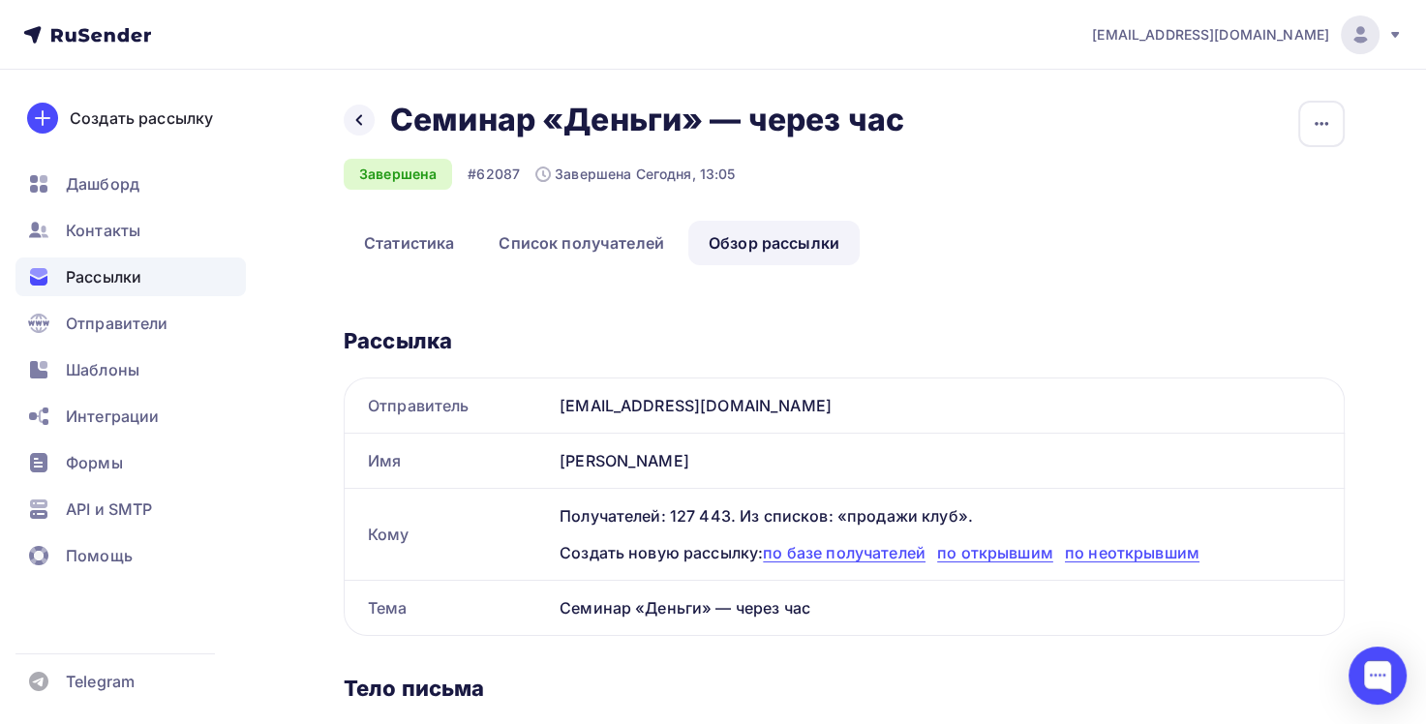
click at [376, 117] on div "Назад Семинар «Деньги» — через час Семинар «Деньги» — через час" at bounding box center [631, 120] width 574 height 39
click at [364, 133] on div at bounding box center [359, 120] width 31 height 31
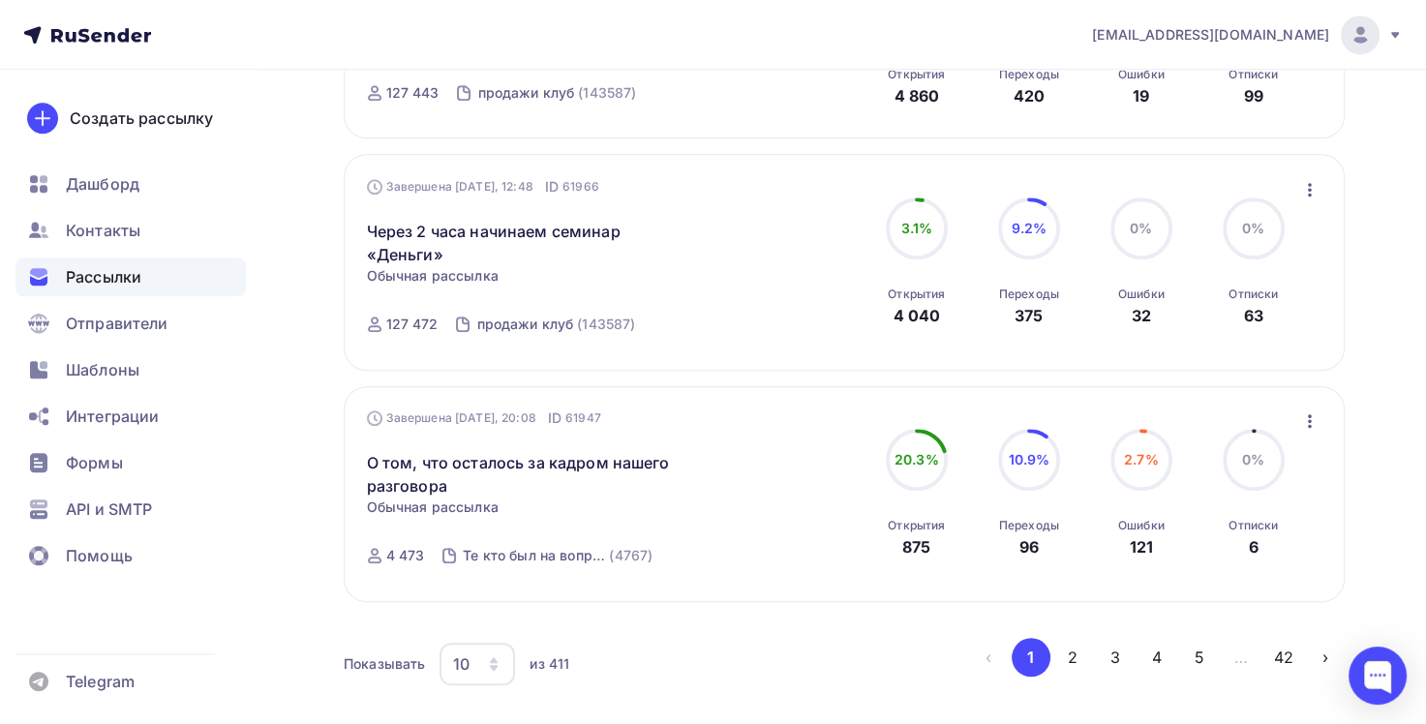
scroll to position [1858, 0]
click at [1305, 178] on icon "button" at bounding box center [1309, 188] width 23 height 23
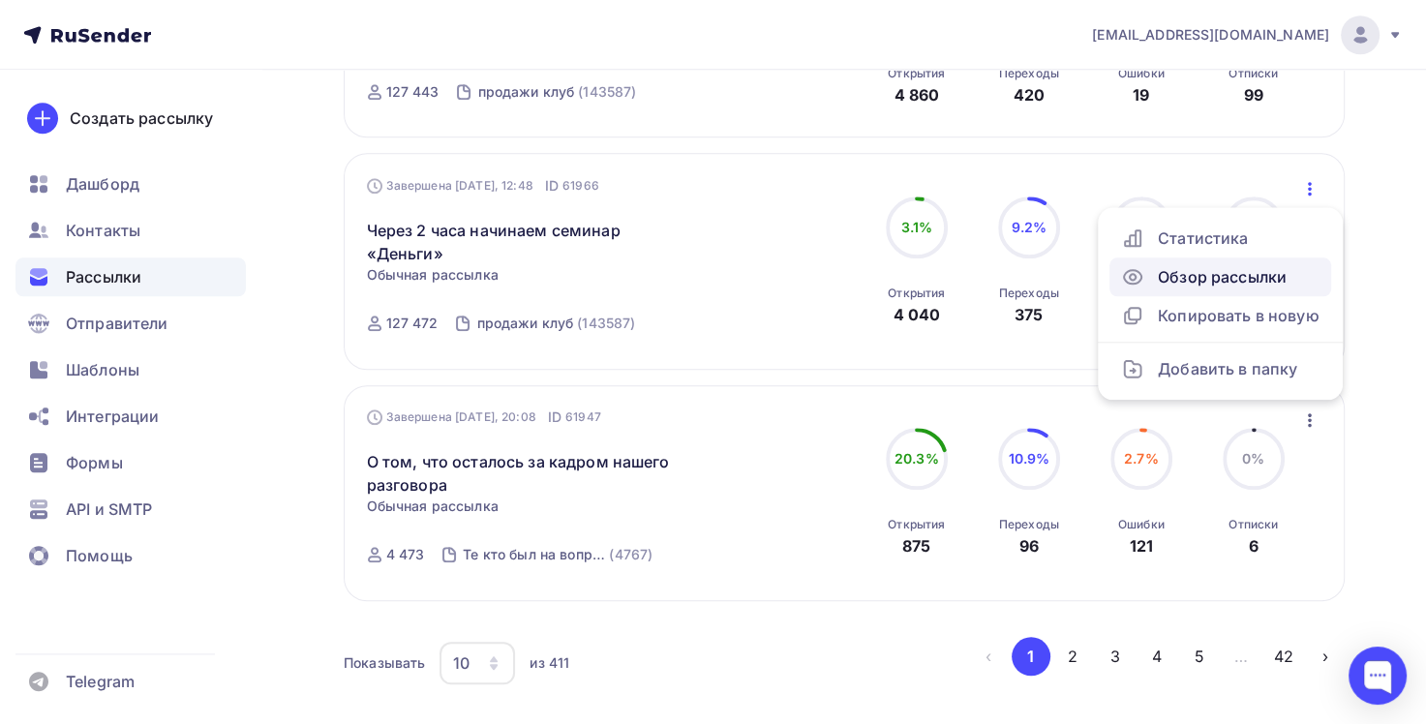
click at [1245, 270] on div "Обзор рассылки" at bounding box center [1220, 276] width 198 height 23
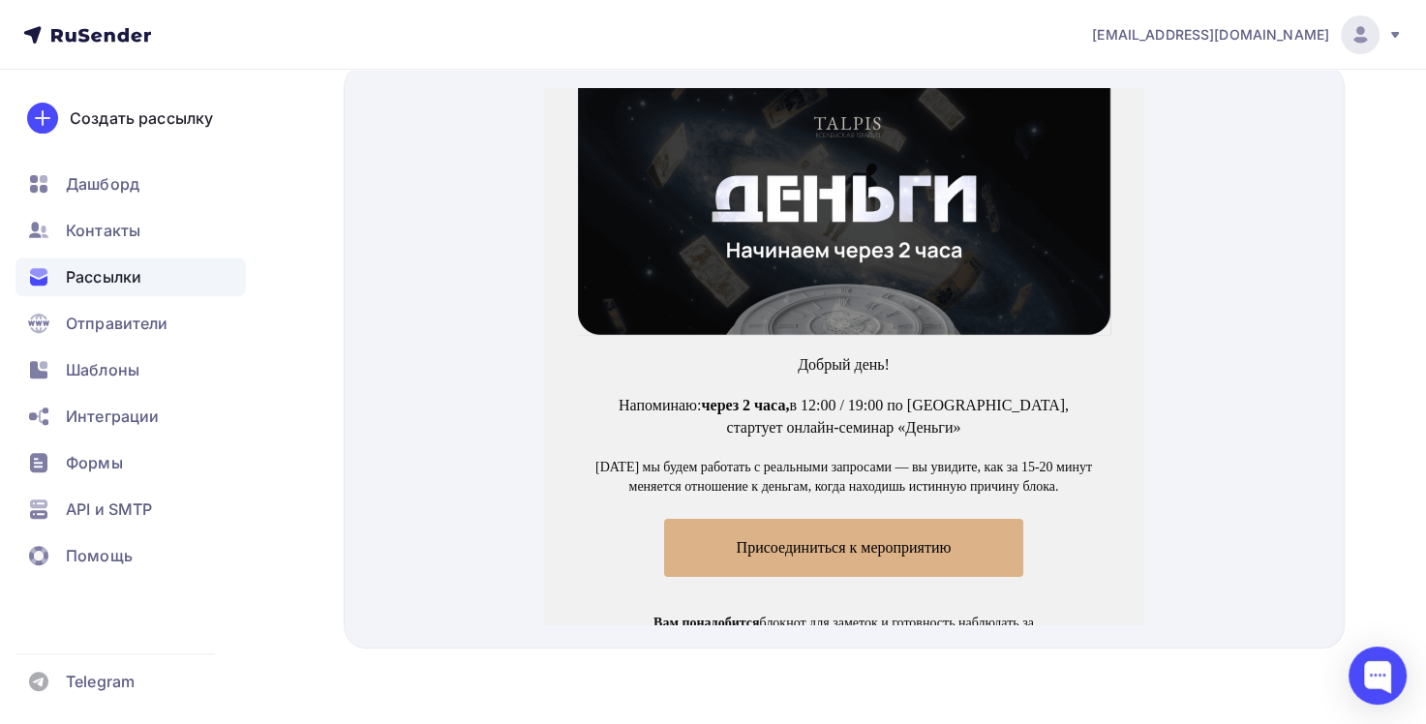
scroll to position [701, 0]
click at [904, 517] on span "Присоединиться к мероприятию" at bounding box center [844, 523] width 215 height 16
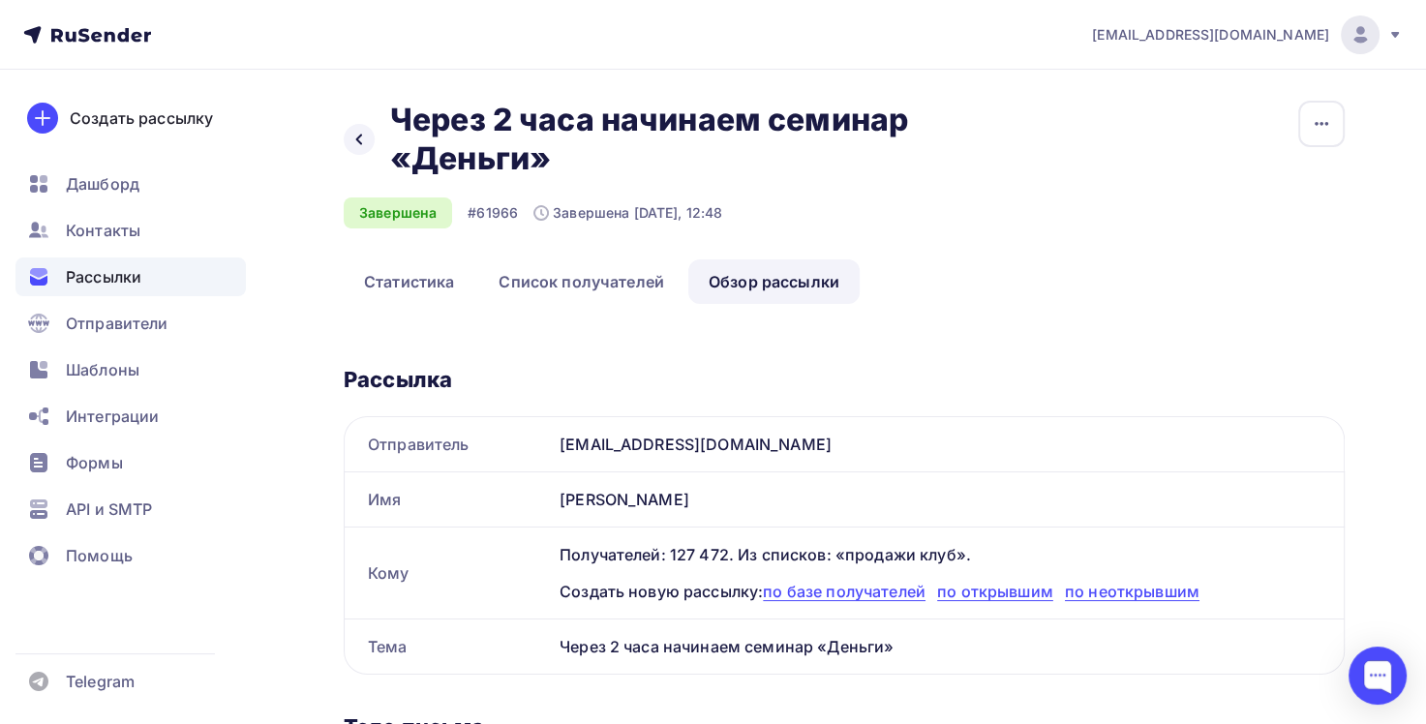
scroll to position [0, 0]
drag, startPoint x: 352, startPoint y: 134, endPoint x: 364, endPoint y: 134, distance: 11.6
click at [355, 134] on icon at bounding box center [358, 139] width 15 height 15
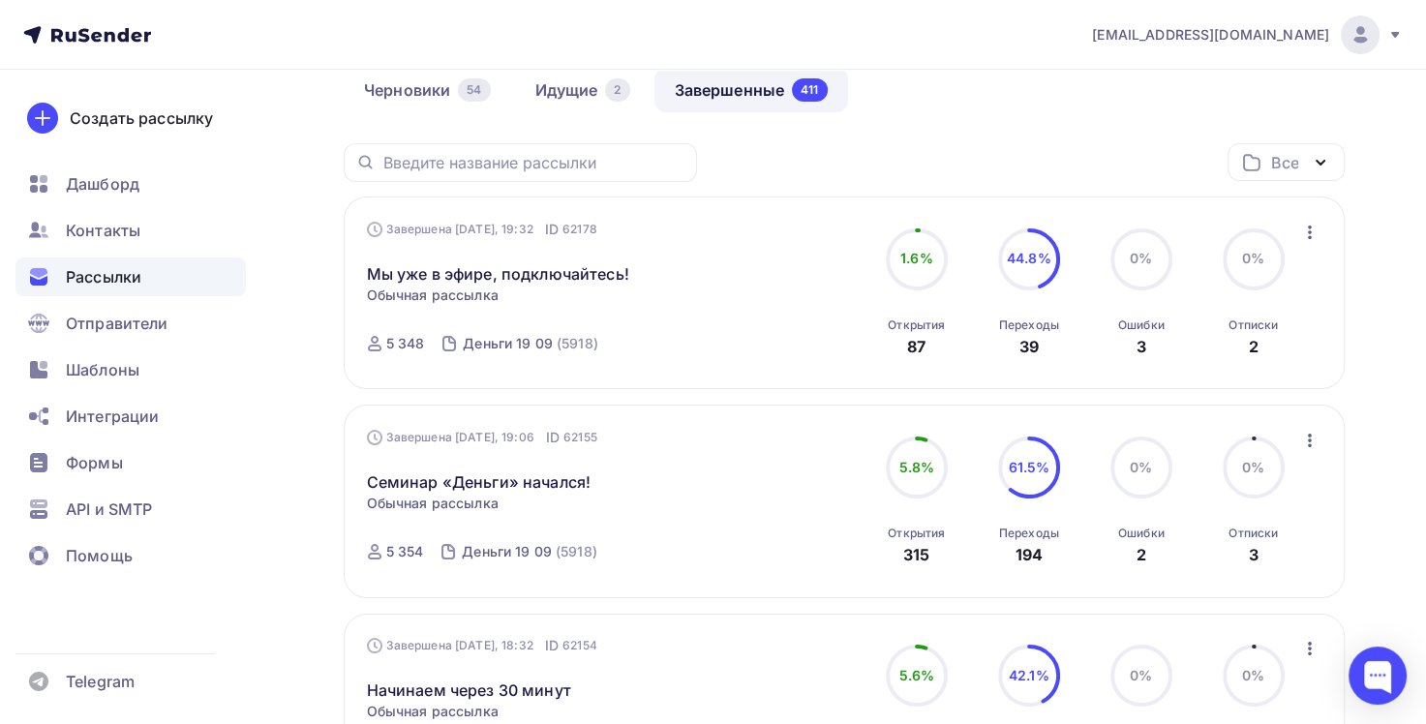
scroll to position [194, 0]
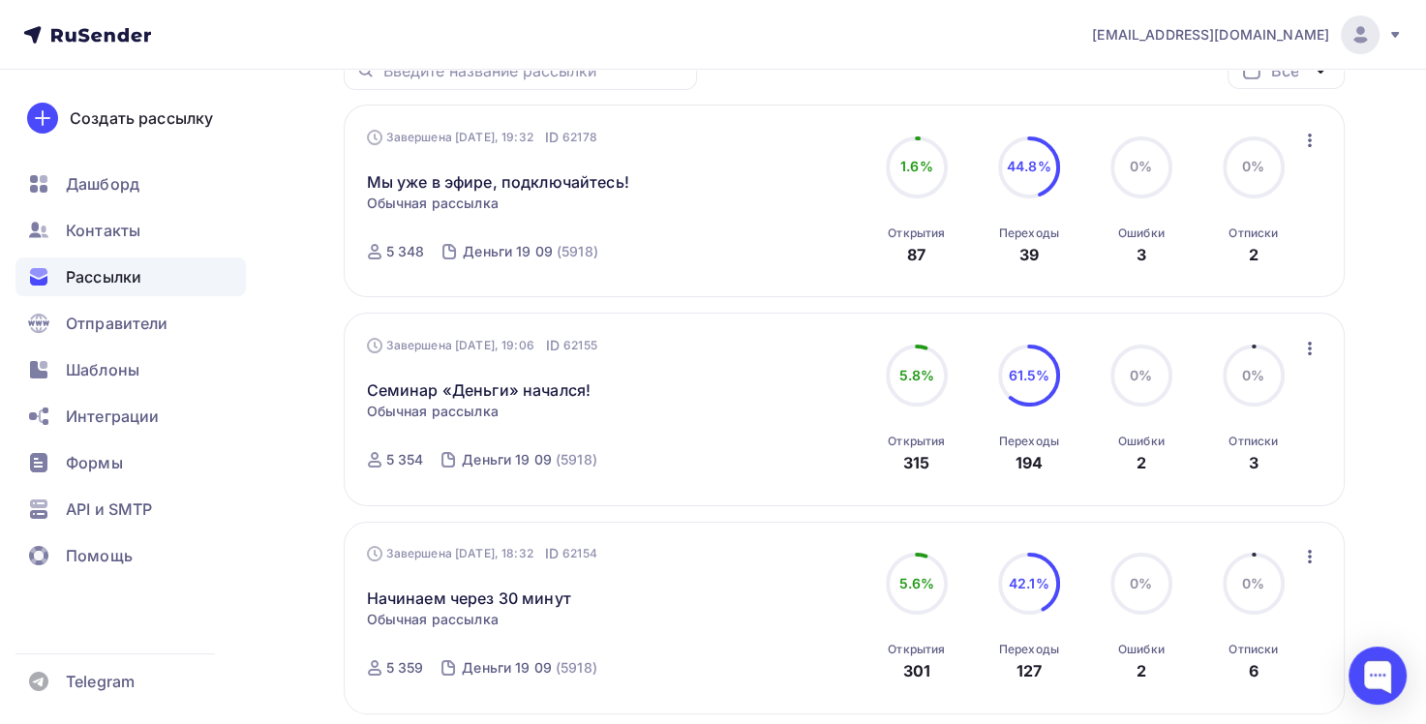
click at [1308, 136] on icon "button" at bounding box center [1309, 140] width 23 height 23
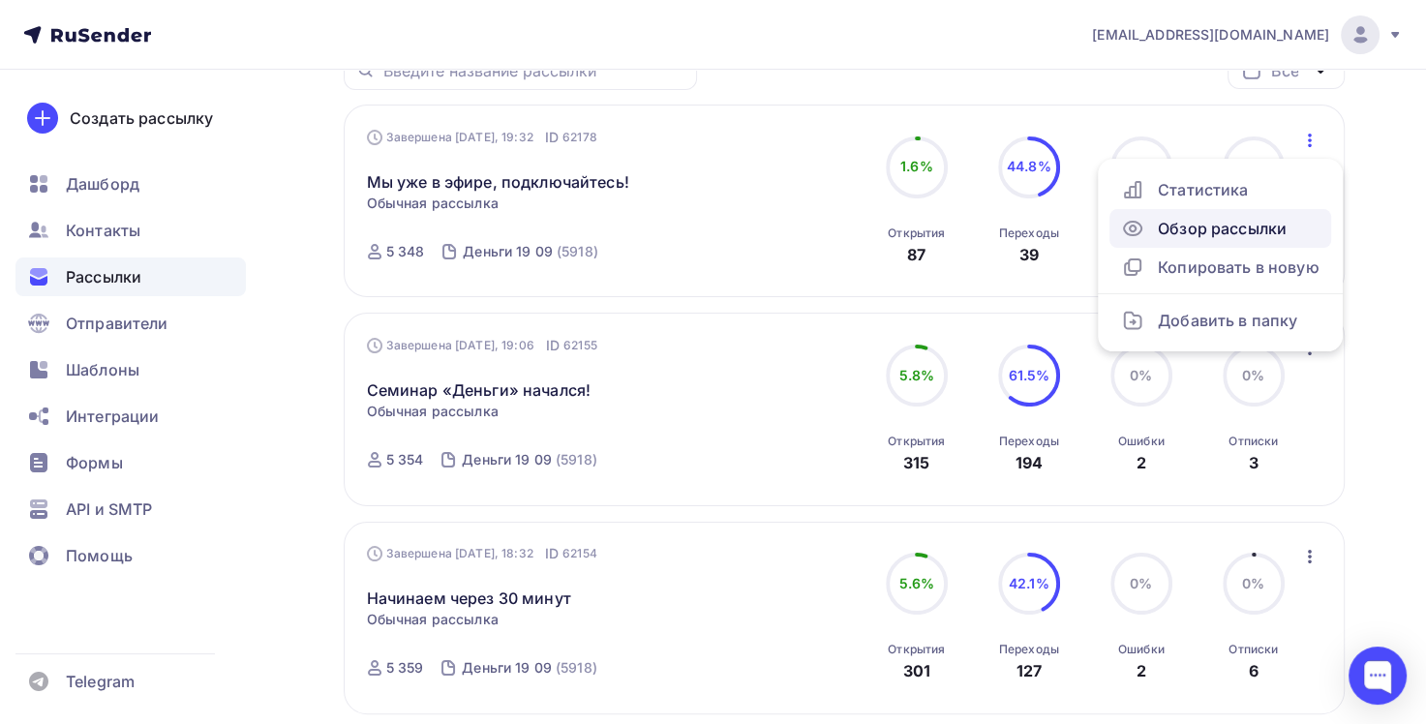
click at [1281, 228] on div "Обзор рассылки" at bounding box center [1220, 228] width 198 height 23
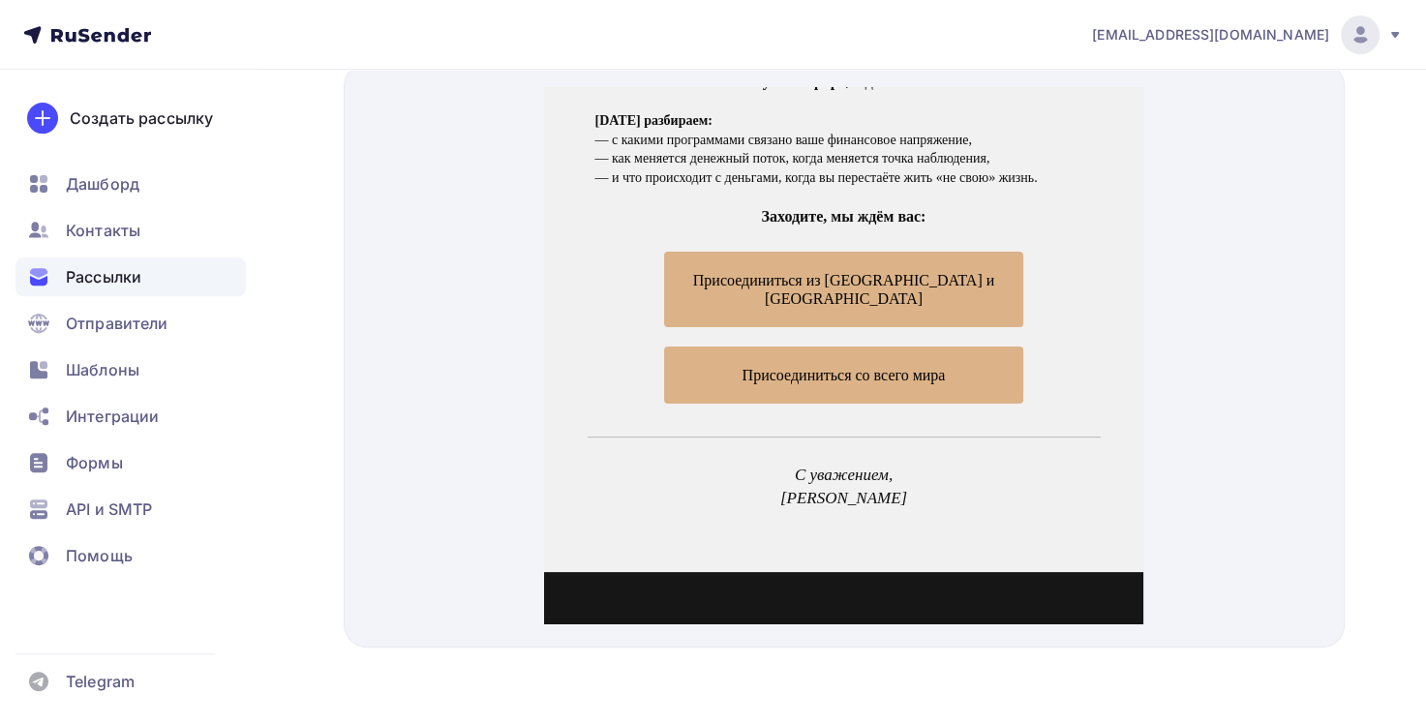
scroll to position [290, 0]
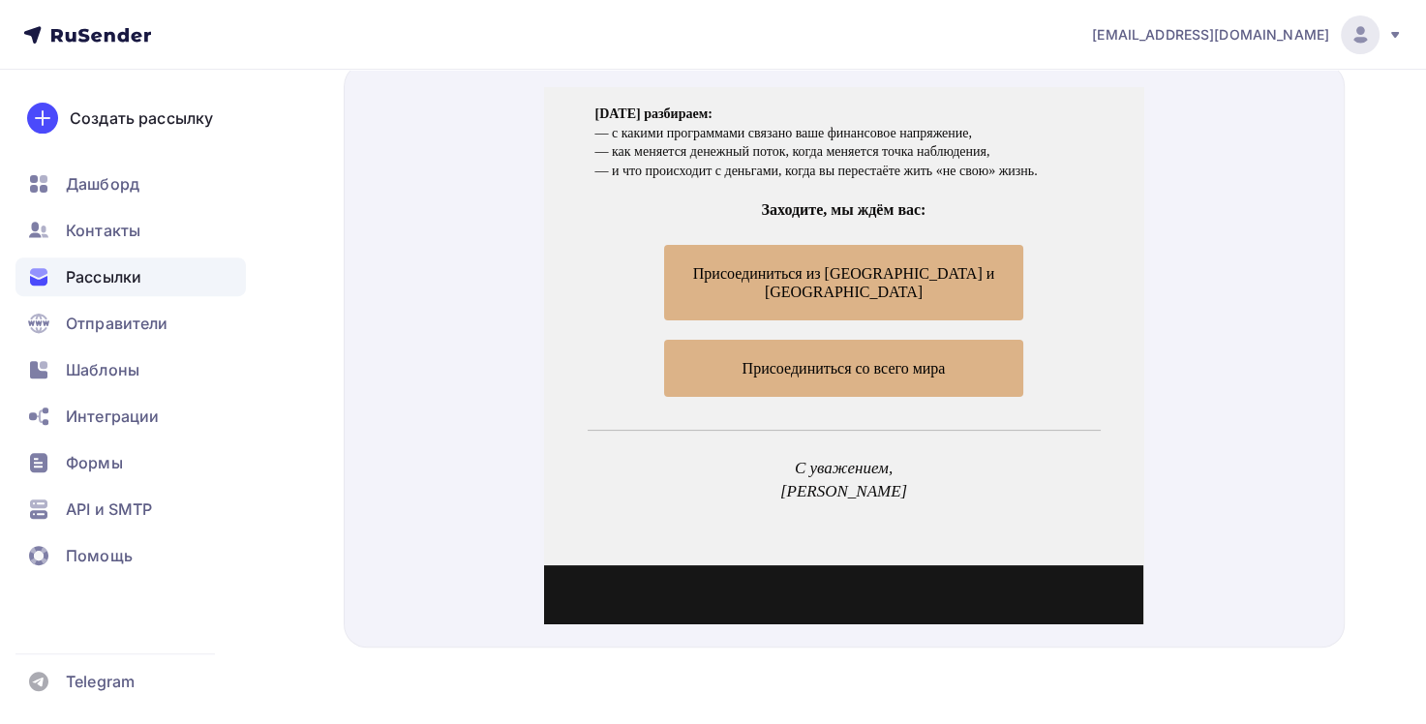
click at [890, 254] on span "Присоединиться из [GEOGRAPHIC_DATA] и [GEOGRAPHIC_DATA]" at bounding box center [843, 259] width 301 height 35
click at [951, 341] on span "Присоединиться со всего мира" at bounding box center [843, 345] width 359 height 57
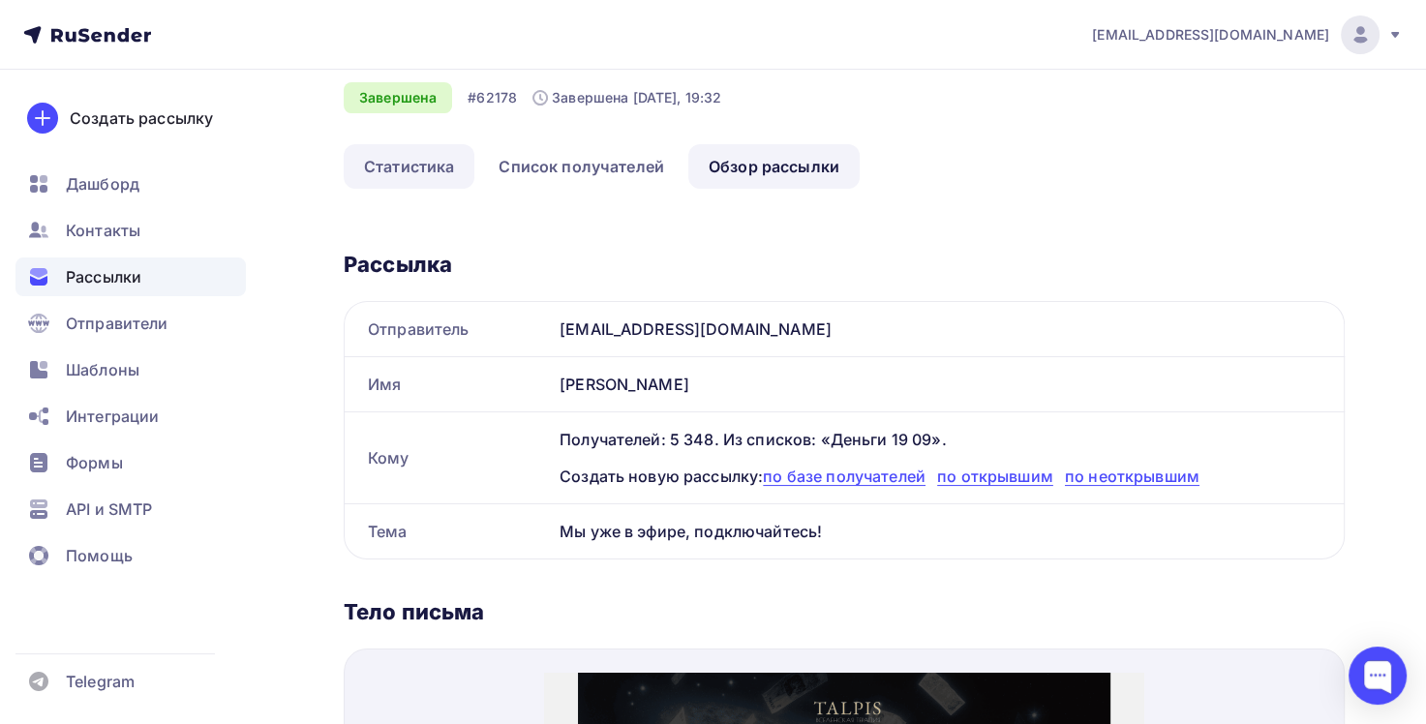
scroll to position [0, 0]
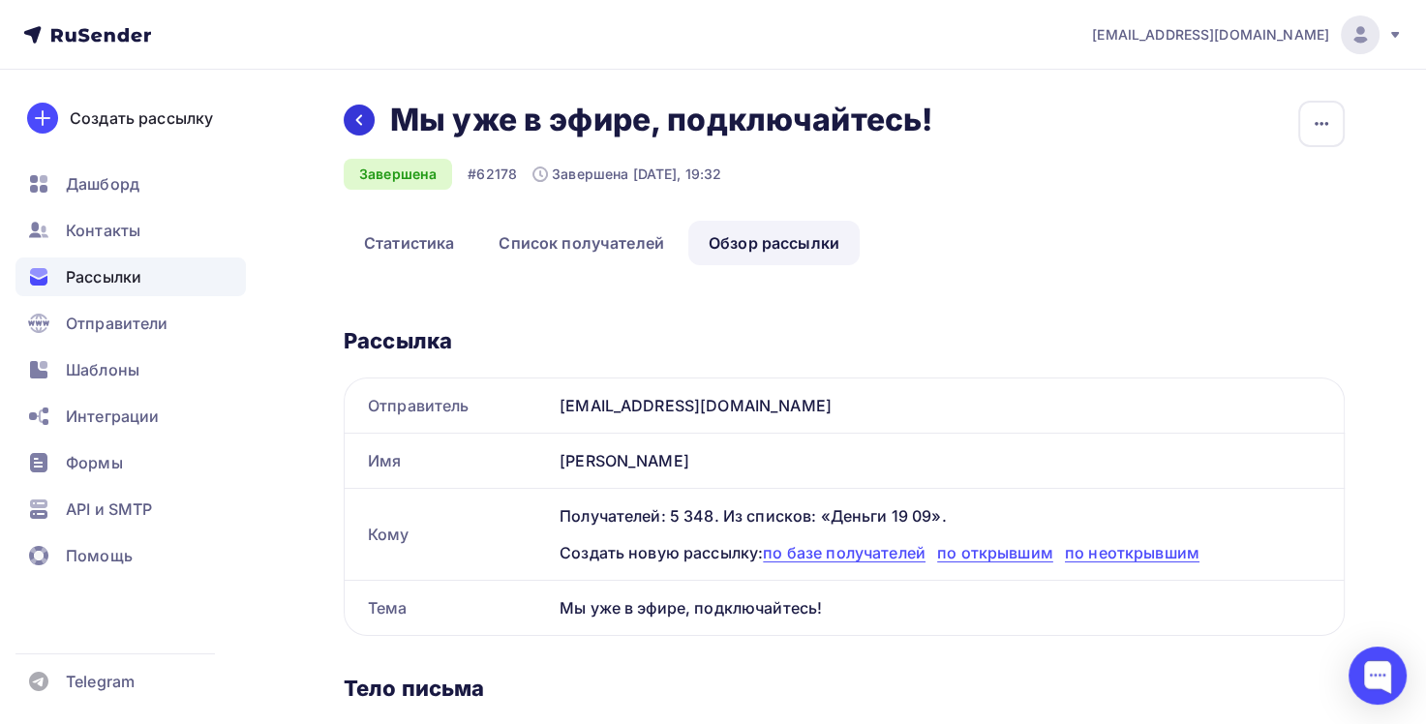
click at [366, 132] on div at bounding box center [359, 120] width 31 height 31
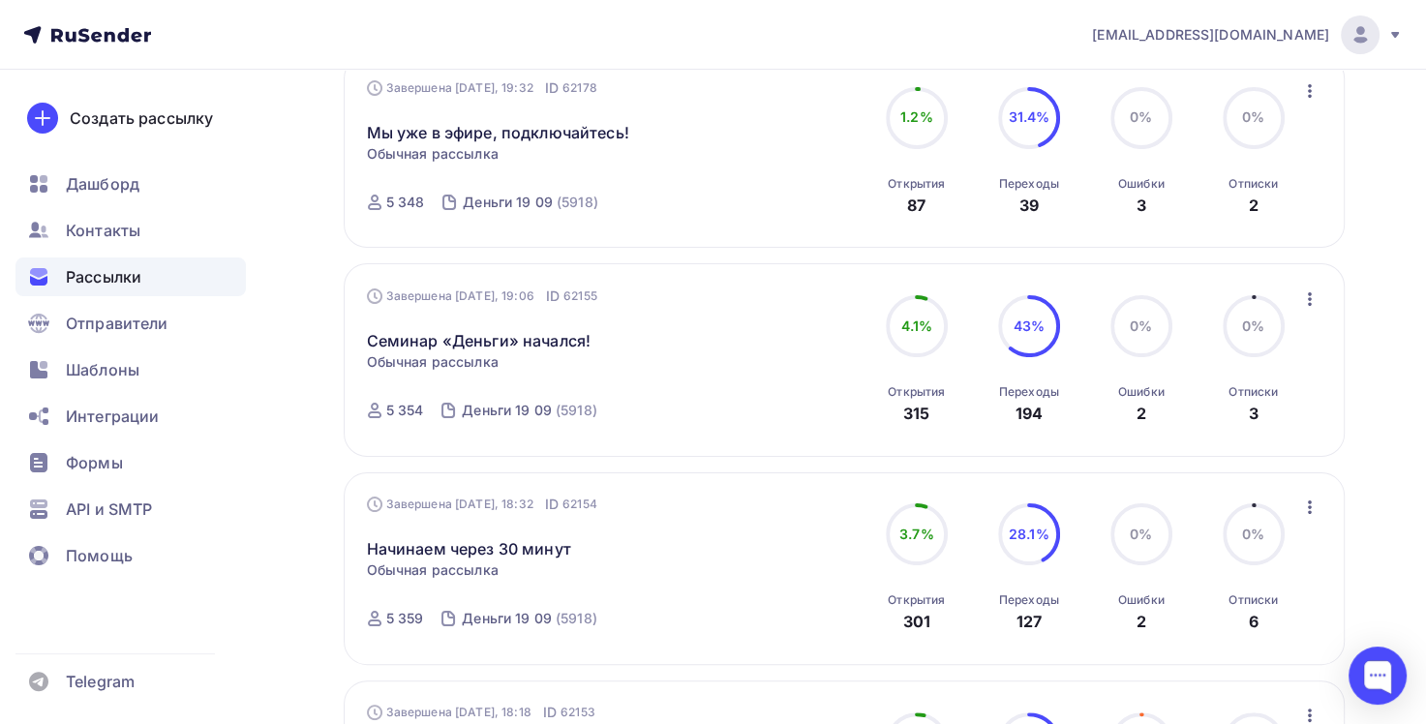
scroll to position [290, 0]
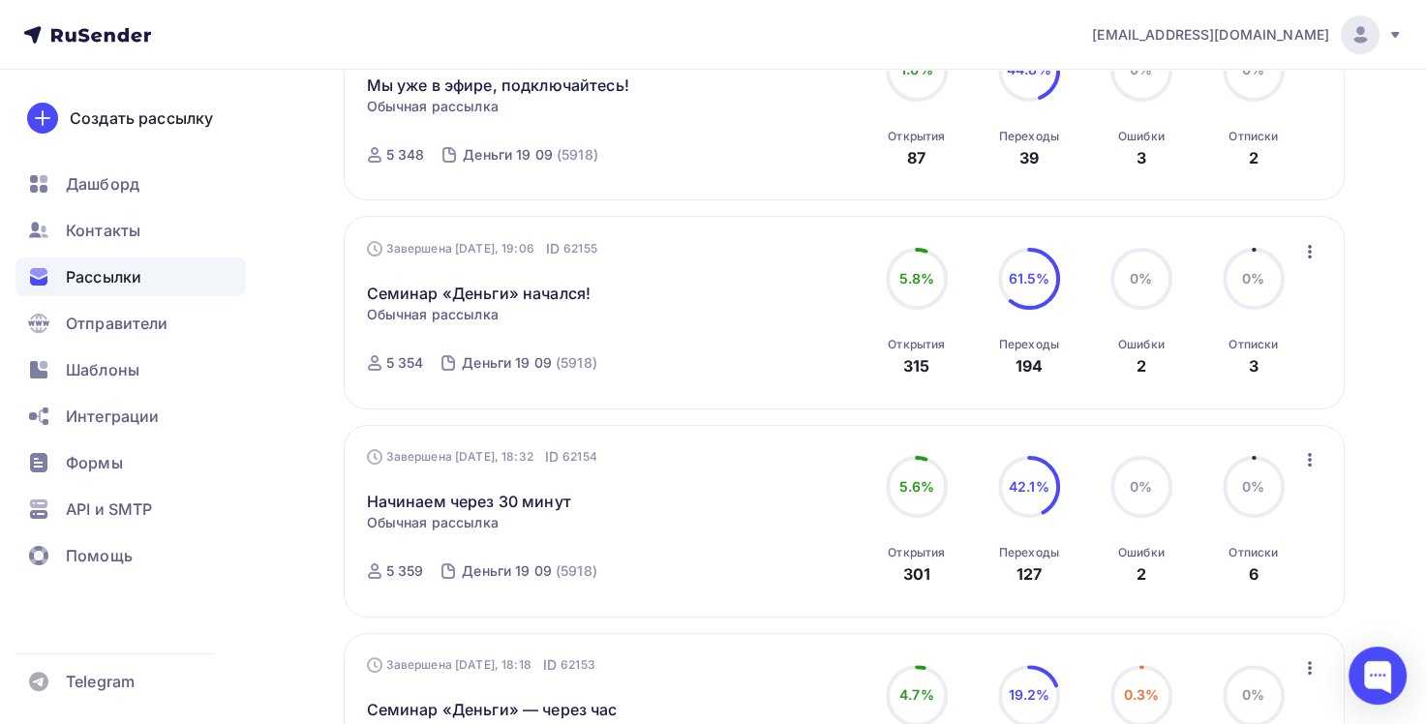
click at [1308, 248] on icon "button" at bounding box center [1309, 251] width 23 height 23
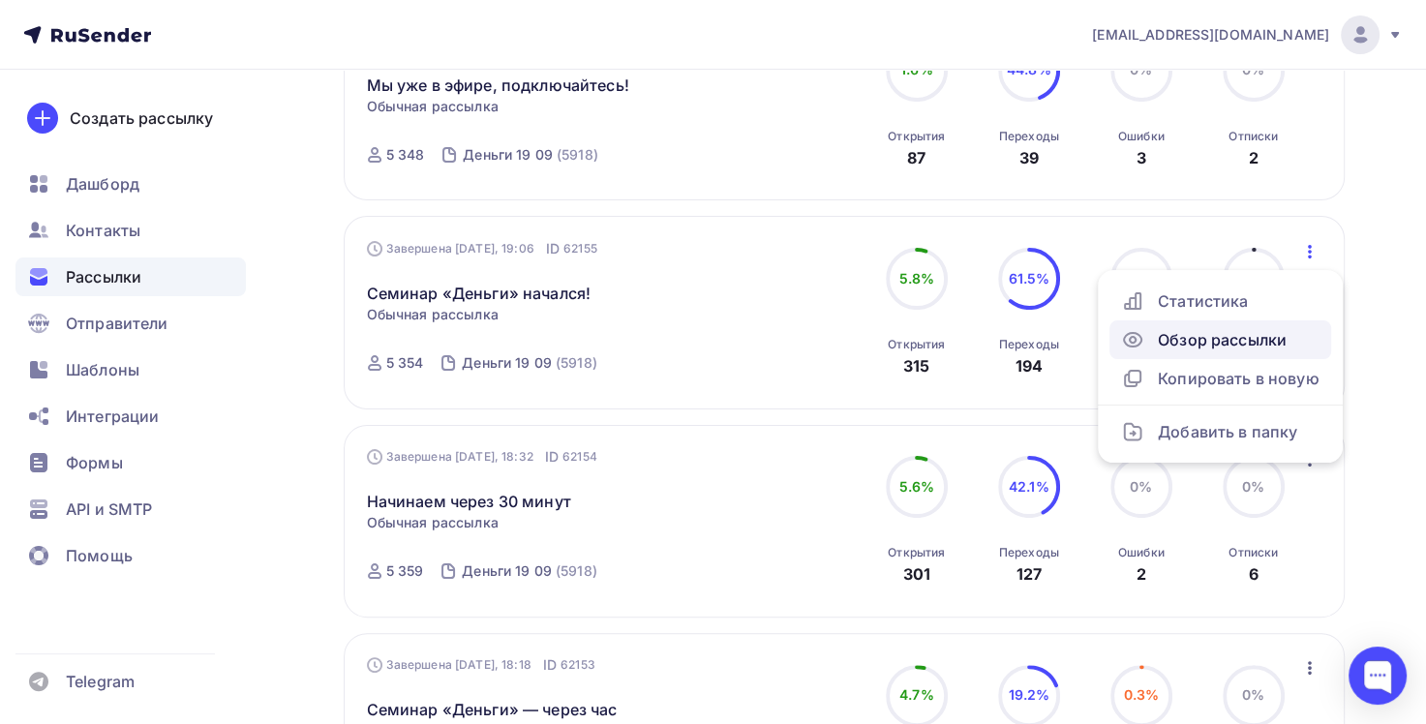
click at [1266, 339] on div "Обзор рассылки" at bounding box center [1220, 339] width 198 height 23
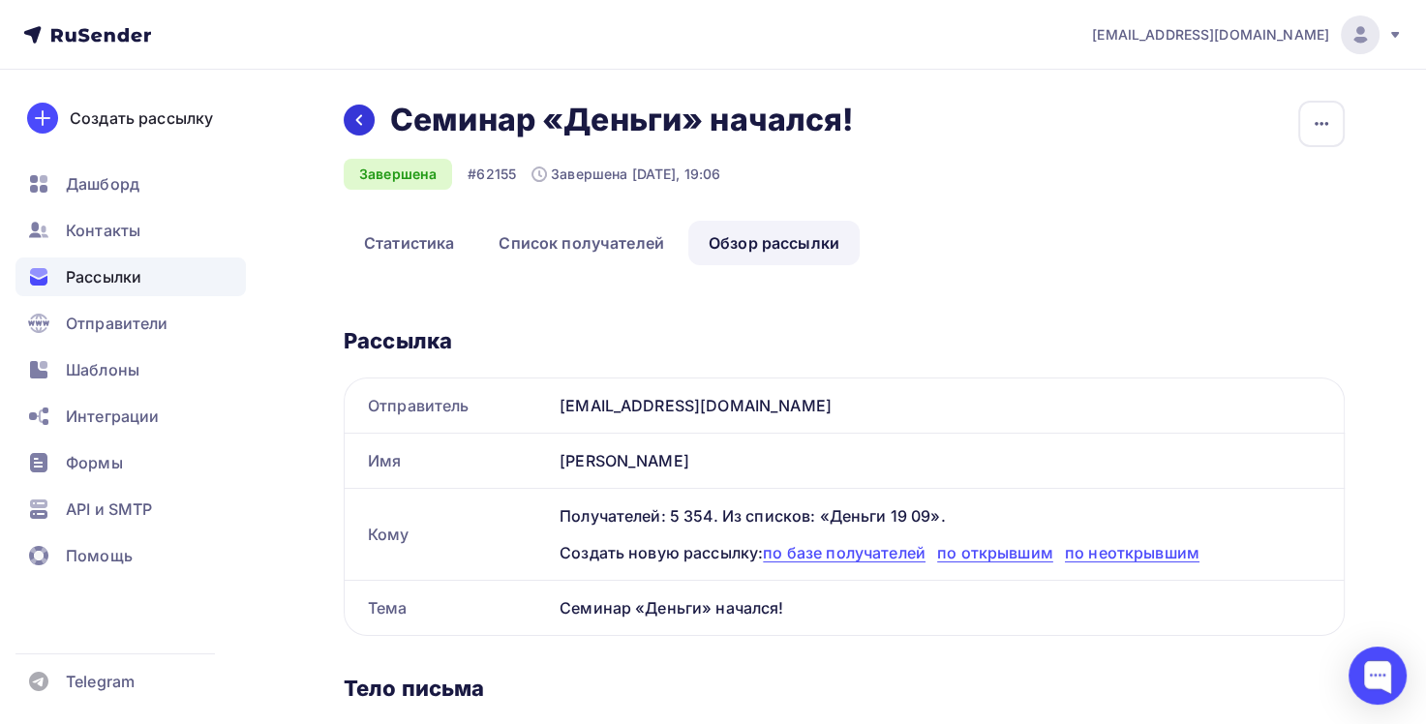
click at [354, 134] on div at bounding box center [359, 120] width 31 height 31
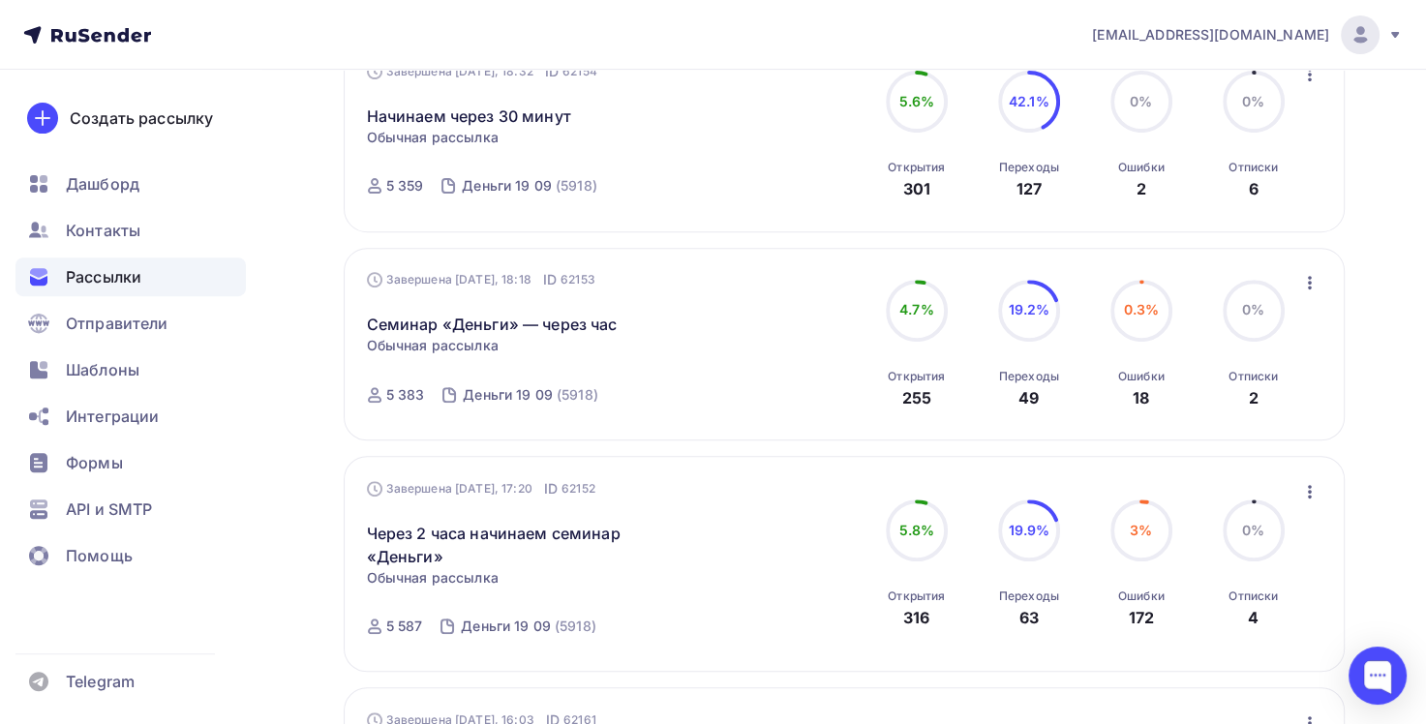
scroll to position [678, 0]
click at [1313, 488] on icon "button" at bounding box center [1309, 489] width 23 height 23
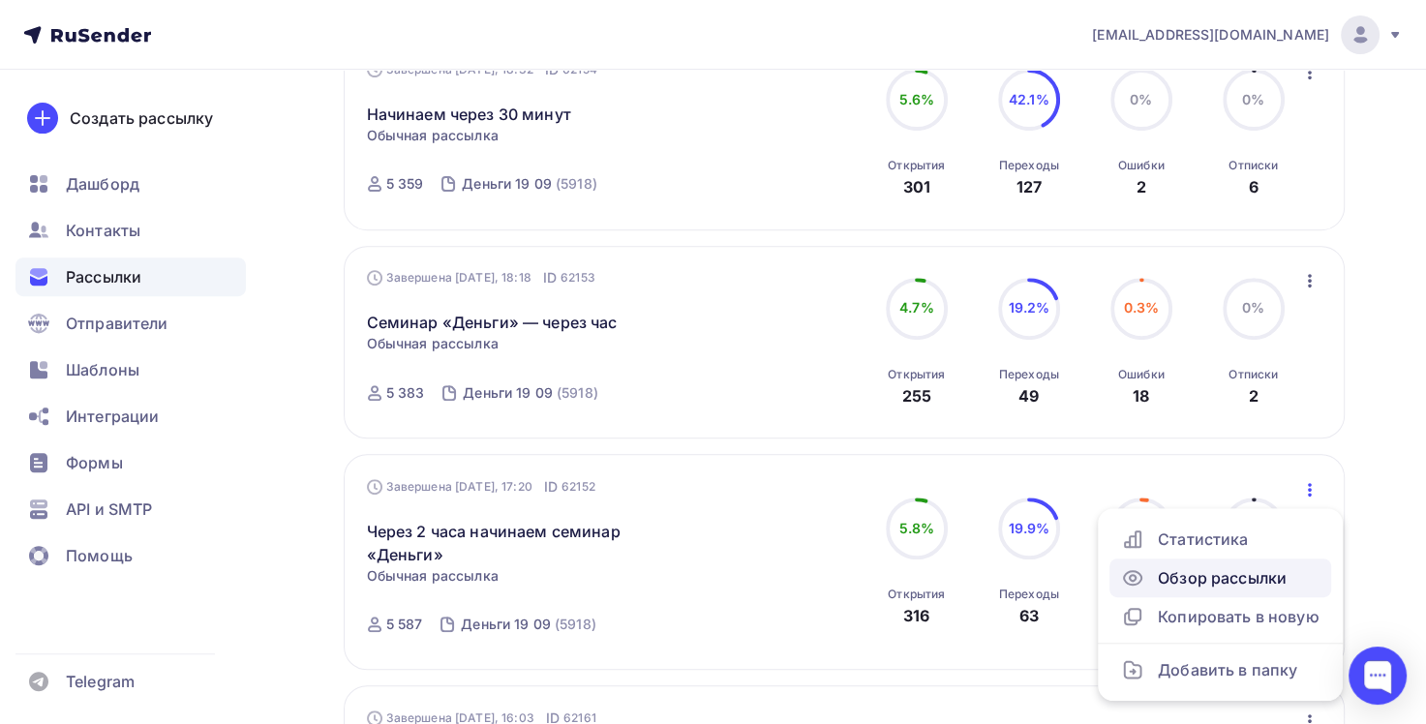
click at [1254, 570] on div "Обзор рассылки" at bounding box center [1220, 577] width 198 height 23
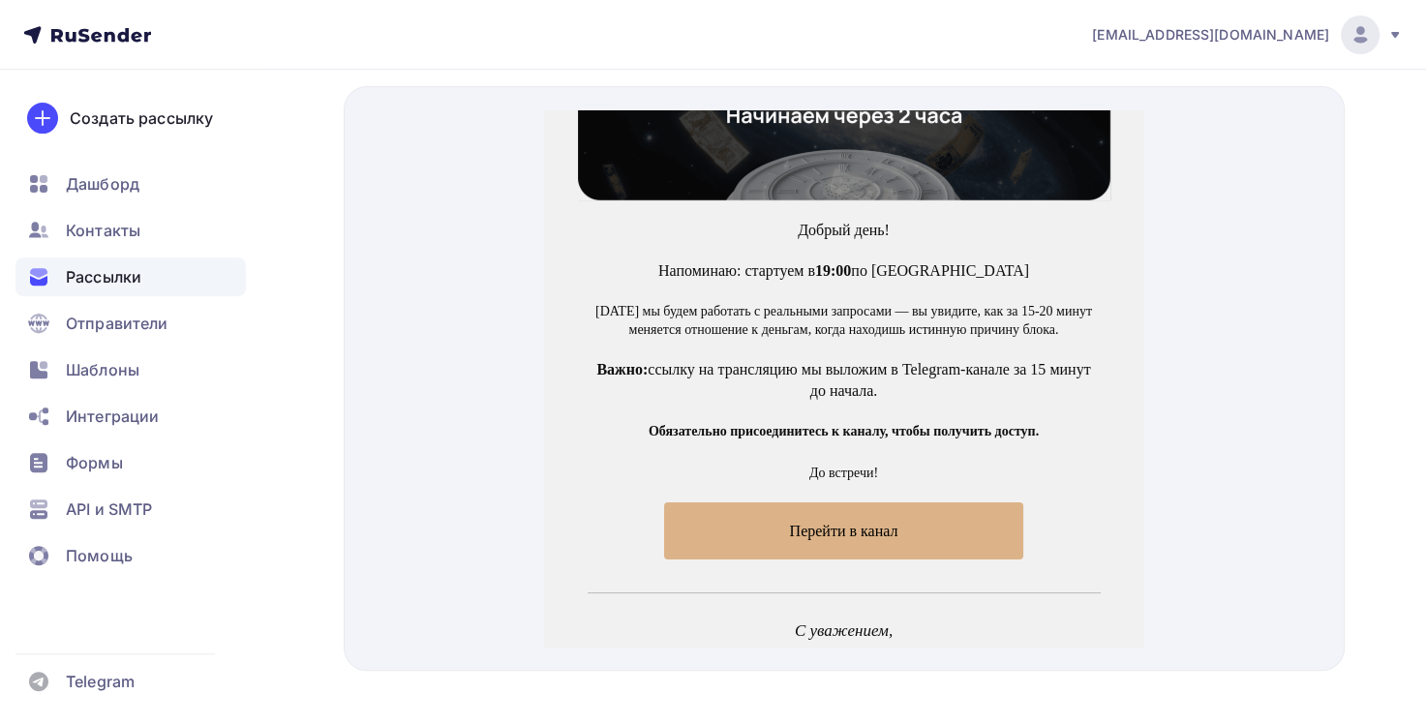
scroll to position [290, 0]
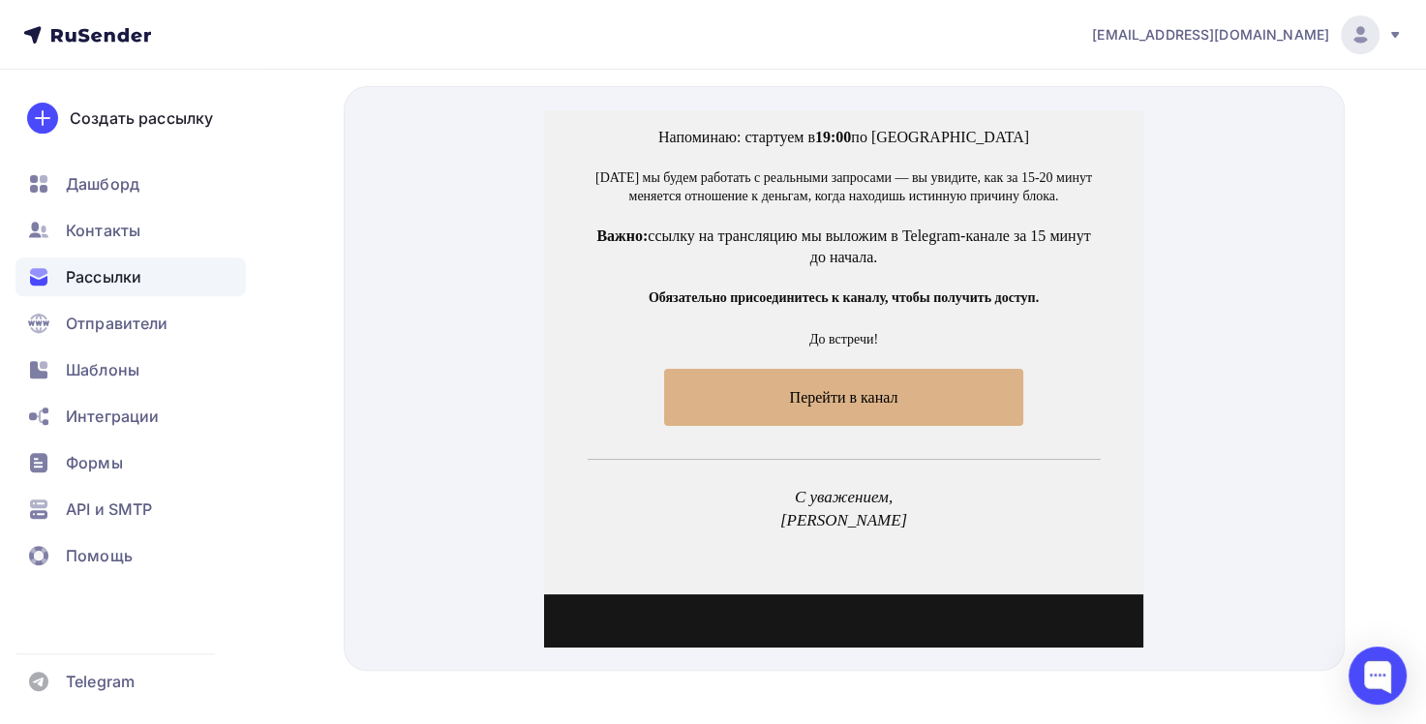
click at [873, 385] on span "Перейти в канал" at bounding box center [843, 374] width 359 height 57
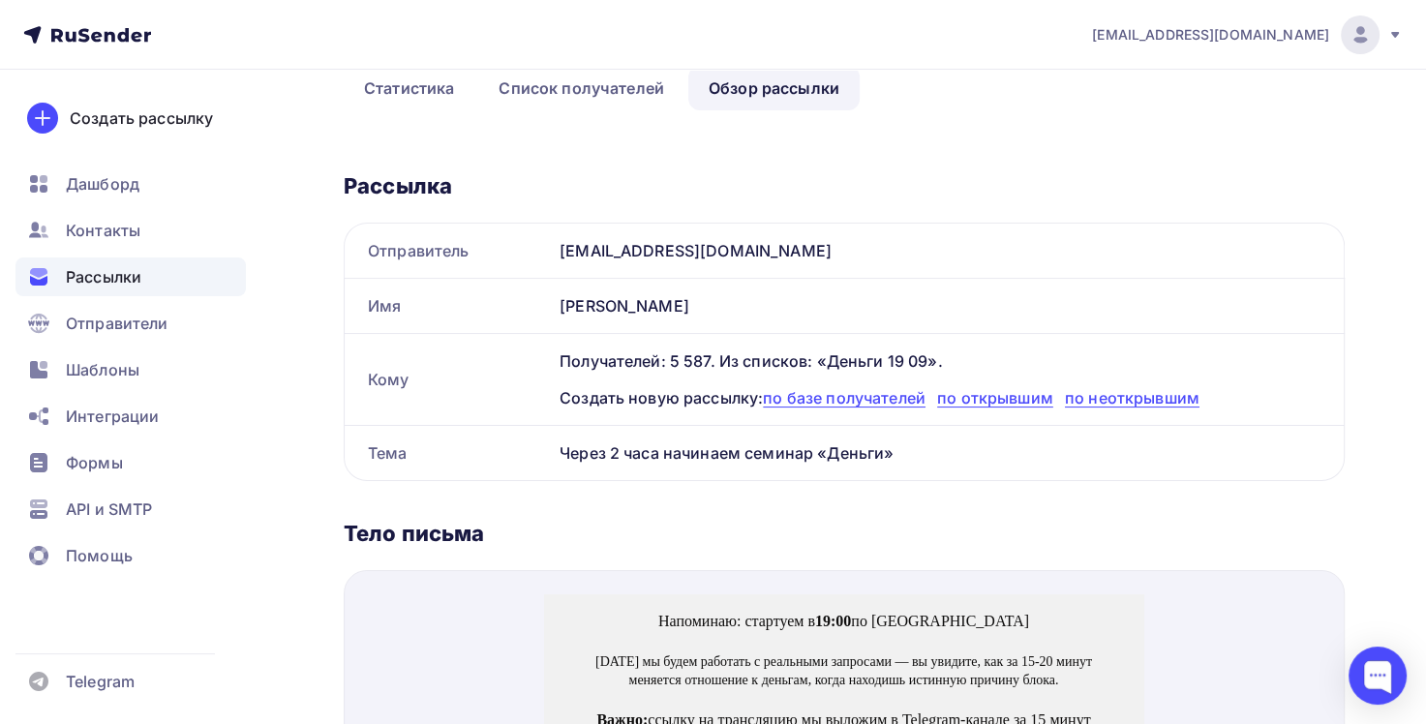
scroll to position [194, 0]
click at [99, 287] on span "Рассылки" at bounding box center [103, 276] width 75 height 23
